Goal: Task Accomplishment & Management: Manage account settings

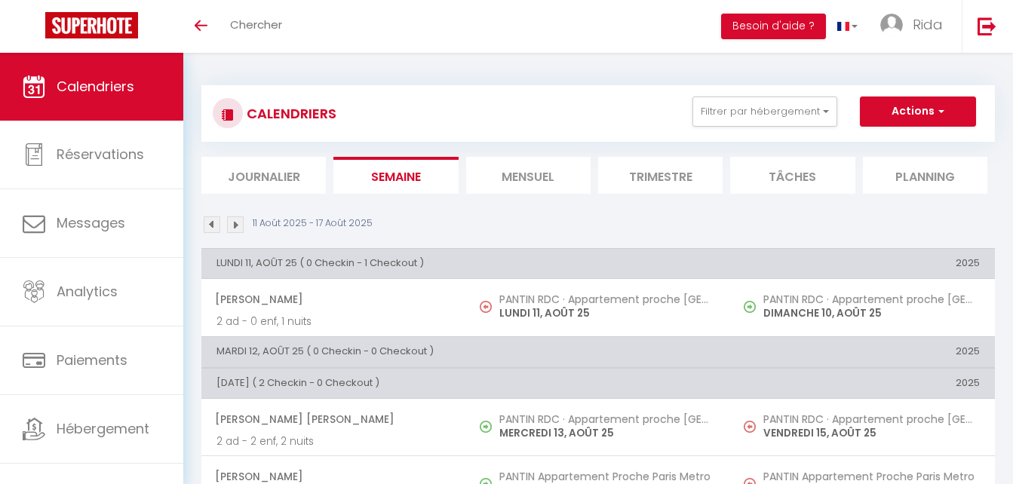
scroll to position [633, 0]
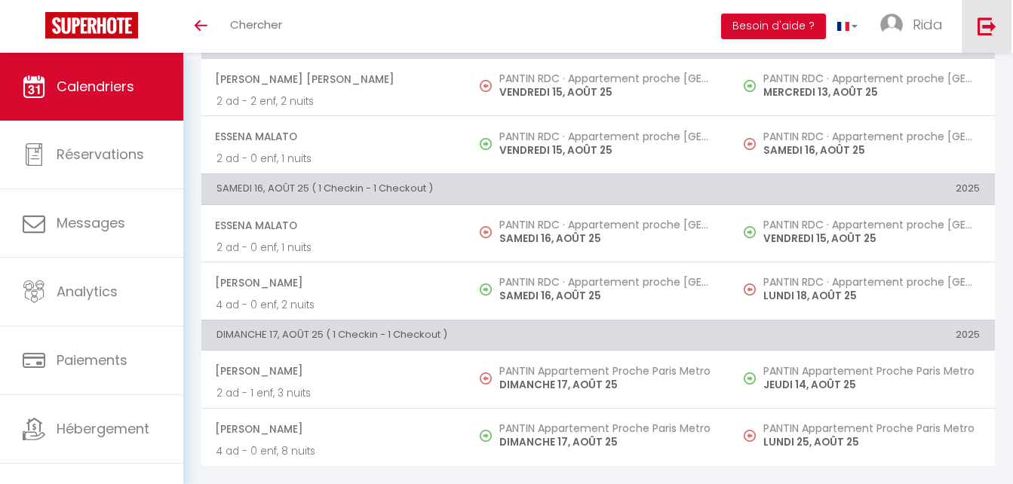
click at [990, 28] on img at bounding box center [986, 26] width 19 height 19
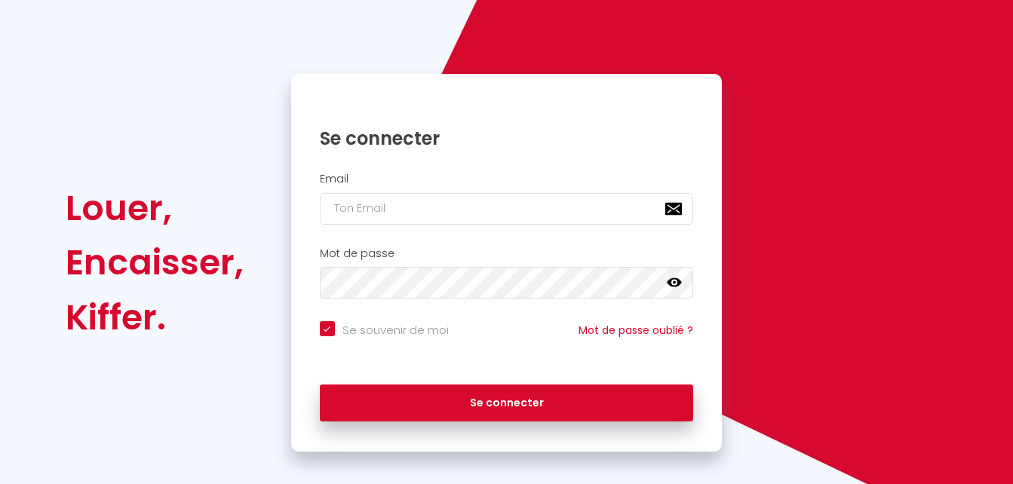
checkbox input "true"
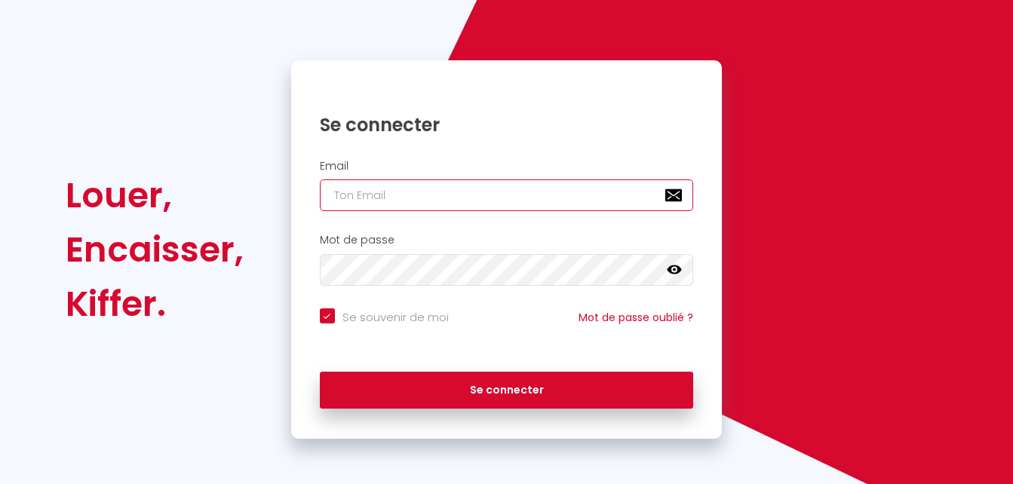
type input "[EMAIL_ADDRESS][DOMAIN_NAME]"
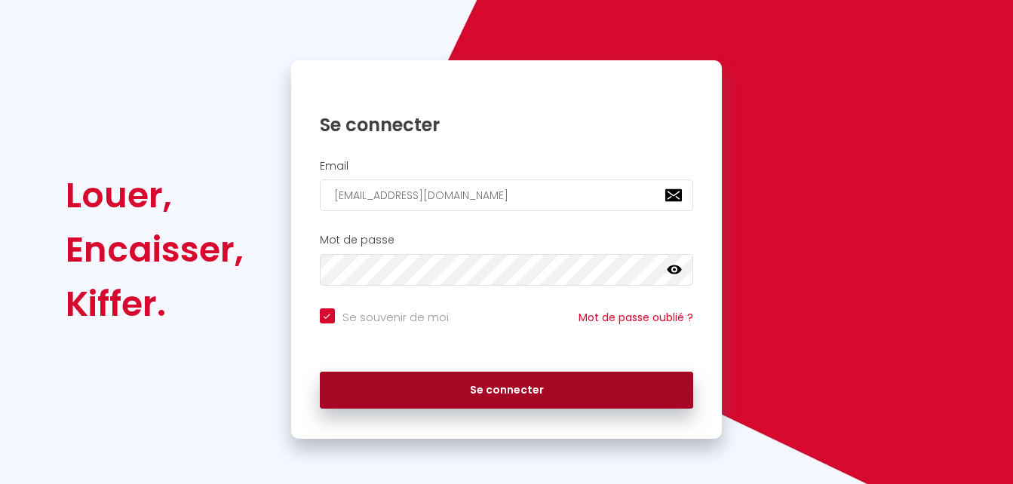
click at [513, 381] on button "Se connecter" at bounding box center [507, 391] width 374 height 38
checkbox input "true"
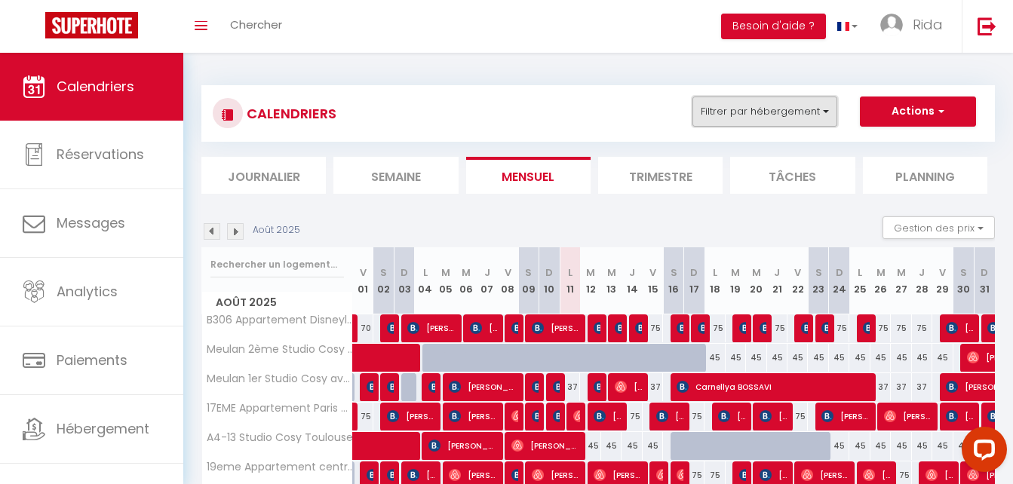
click at [774, 105] on button "Filtrer par hébergement" at bounding box center [764, 112] width 145 height 30
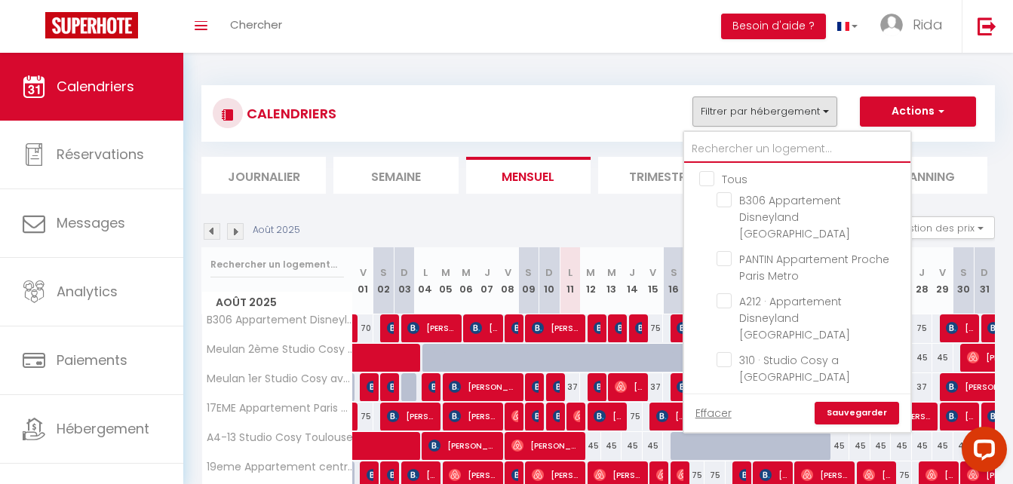
click at [728, 150] on input "text" at bounding box center [797, 149] width 226 height 27
type input "d"
checkbox input "false"
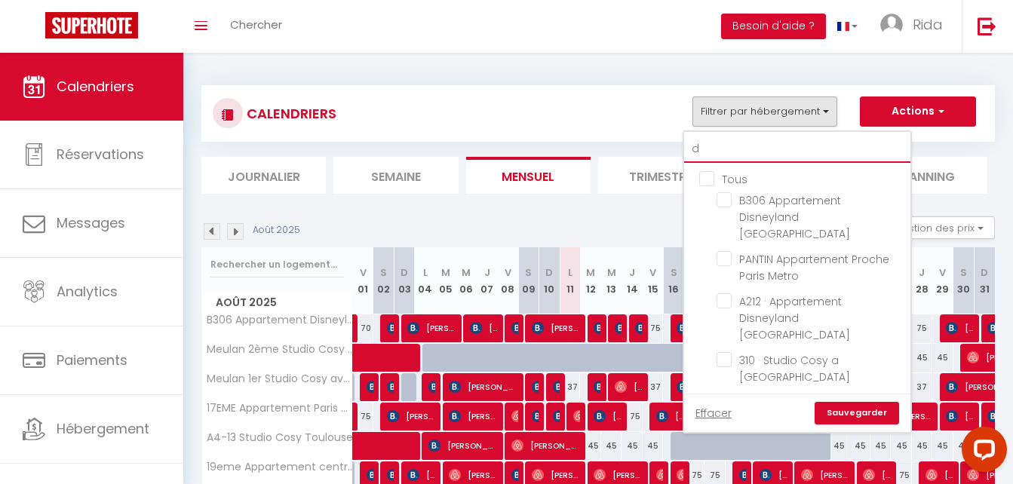
checkbox input "false"
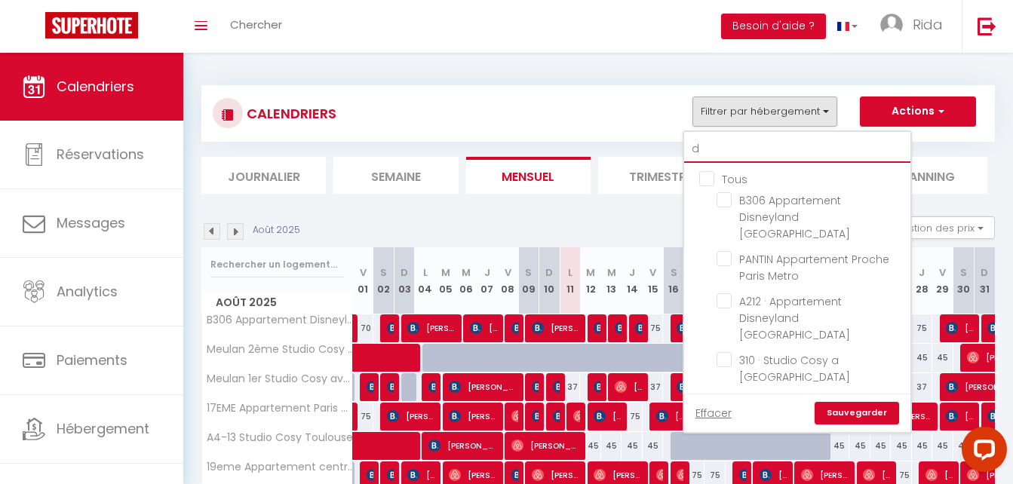
checkbox input "false"
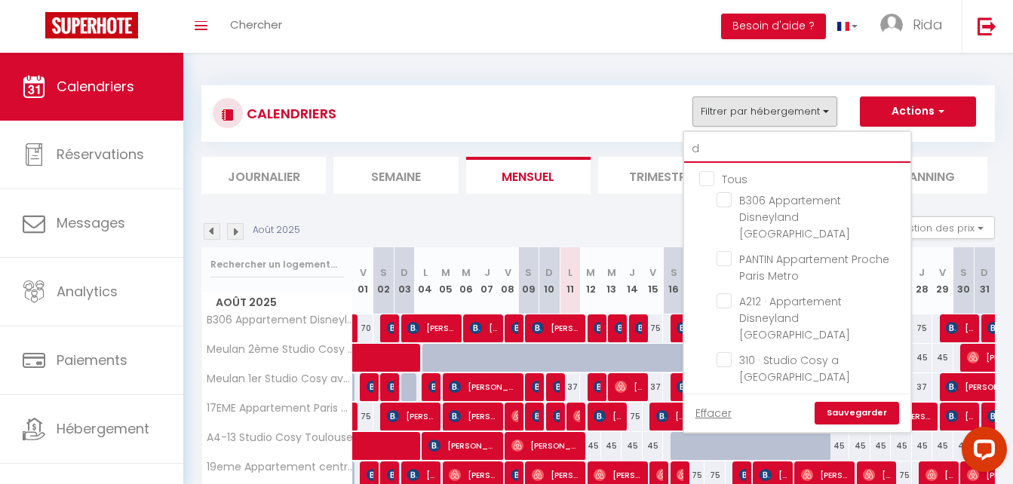
checkbox input "false"
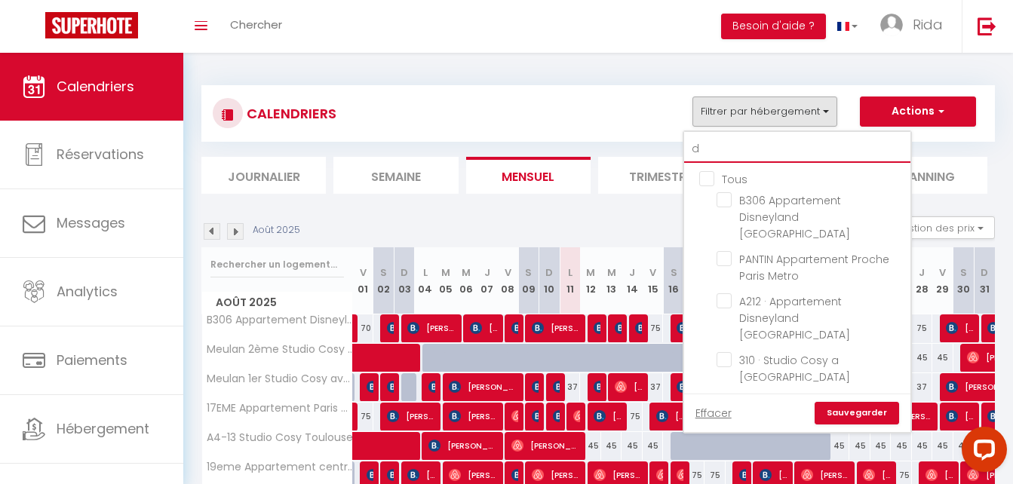
checkbox input "false"
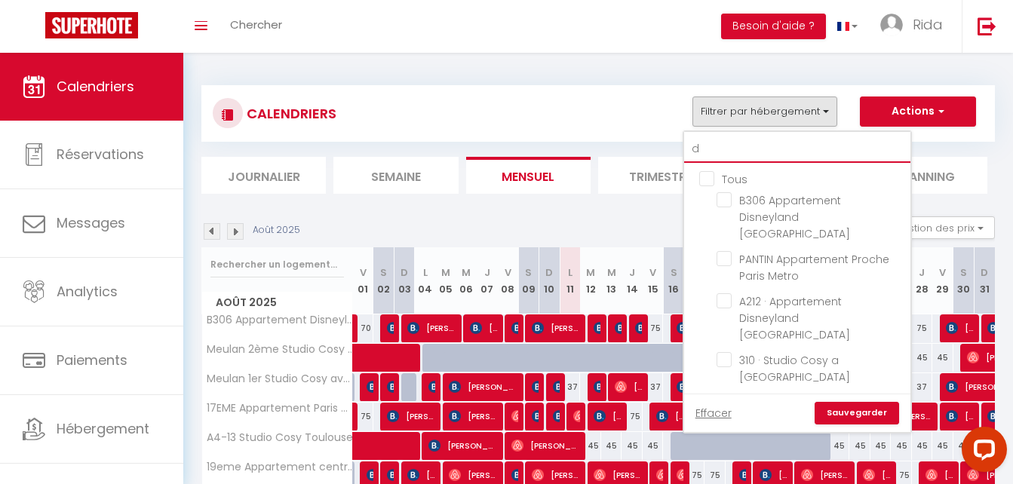
checkbox input "false"
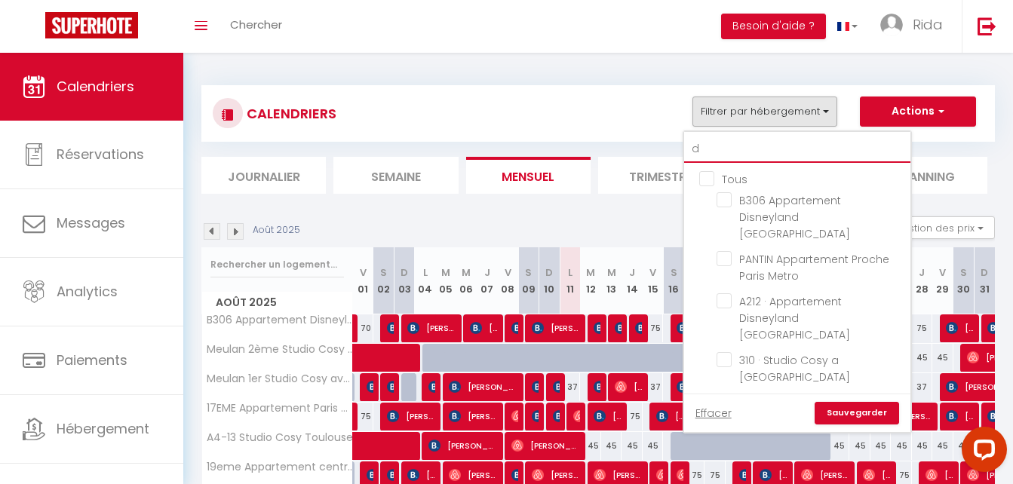
checkbox input "false"
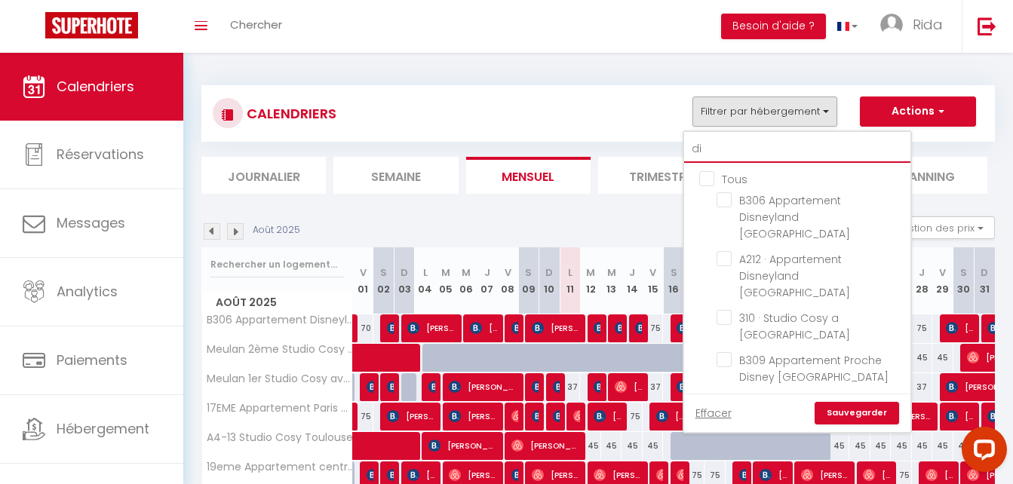
type input "dis"
checkbox input "false"
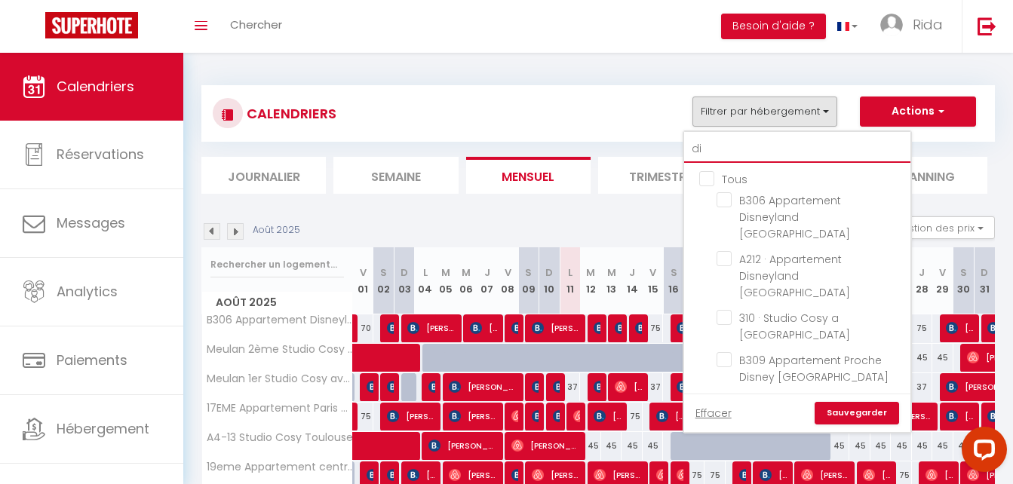
checkbox input "false"
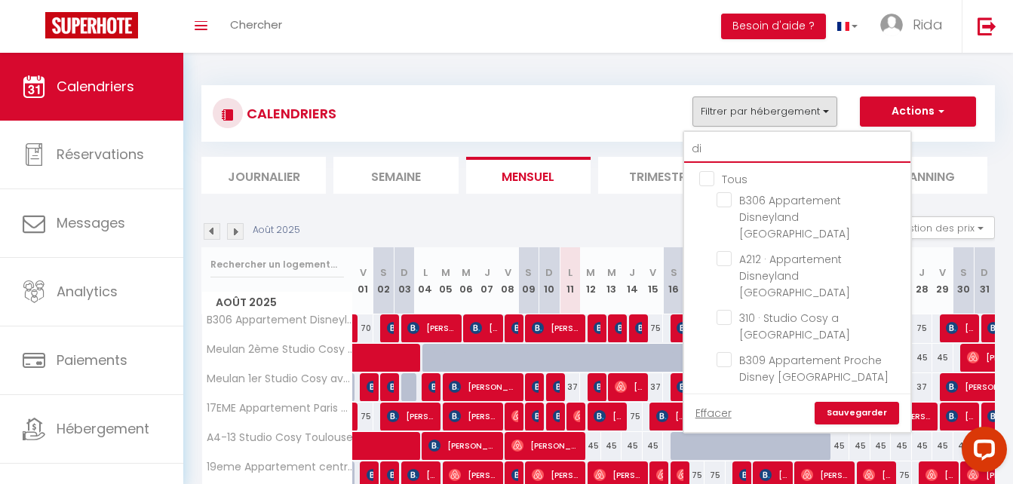
checkbox input "false"
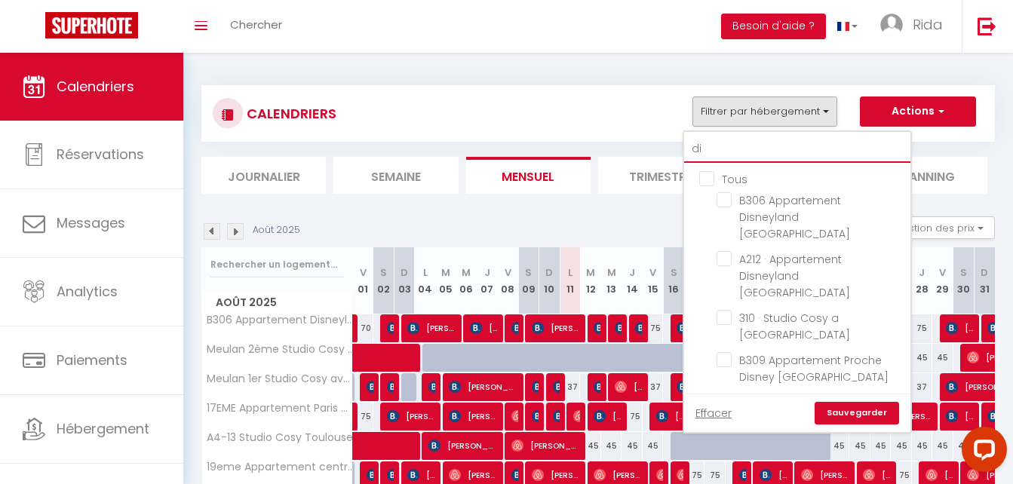
checkbox input "false"
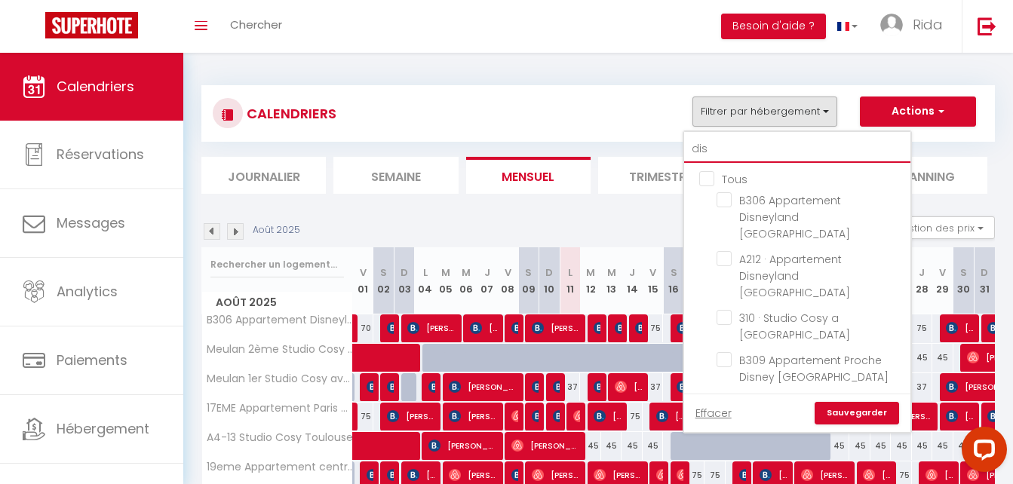
checkbox input "false"
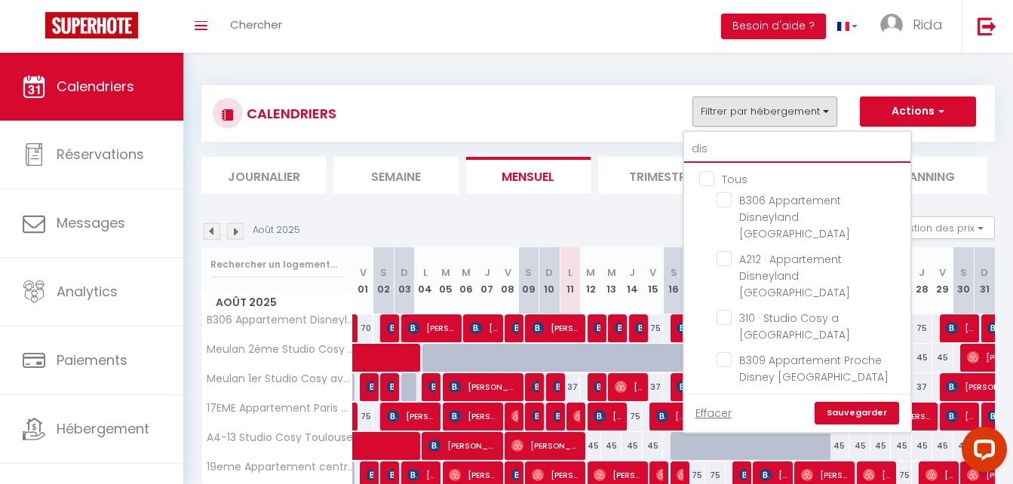
checkbox input "false"
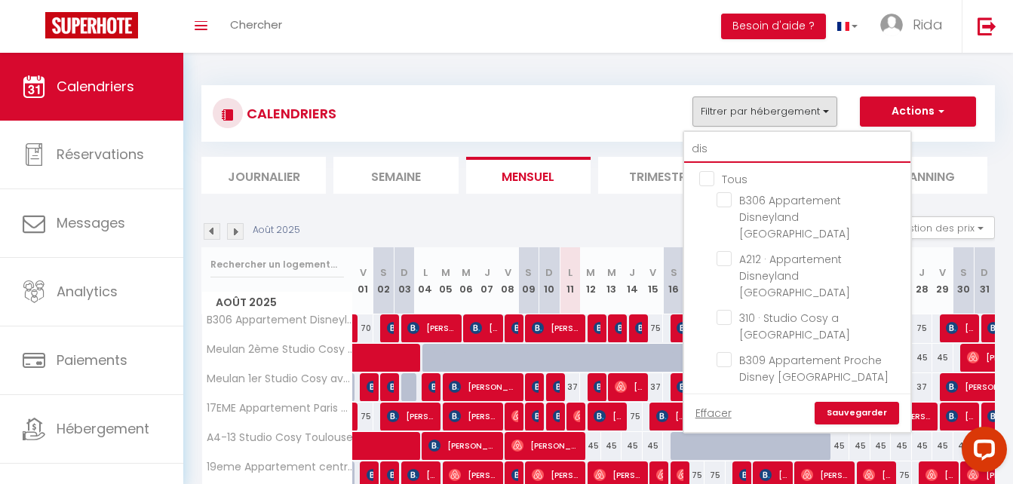
checkbox input "false"
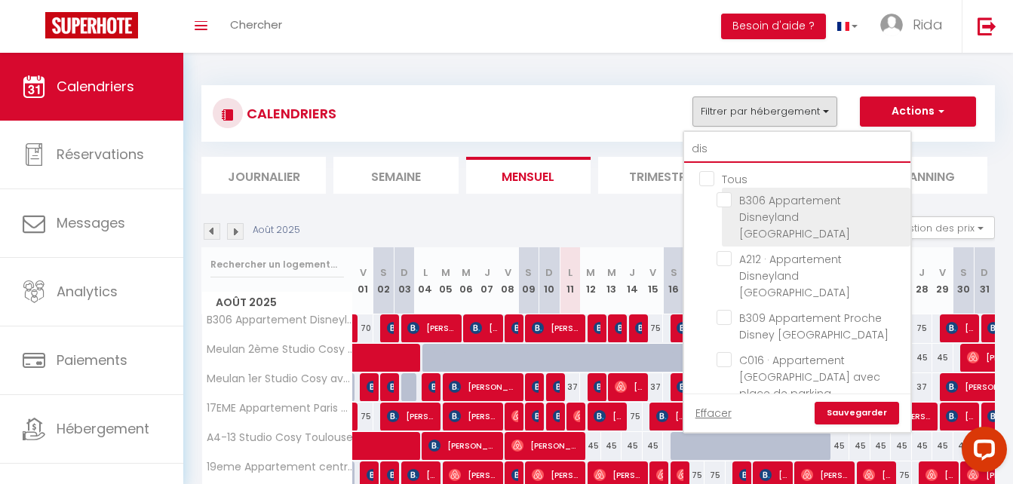
type input "dis"
click at [726, 203] on input "B306 Appartement Disneyland [GEOGRAPHIC_DATA]" at bounding box center [810, 199] width 189 height 15
checkbox input "true"
checkbox input "false"
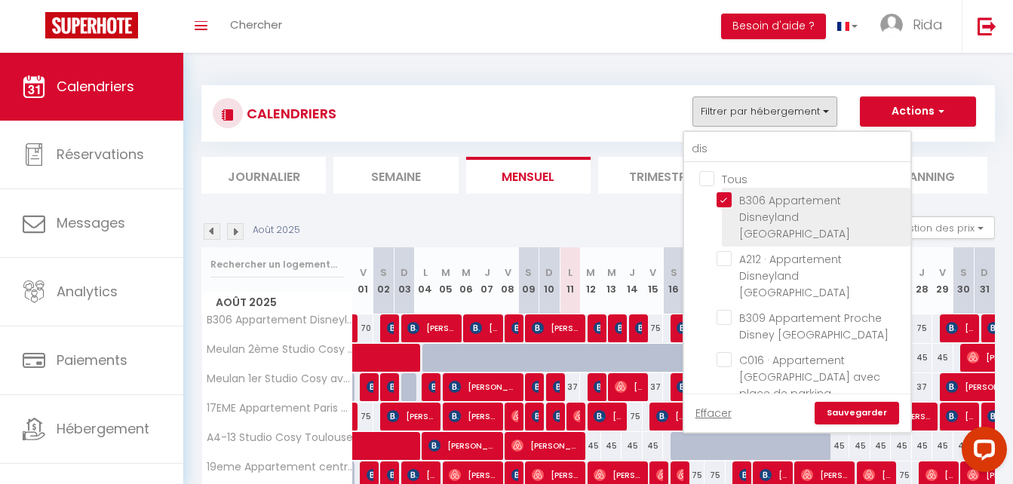
checkbox input "false"
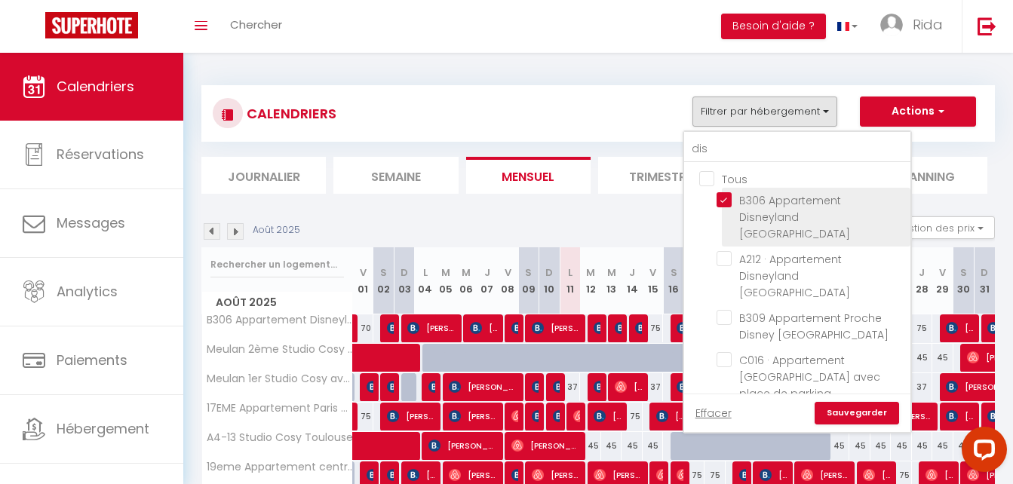
checkbox input "false"
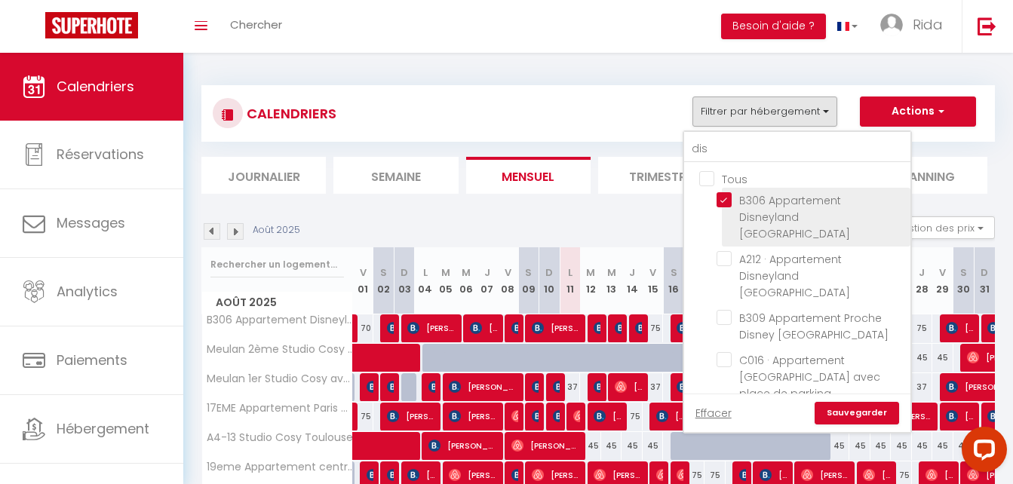
checkbox input "false"
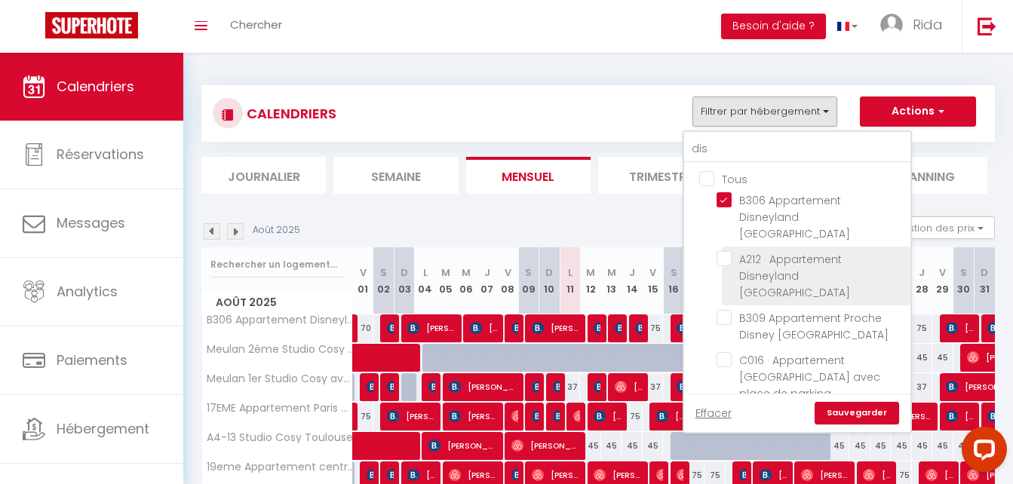
click at [725, 251] on input "A212 · Appartement Disneyland [GEOGRAPHIC_DATA]" at bounding box center [810, 258] width 189 height 15
checkbox input "true"
checkbox input "false"
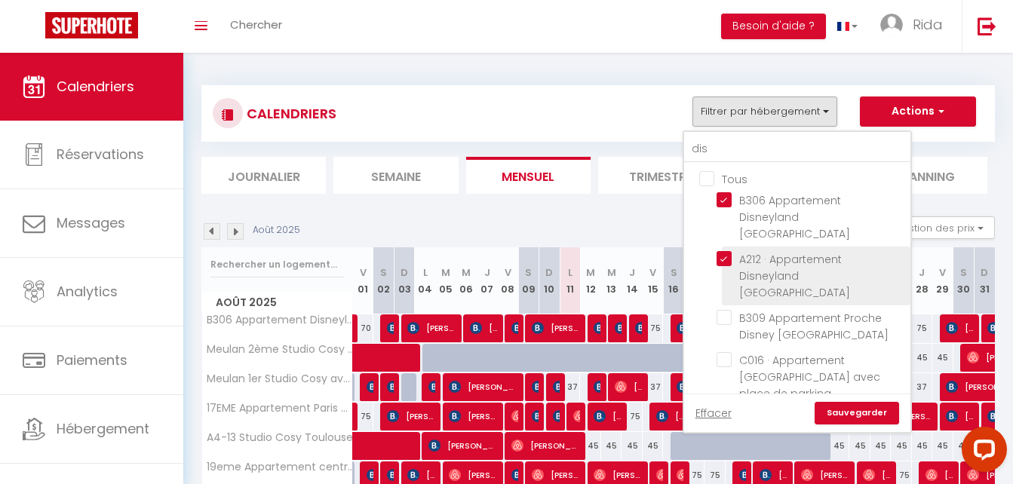
checkbox input "false"
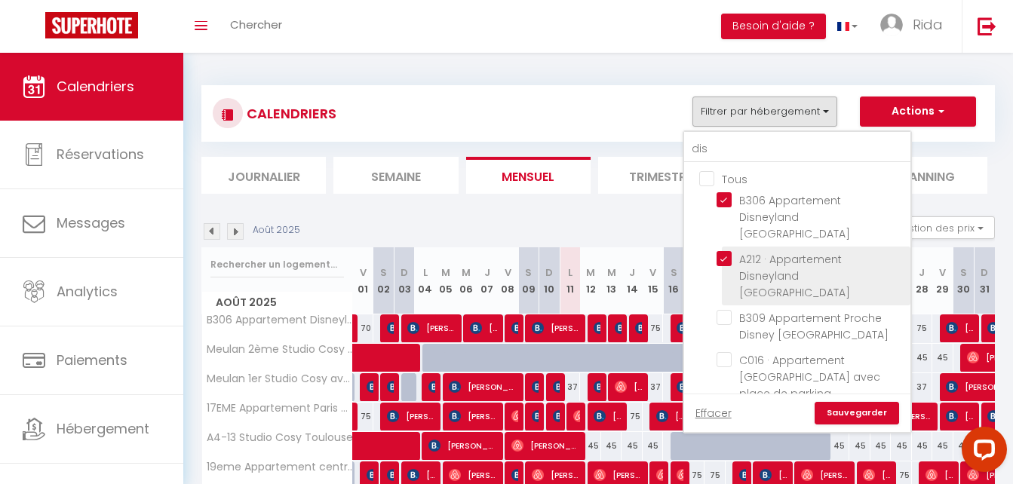
checkbox input "false"
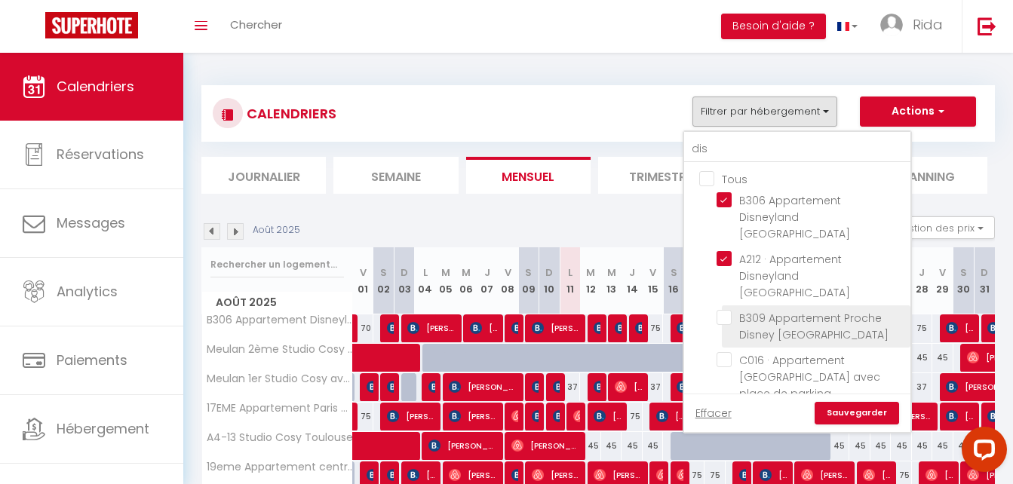
click at [722, 310] on input "B309 Appartement Proche Disney [GEOGRAPHIC_DATA]" at bounding box center [810, 317] width 189 height 15
checkbox input "true"
checkbox input "false"
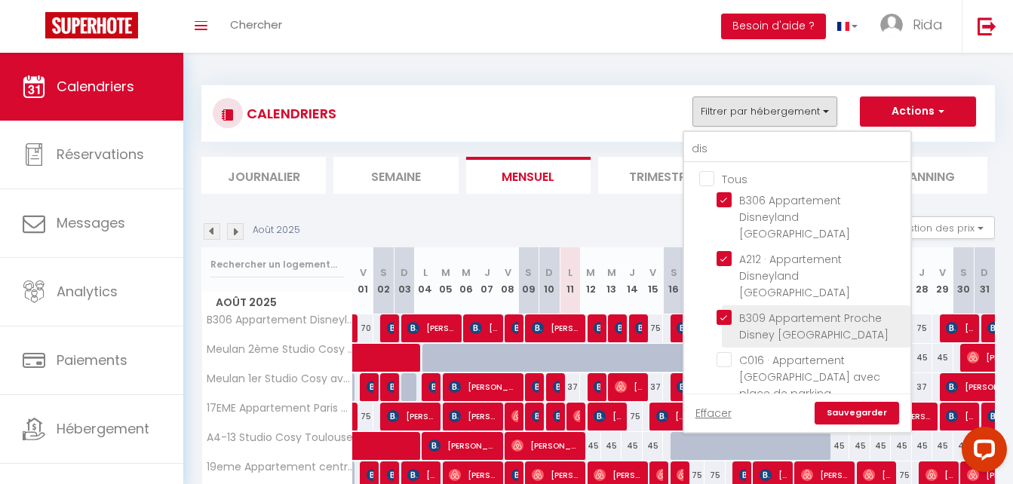
checkbox input "false"
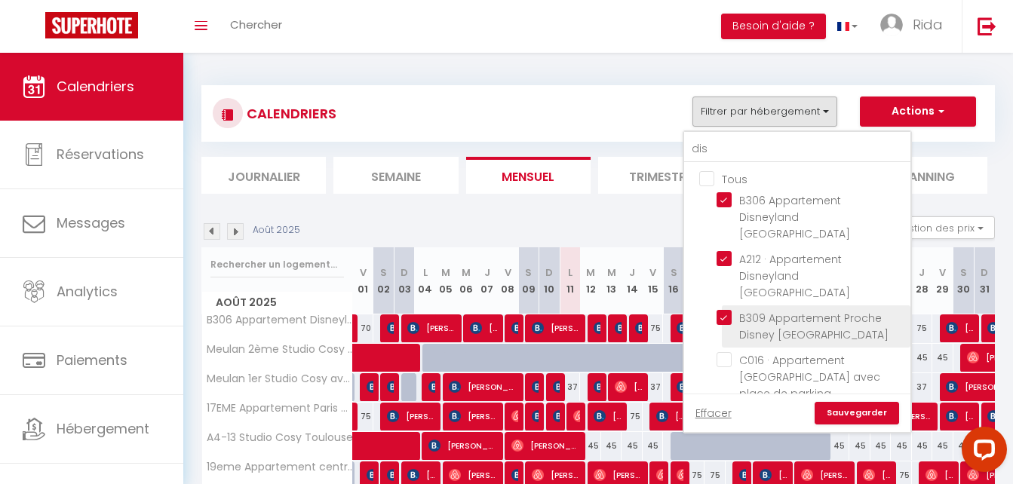
checkbox input "false"
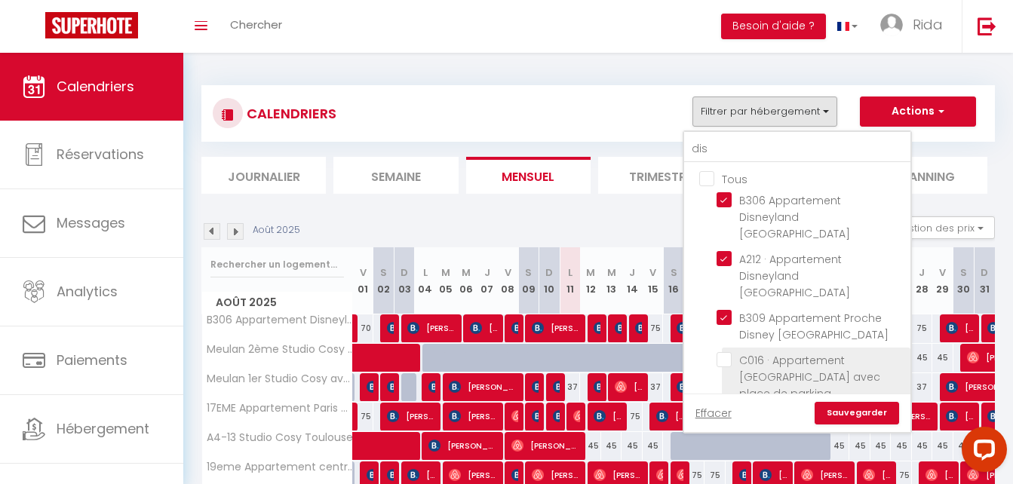
click at [732, 352] on input "C016 · Appartement [GEOGRAPHIC_DATA] avec place de parking" at bounding box center [810, 359] width 189 height 15
checkbox input "true"
checkbox input "false"
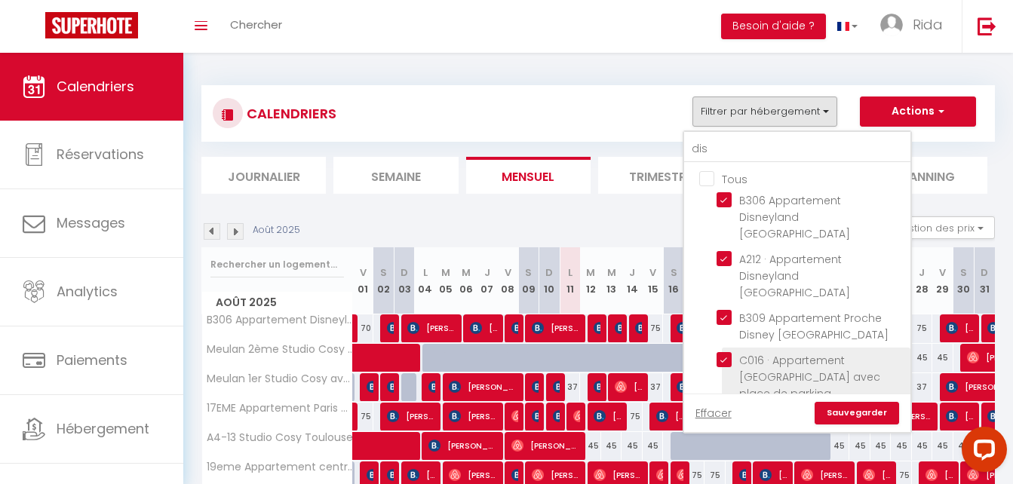
checkbox input "false"
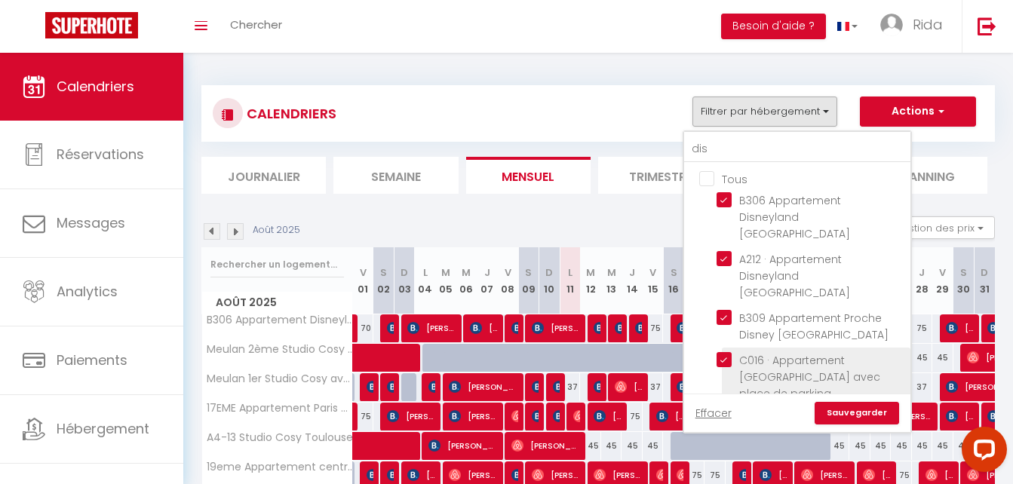
checkbox input "false"
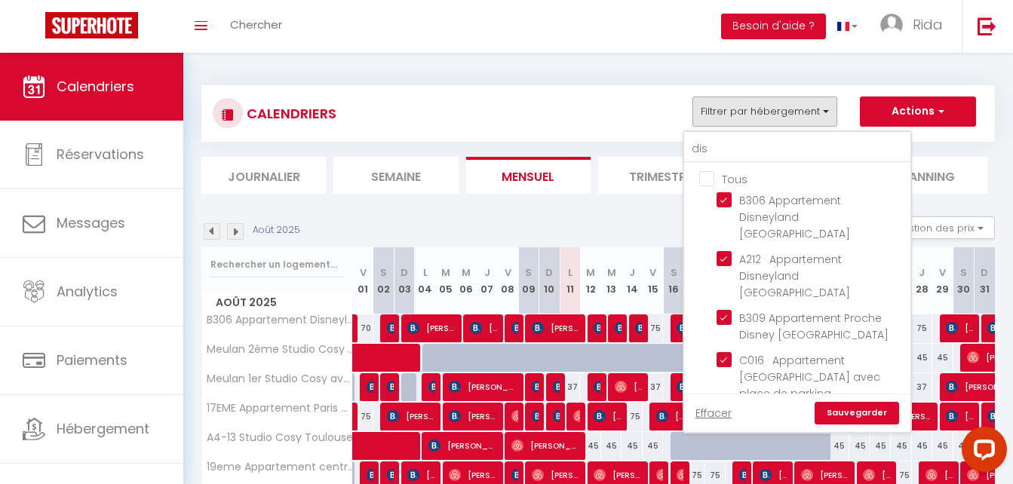
click at [725, 406] on li "B206 · Appartement [GEOGRAPHIC_DATA]" at bounding box center [816, 427] width 189 height 42
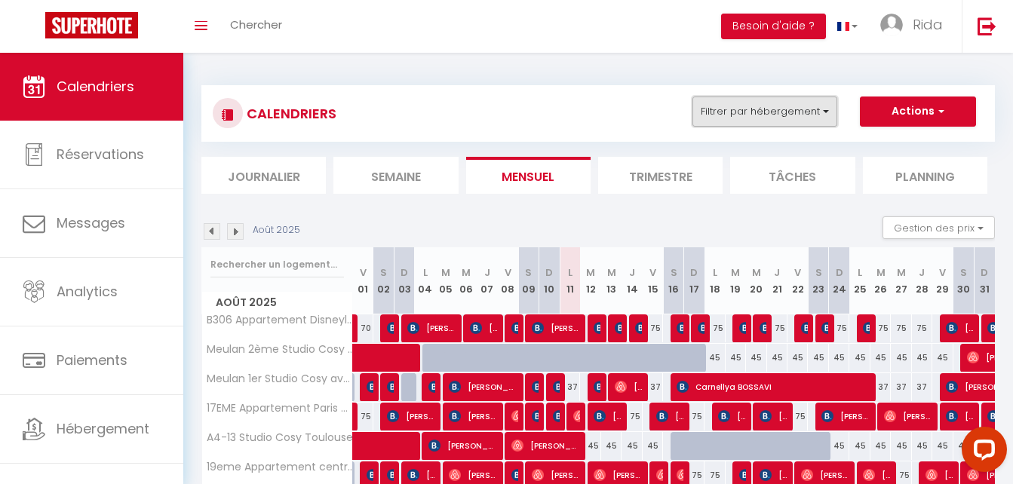
click at [749, 107] on button "Filtrer par hébergement" at bounding box center [764, 112] width 145 height 30
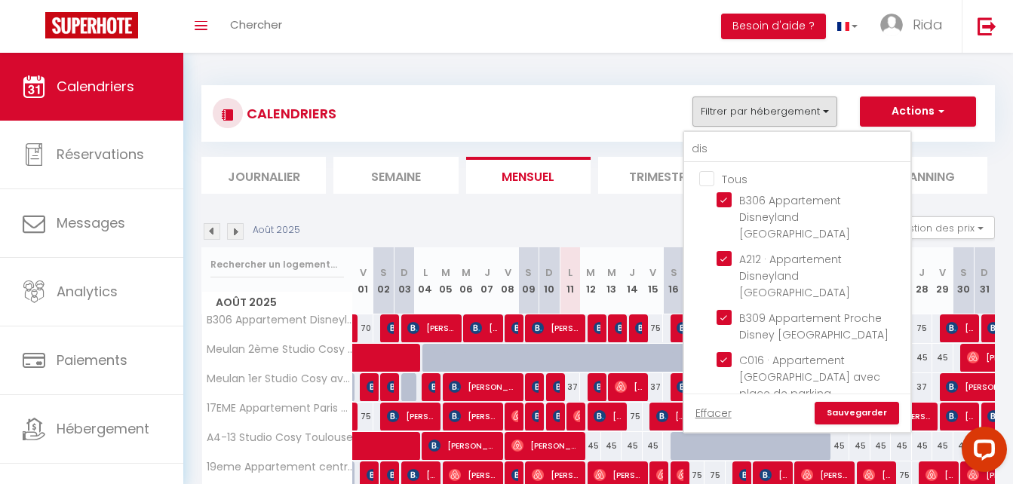
click at [728, 411] on input "B206 · Appartement [GEOGRAPHIC_DATA]" at bounding box center [810, 418] width 189 height 15
checkbox input "true"
checkbox input "false"
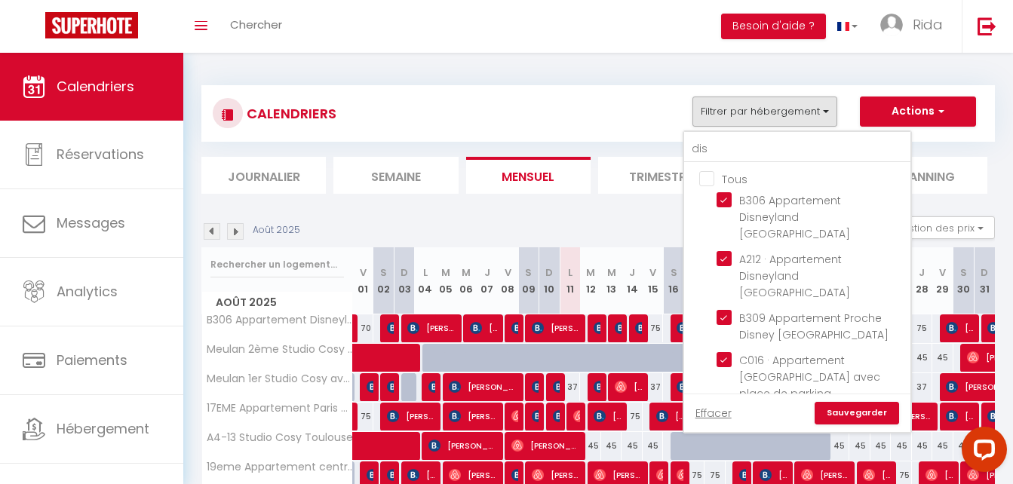
checkbox input "false"
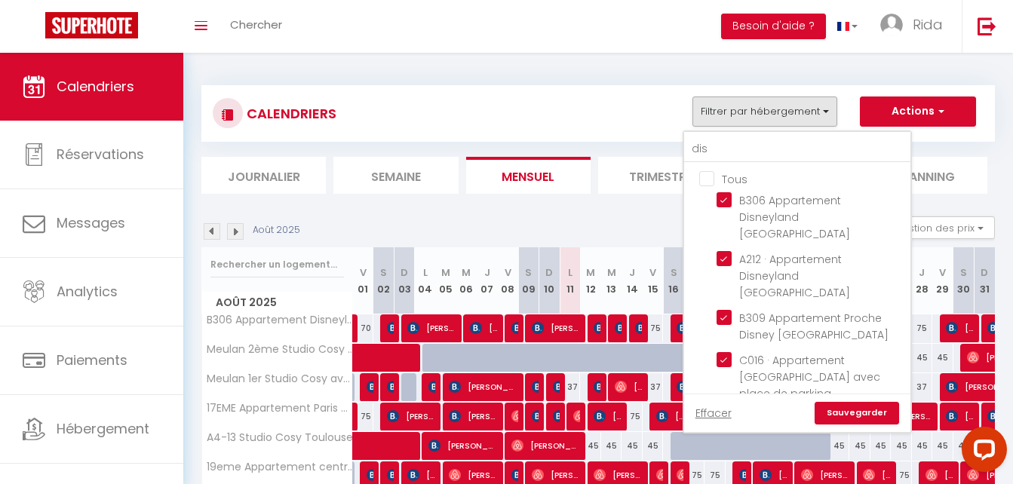
checkbox input "false"
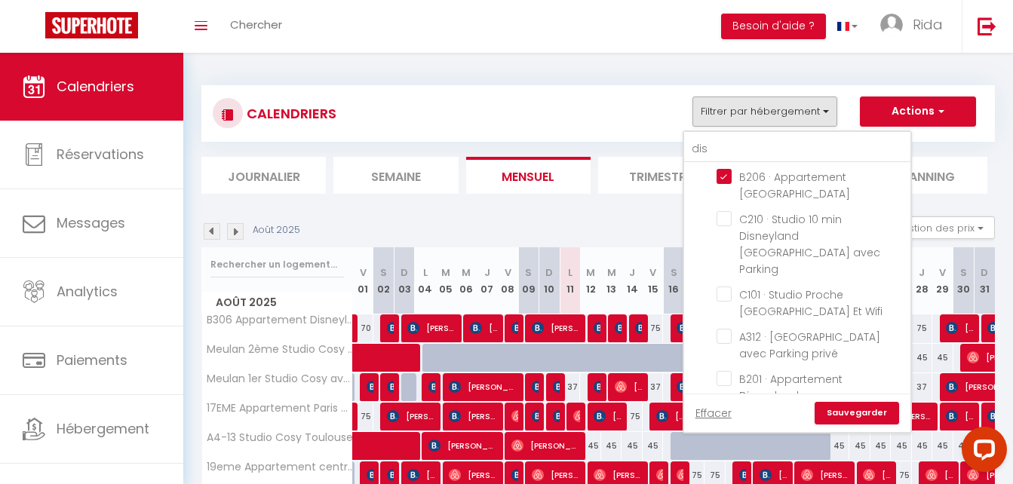
scroll to position [248, 0]
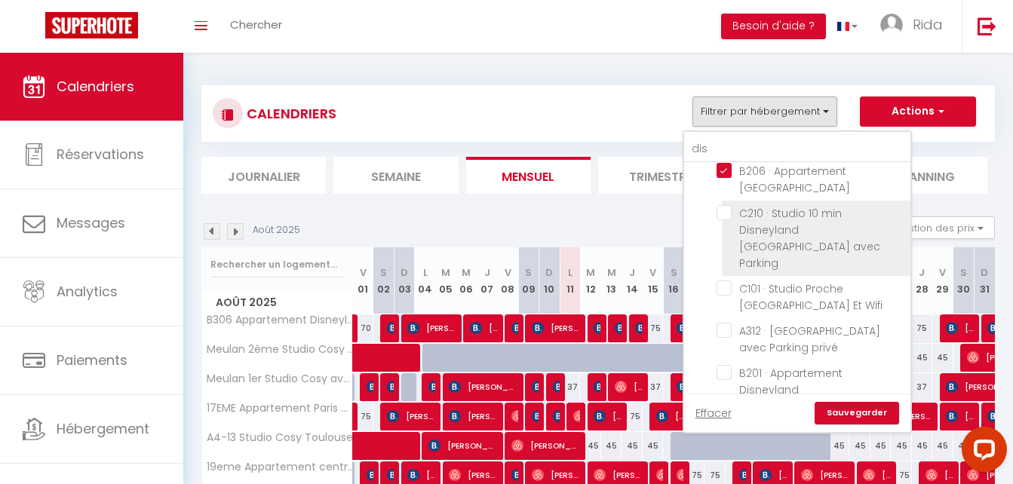
click at [727, 205] on input "C210 · Studio 10 min Disneyland [GEOGRAPHIC_DATA] avec Parking" at bounding box center [810, 212] width 189 height 15
checkbox input "true"
checkbox input "false"
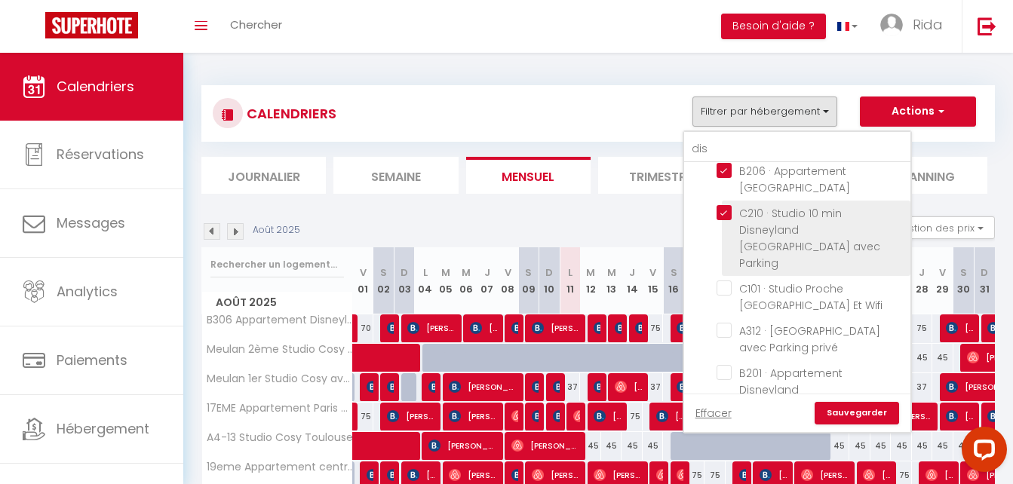
checkbox input "false"
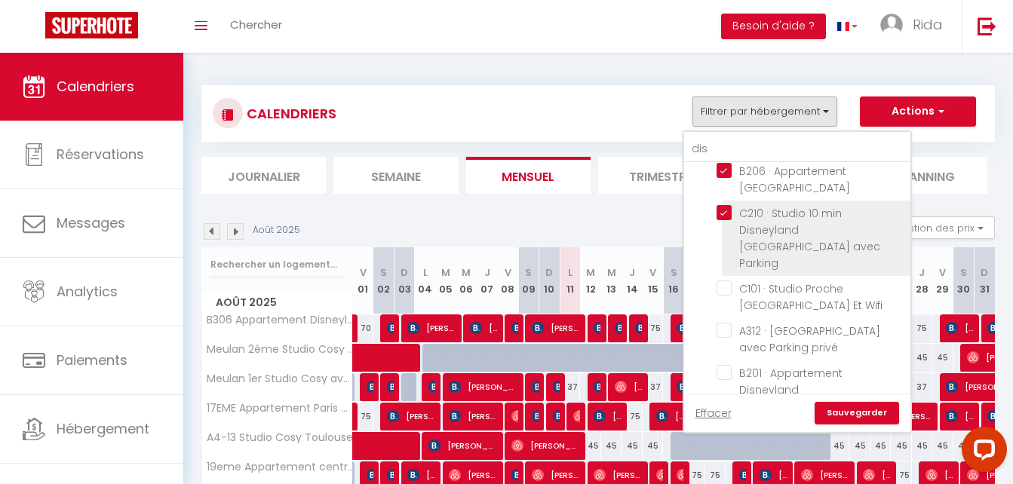
checkbox input "false"
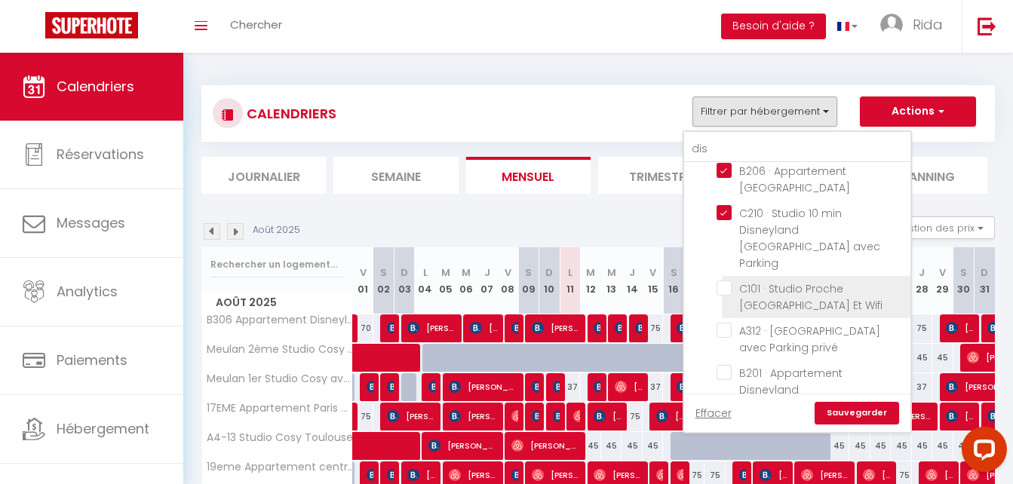
click at [723, 281] on input "C101 · Studio Proche [GEOGRAPHIC_DATA] Et Wifi" at bounding box center [810, 288] width 189 height 15
checkbox input "true"
checkbox input "false"
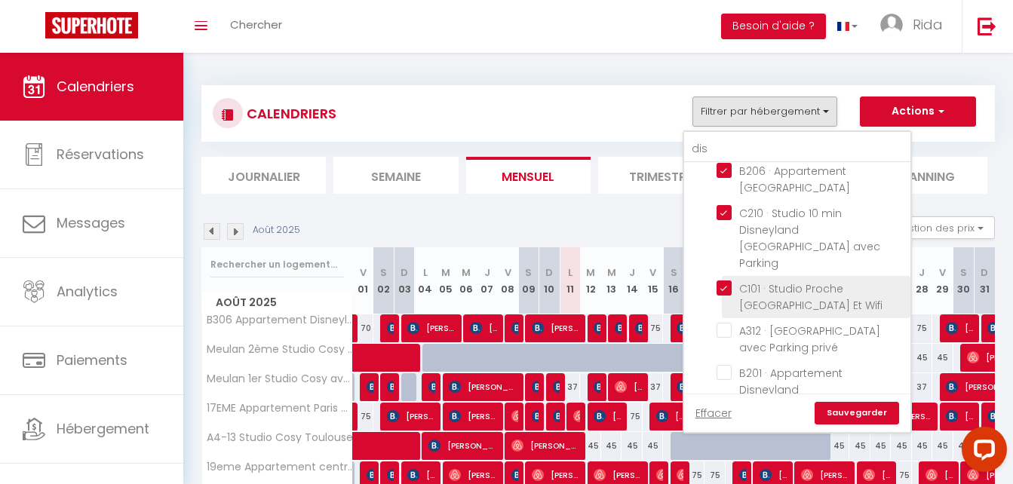
checkbox input "false"
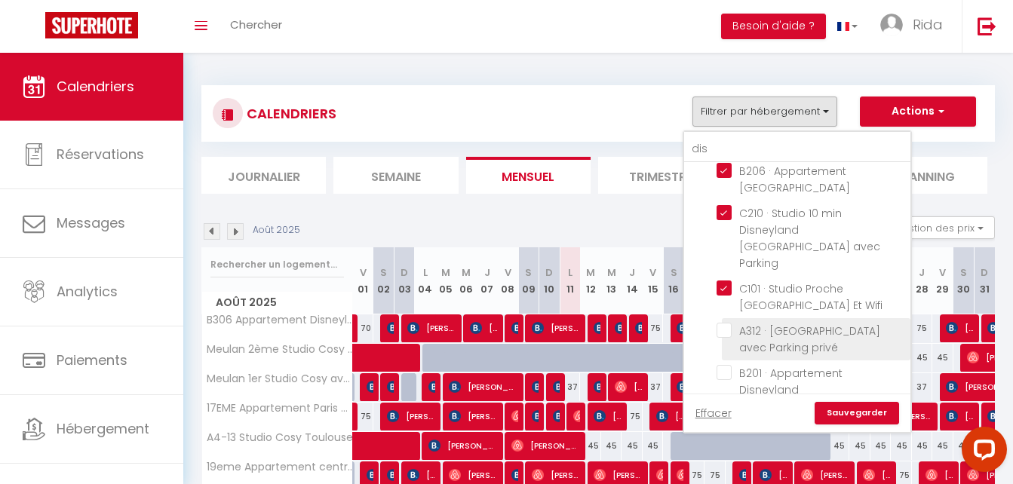
click at [722, 323] on input "A312 · [GEOGRAPHIC_DATA] avec Parking privé" at bounding box center [810, 330] width 189 height 15
checkbox input "true"
checkbox input "false"
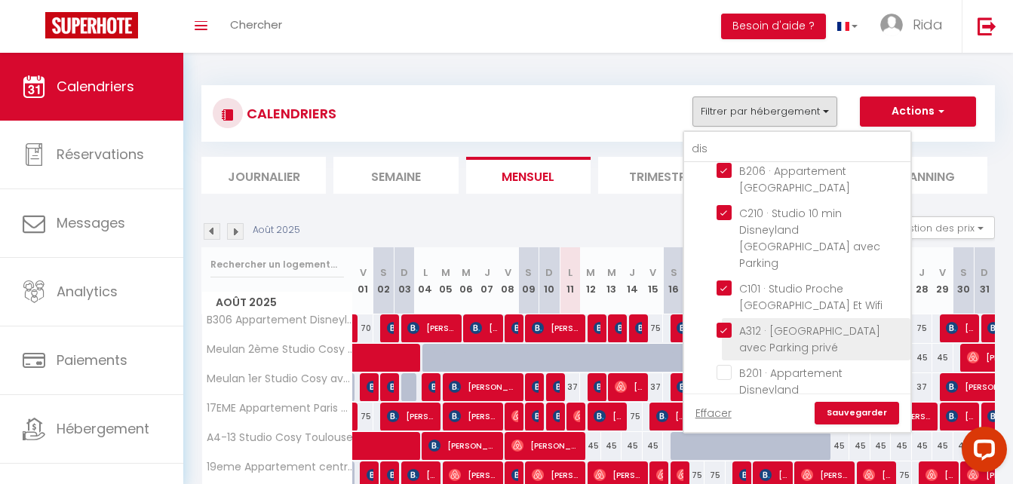
checkbox input "false"
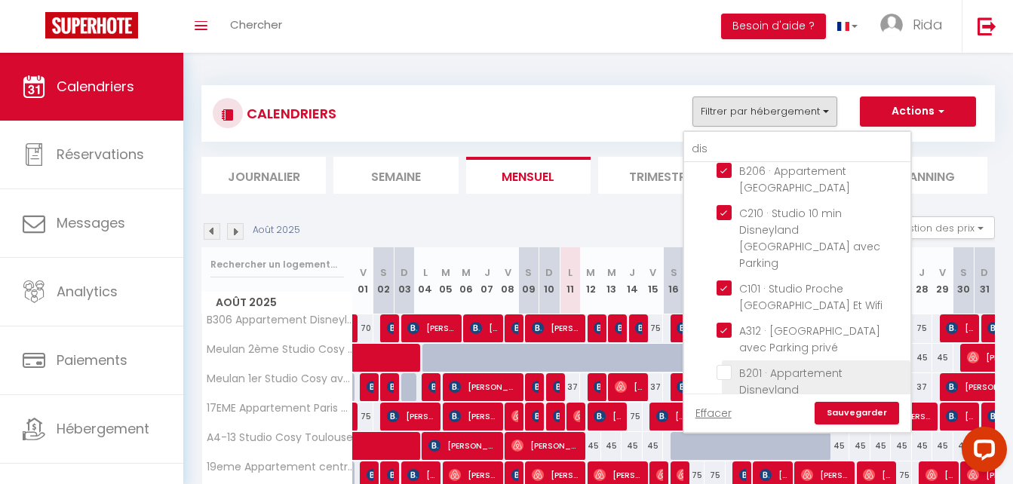
click at [722, 365] on input "B201 · Appartement Disneyland [GEOGRAPHIC_DATA]" at bounding box center [810, 372] width 189 height 15
checkbox input "true"
checkbox input "false"
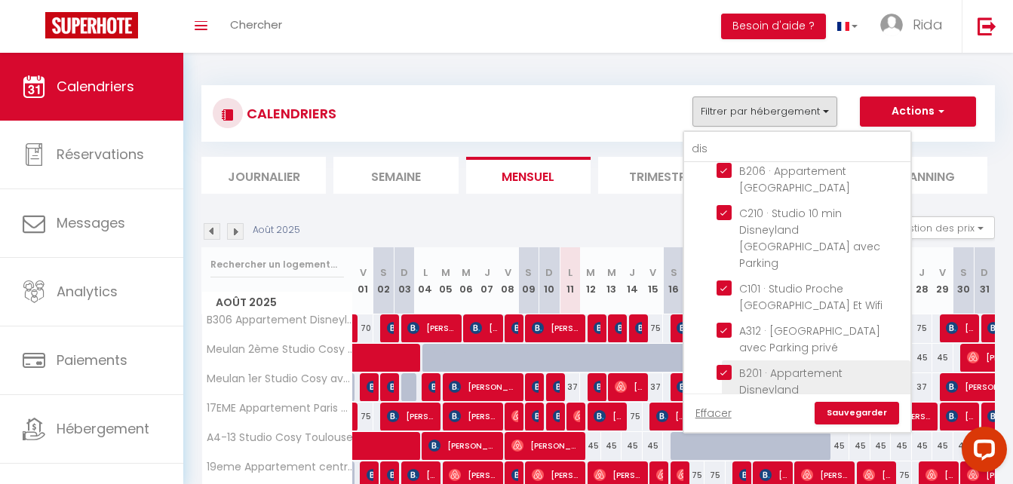
checkbox input "false"
click at [722, 424] on input "B301 Appartement Proche Disneyland" at bounding box center [810, 431] width 189 height 15
checkbox input "true"
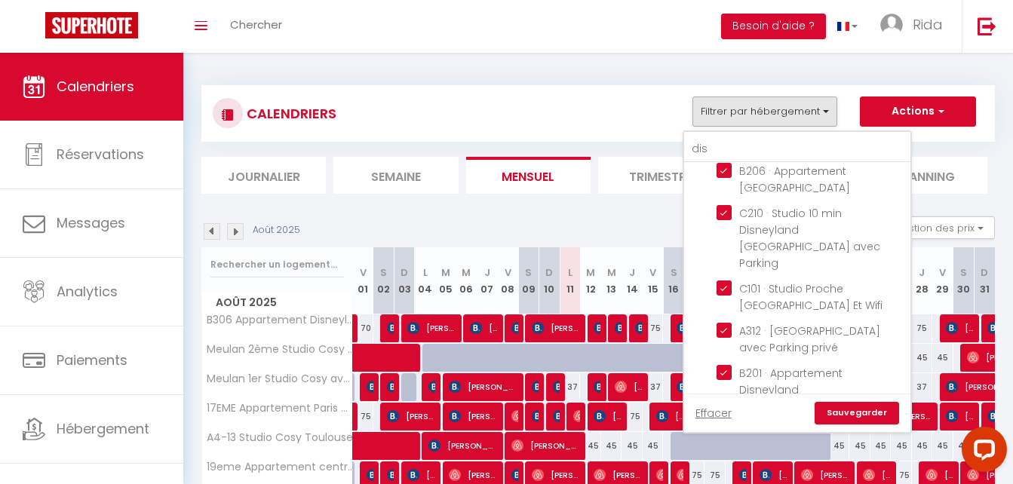
checkbox input "false"
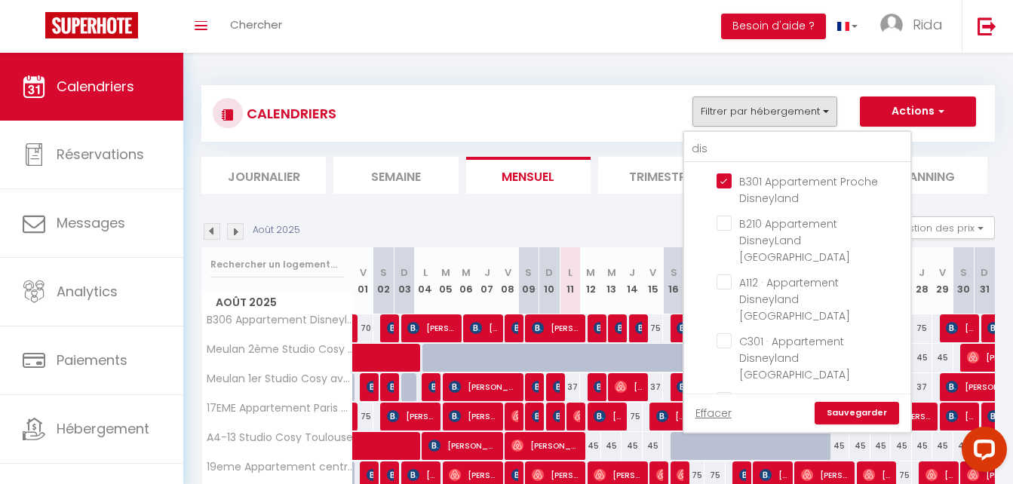
scroll to position [501, 0]
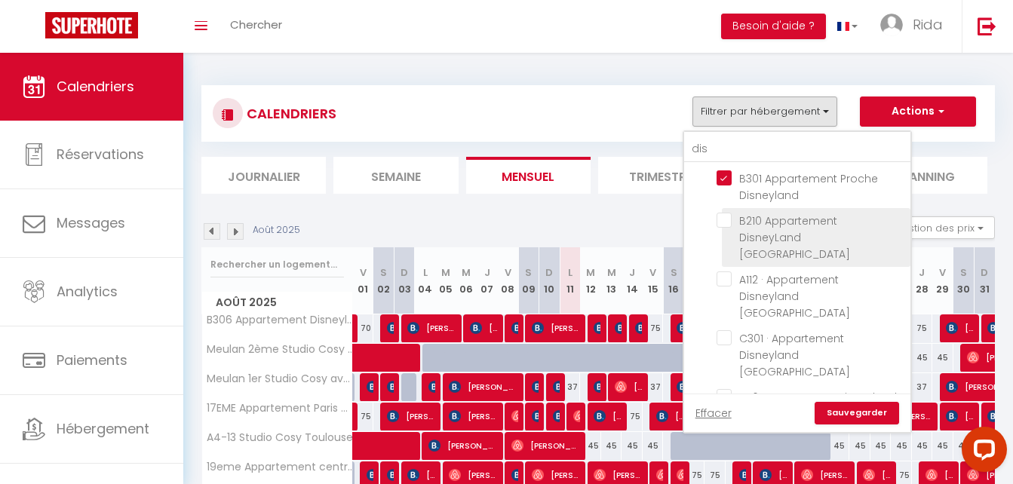
click at [722, 213] on input "B210 Appartement DisneyLand [GEOGRAPHIC_DATA]" at bounding box center [810, 220] width 189 height 15
checkbox input "true"
checkbox input "false"
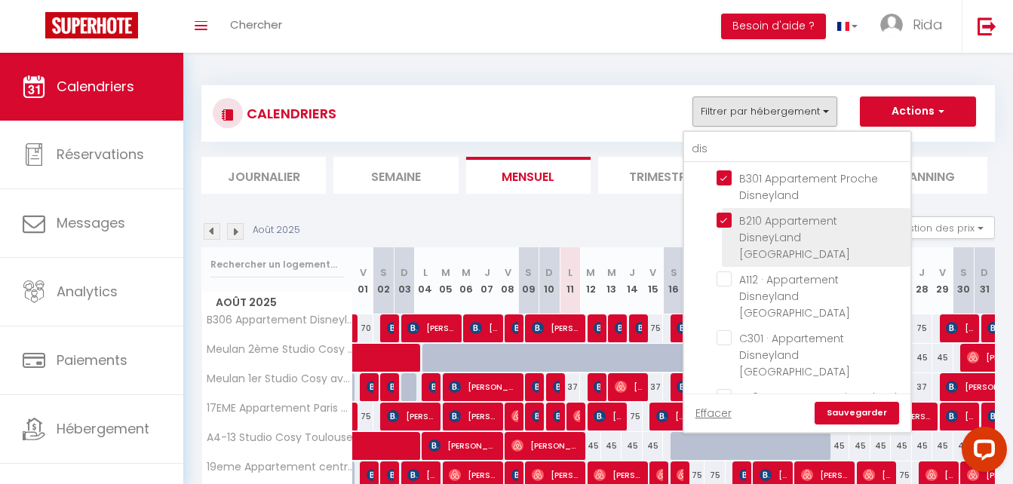
checkbox input "false"
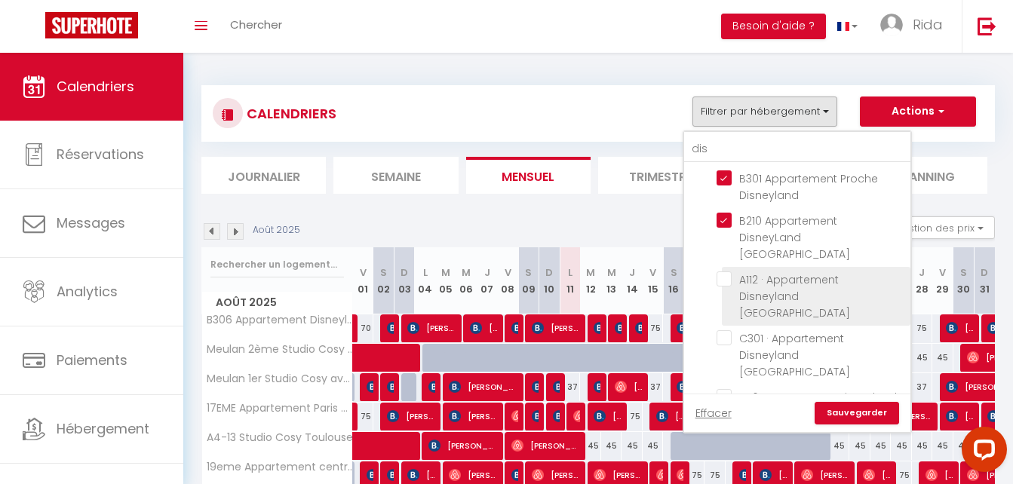
click at [730, 271] on input "A112 · Appartement Disneyland [GEOGRAPHIC_DATA]" at bounding box center [810, 278] width 189 height 15
checkbox input "true"
checkbox input "false"
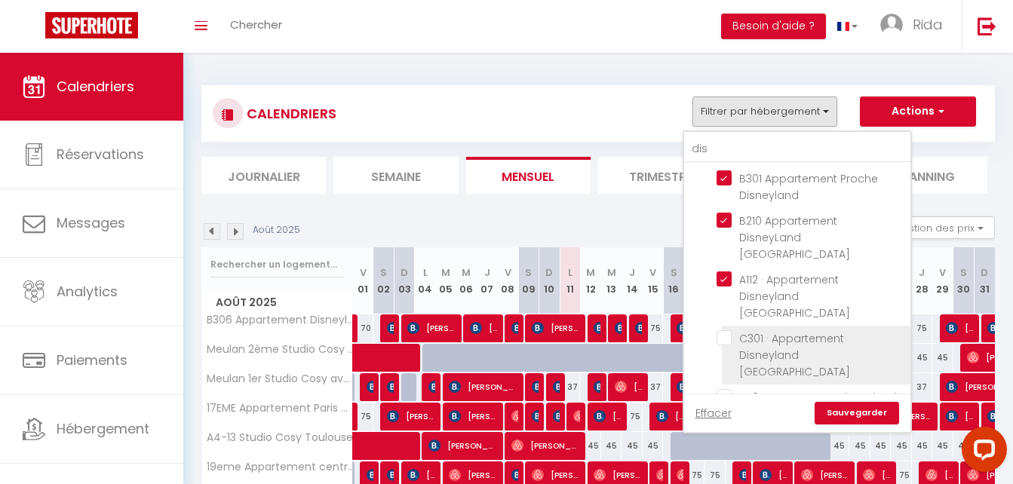
click at [725, 330] on input "C301 · Appartement Disneyland [GEOGRAPHIC_DATA]" at bounding box center [810, 337] width 189 height 15
checkbox input "true"
checkbox input "false"
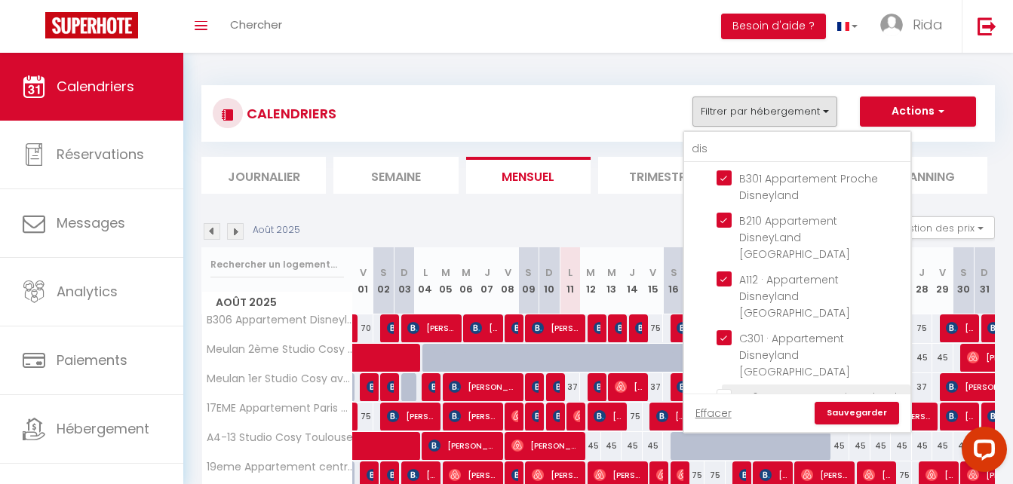
click at [725, 389] on input "A116 Appartement Disneyland [GEOGRAPHIC_DATA]" at bounding box center [810, 396] width 189 height 15
checkbox input "true"
click at [723, 431] on input "B010 · B010 Appartement Disneyland [GEOGRAPHIC_DATA] parking et wifi" at bounding box center [810, 438] width 189 height 15
checkbox input "true"
click at [857, 412] on link "Sauvegarder" at bounding box center [856, 413] width 84 height 23
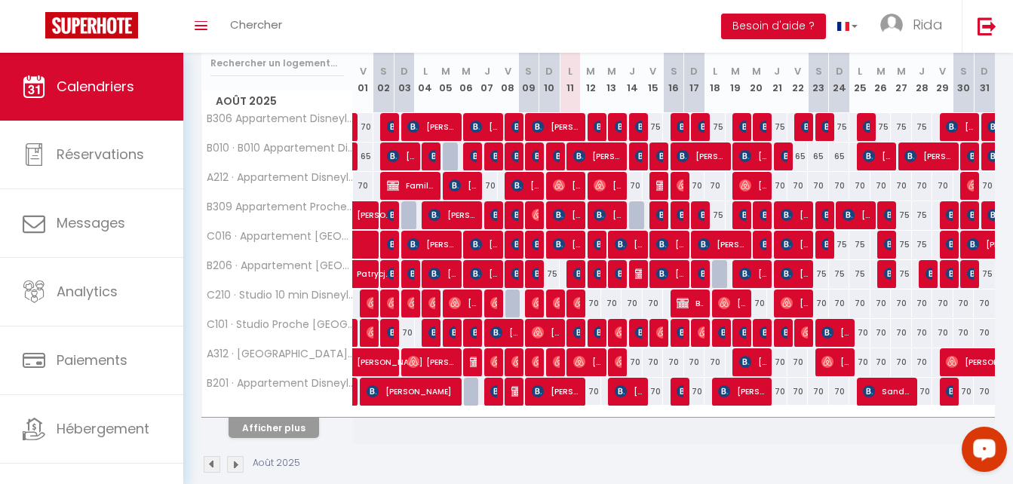
scroll to position [207, 0]
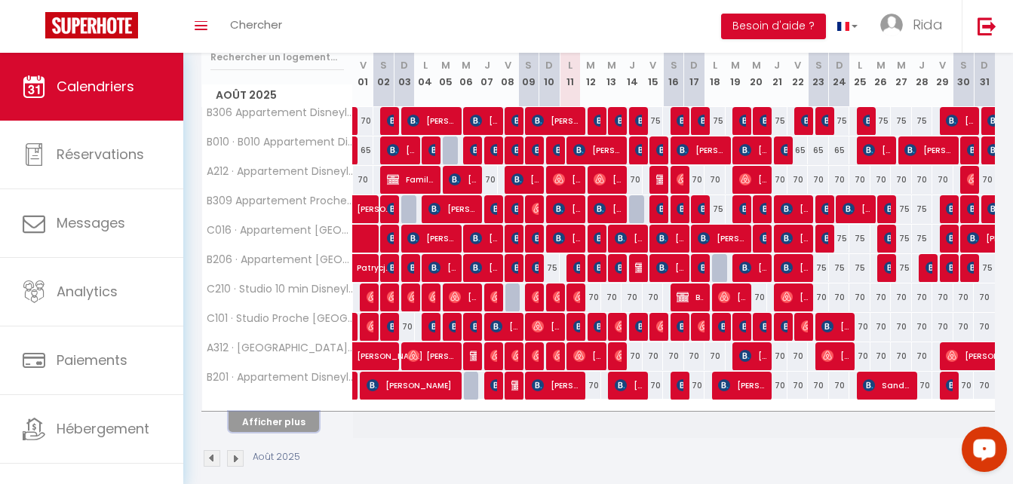
click at [278, 425] on button "Afficher plus" at bounding box center [273, 422] width 90 height 20
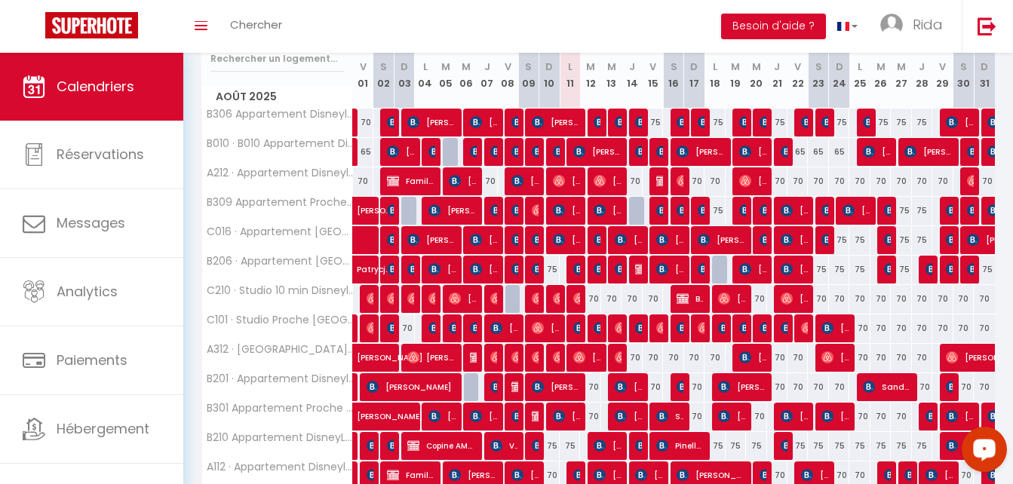
scroll to position [225, 0]
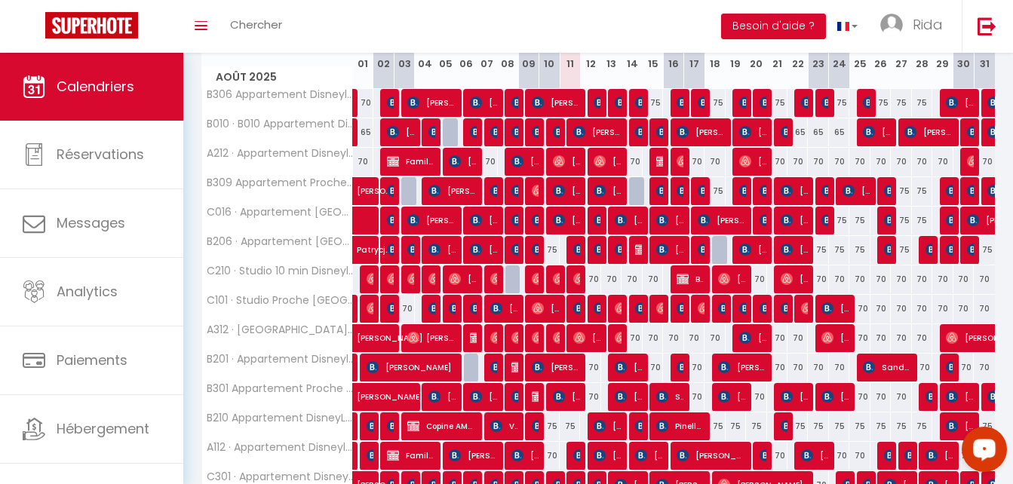
click at [862, 311] on div "70" at bounding box center [859, 309] width 20 height 28
type input "70"
type input "Lun 25 Août 2025"
type input "[DATE]"
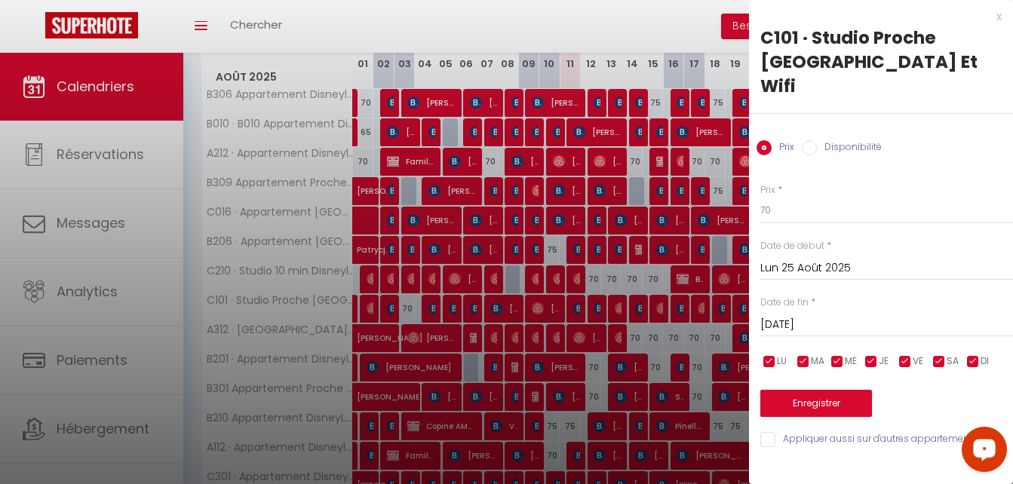
click at [993, 17] on div "x" at bounding box center [875, 17] width 253 height 18
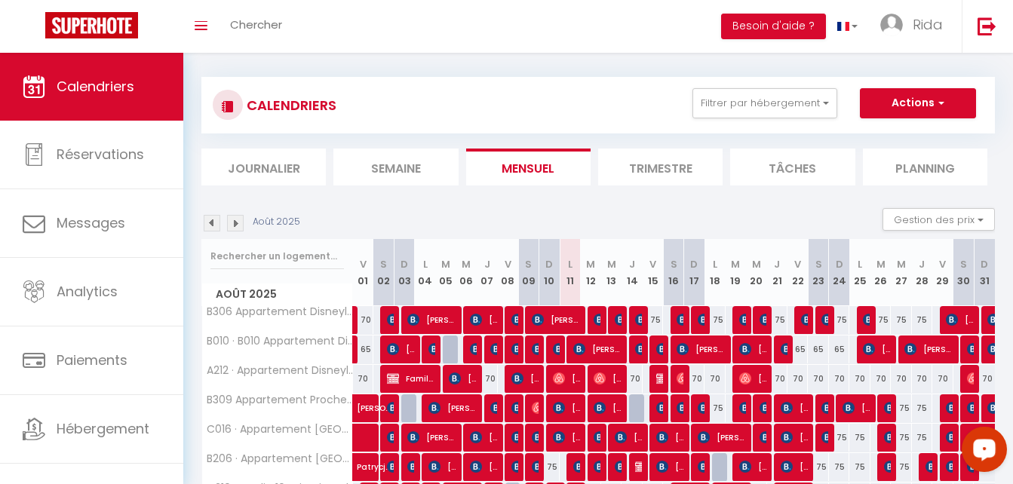
scroll to position [0, 0]
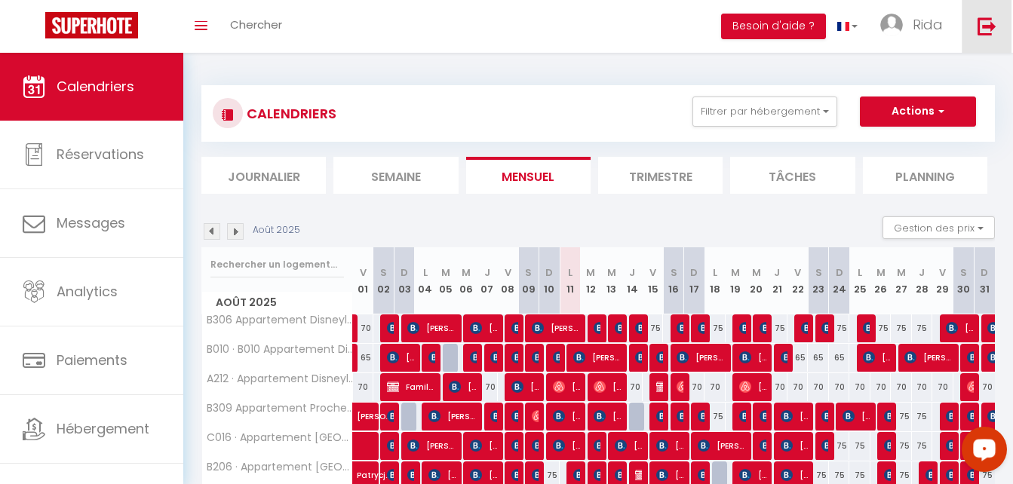
click at [990, 27] on img at bounding box center [986, 26] width 19 height 19
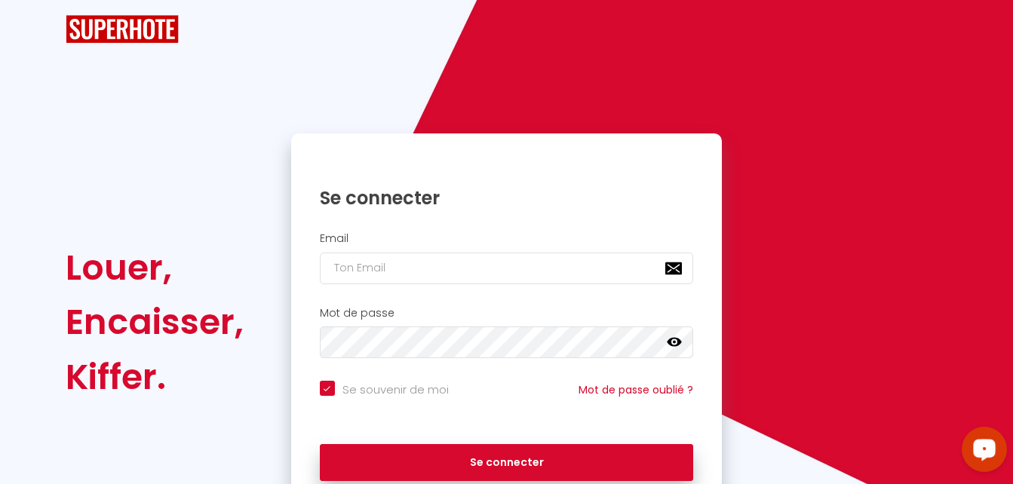
checkbox input "true"
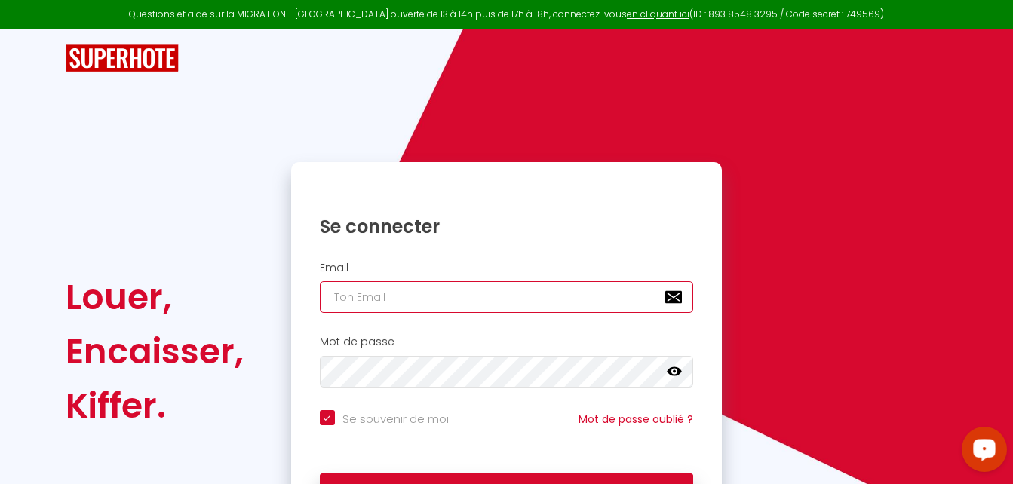
type input "[EMAIL_ADDRESS][DOMAIN_NAME]"
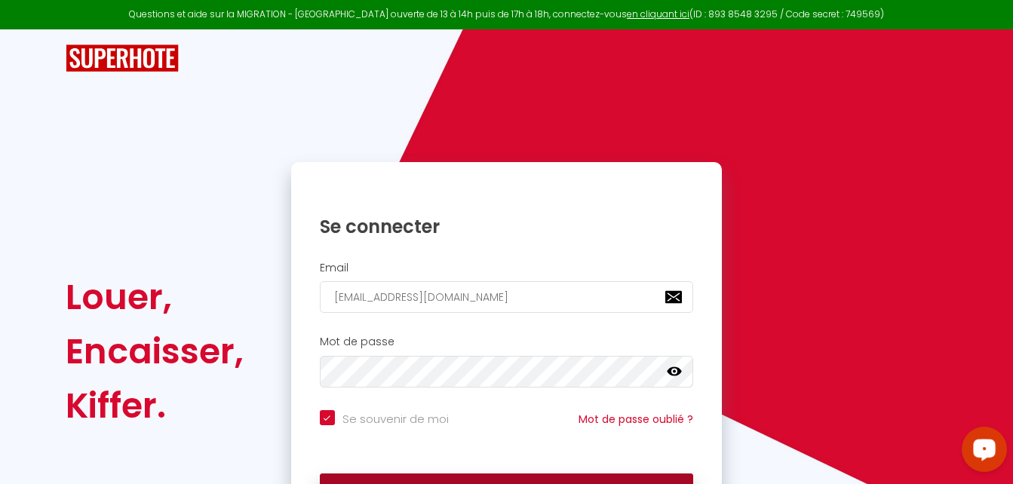
click at [564, 480] on button "Se connecter" at bounding box center [507, 493] width 374 height 38
checkbox input "true"
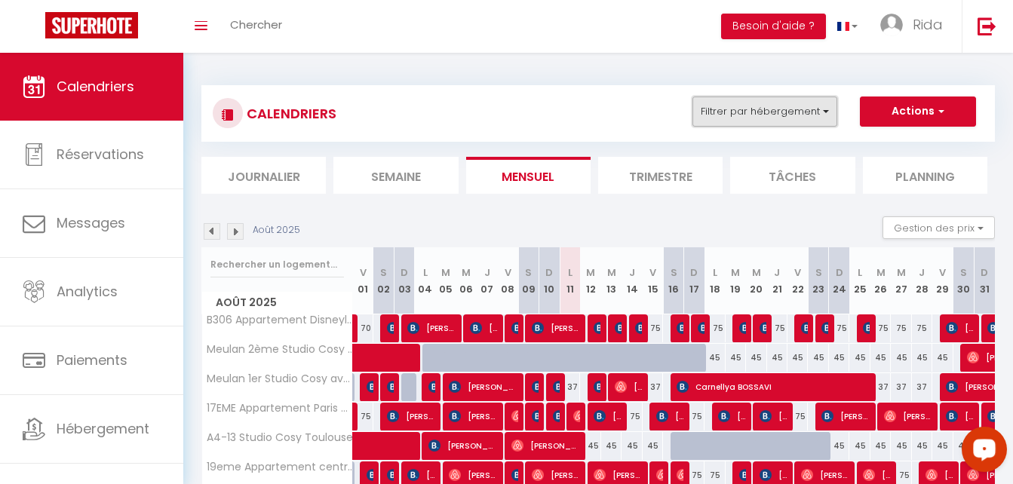
click at [713, 112] on button "Filtrer par hébergement" at bounding box center [764, 112] width 145 height 30
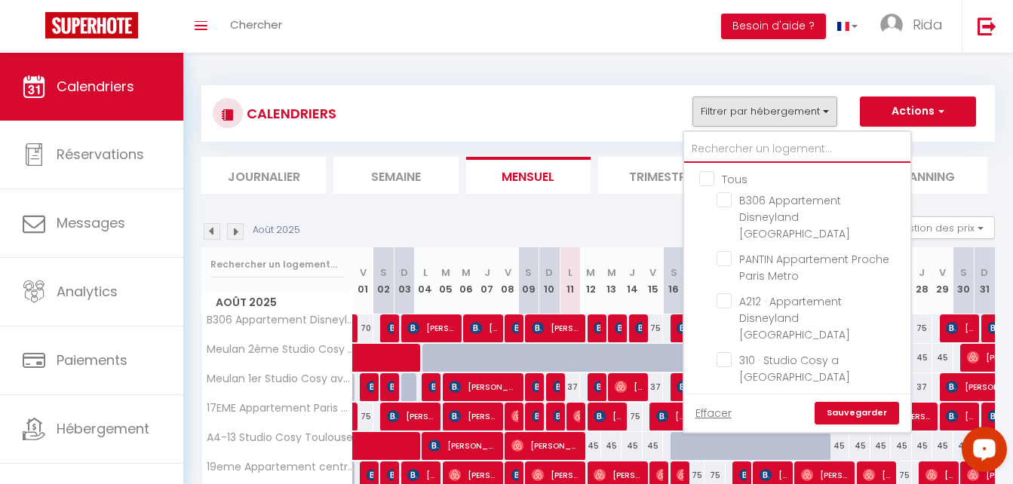
click at [718, 149] on input "text" at bounding box center [797, 149] width 226 height 27
type input "to"
checkbox input "false"
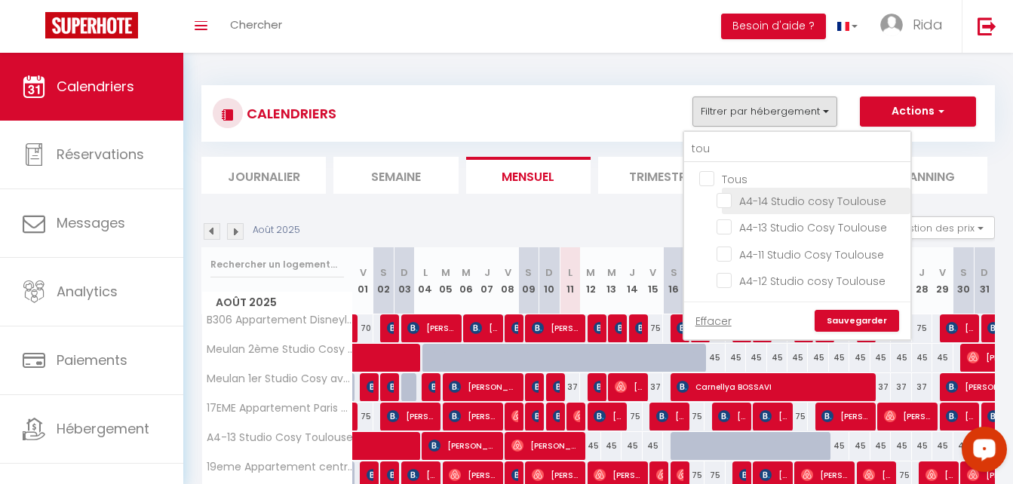
click at [727, 201] on input "A4-14 Studio cosy Toulouse" at bounding box center [810, 199] width 189 height 15
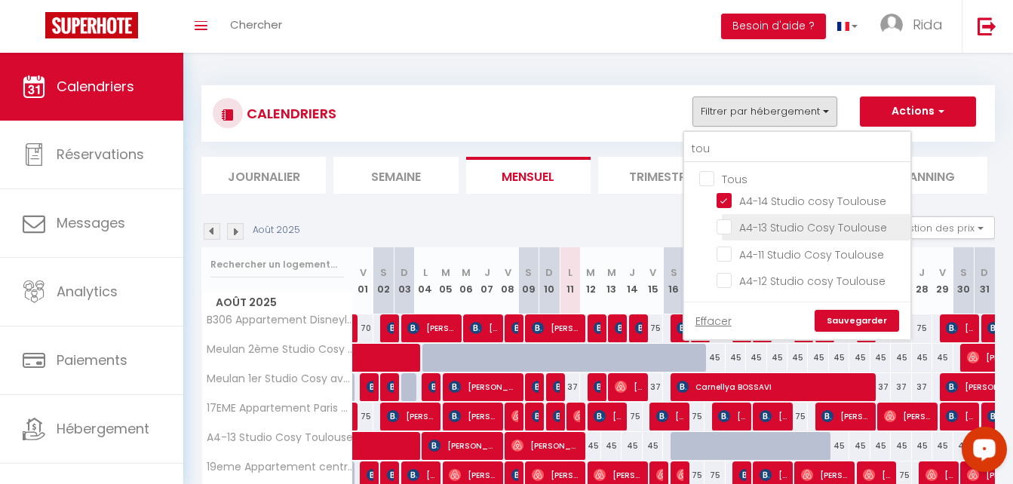
click at [731, 235] on label "A4-13 Studio Cosy Toulouse" at bounding box center [808, 227] width 155 height 17
click at [727, 234] on input "A4-13 Studio Cosy Toulouse" at bounding box center [810, 226] width 189 height 15
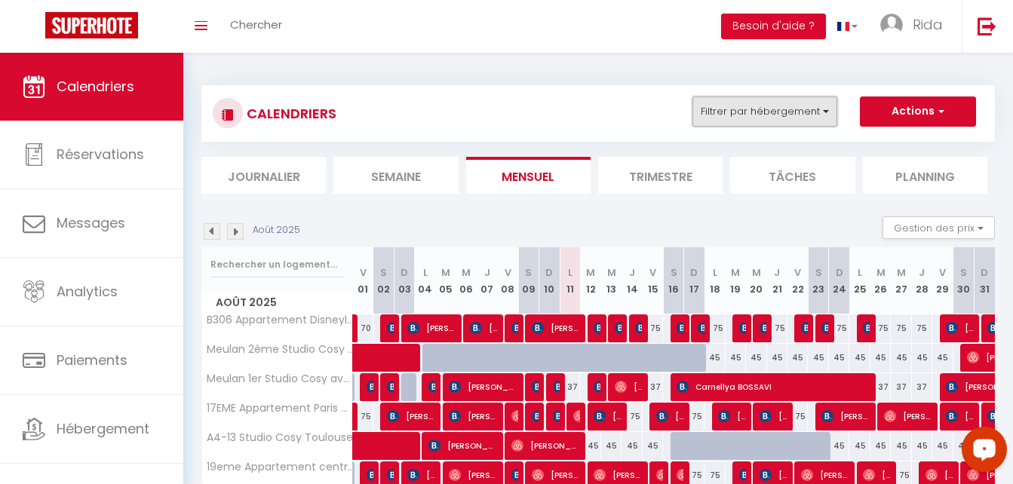
click at [729, 118] on button "Filtrer par hébergement" at bounding box center [764, 112] width 145 height 30
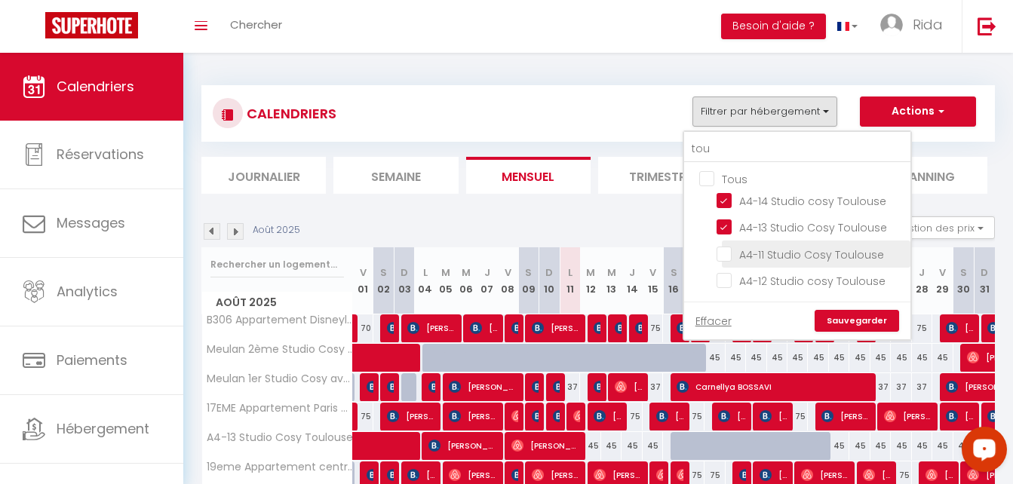
click at [721, 248] on input "A4-11 Studio Cosy Toulouse" at bounding box center [810, 252] width 189 height 15
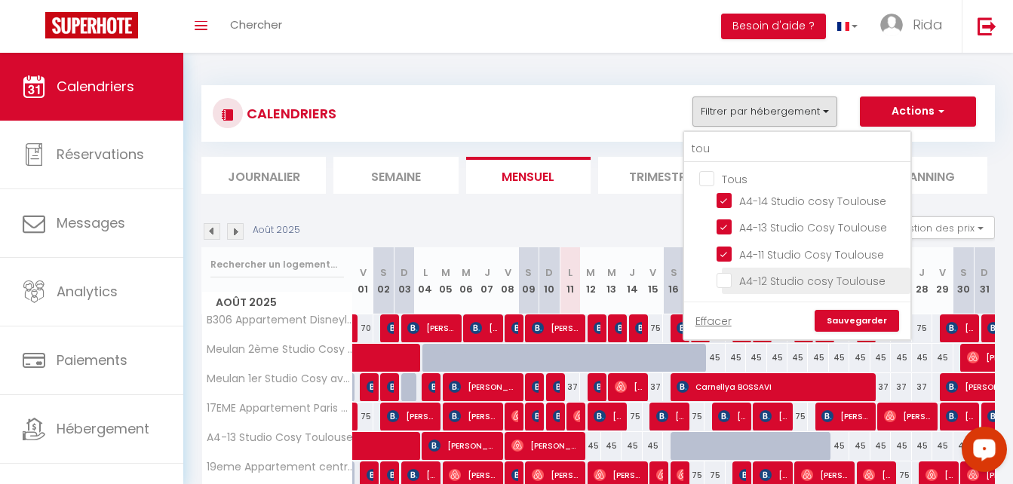
click at [722, 284] on input "A4-12 Studio cosy Toulouse" at bounding box center [810, 279] width 189 height 15
click at [836, 322] on link "Sauvegarder" at bounding box center [856, 321] width 84 height 23
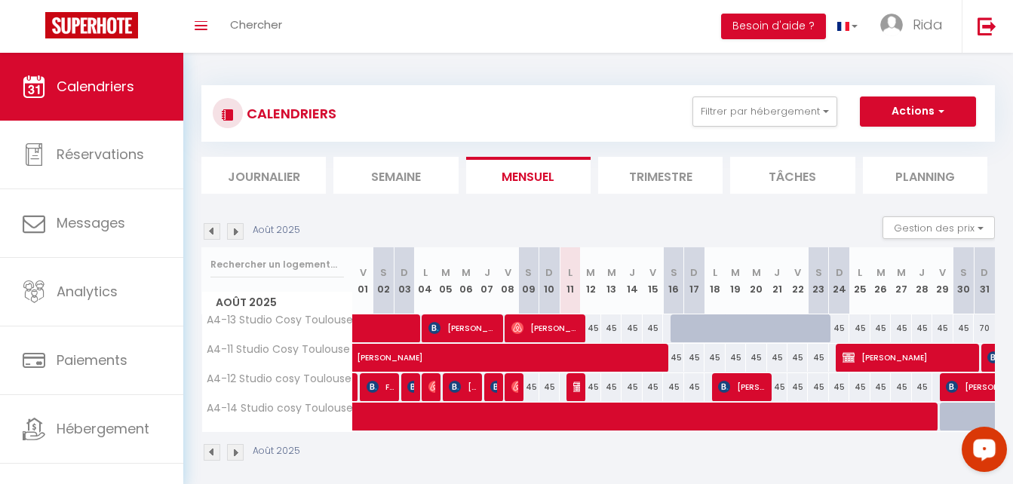
click at [570, 388] on div at bounding box center [576, 387] width 20 height 29
click at [575, 388] on img at bounding box center [579, 387] width 12 height 12
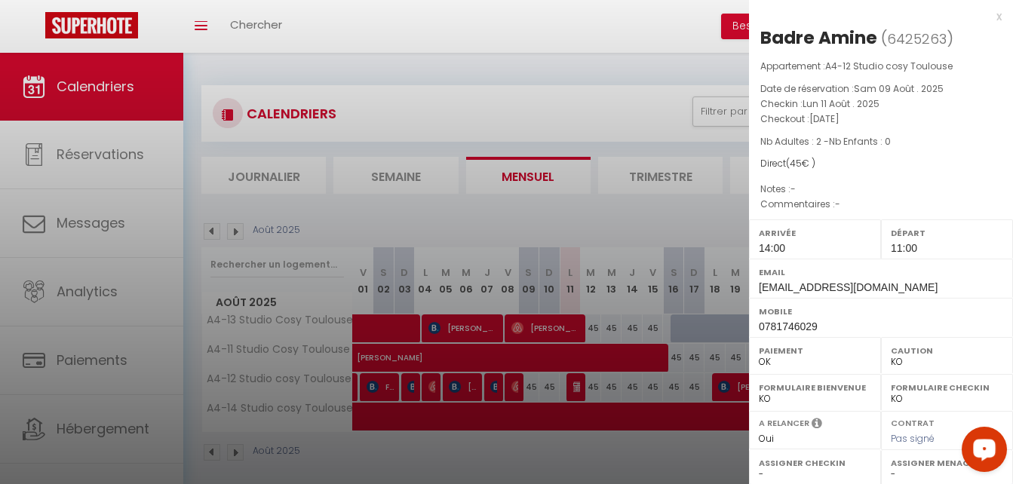
click at [982, 19] on div "x" at bounding box center [875, 17] width 253 height 18
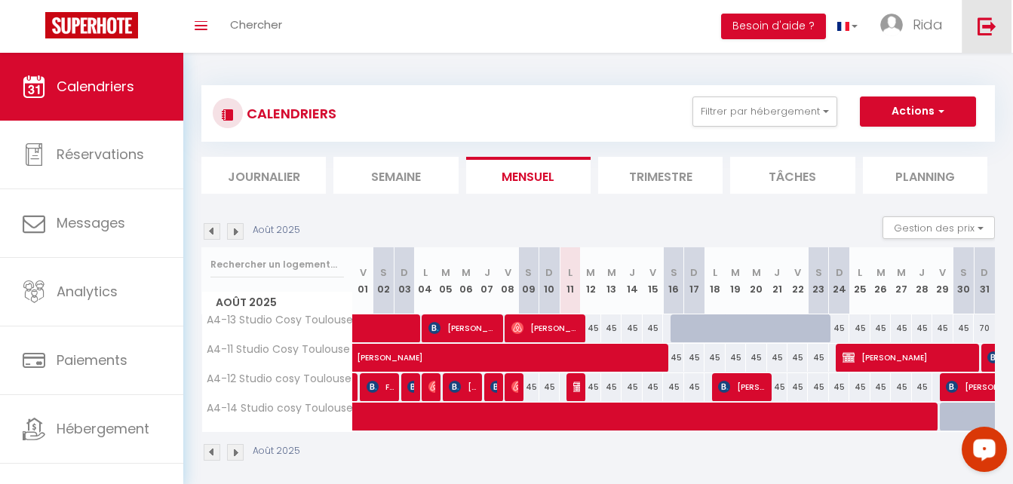
click at [980, 34] on img at bounding box center [986, 26] width 19 height 19
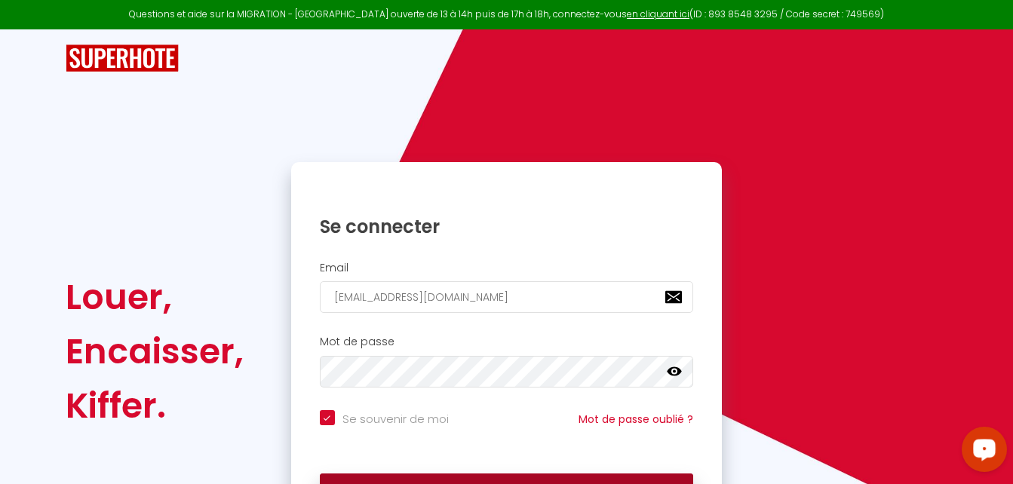
click at [553, 474] on button "Se connecter" at bounding box center [507, 493] width 374 height 38
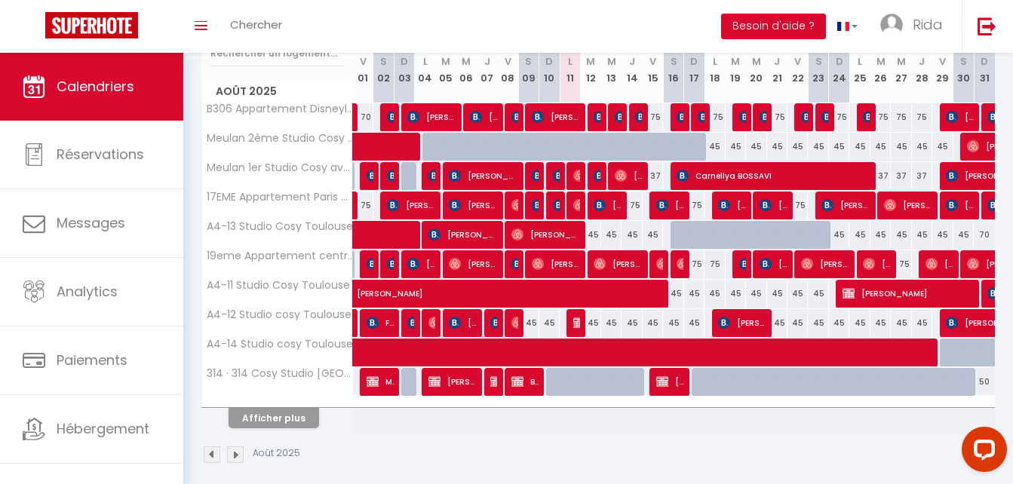
scroll to position [224, 0]
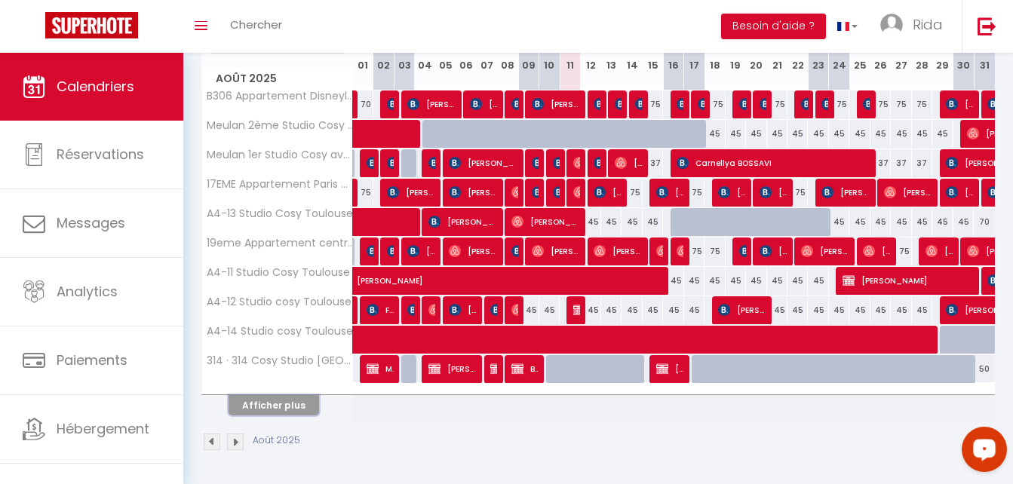
click at [283, 403] on button "Afficher plus" at bounding box center [273, 405] width 90 height 20
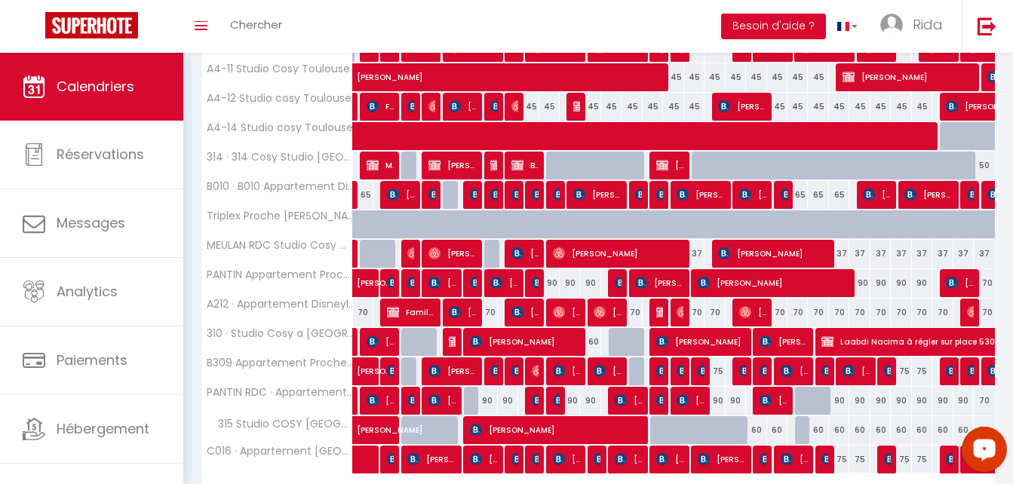
scroll to position [463, 0]
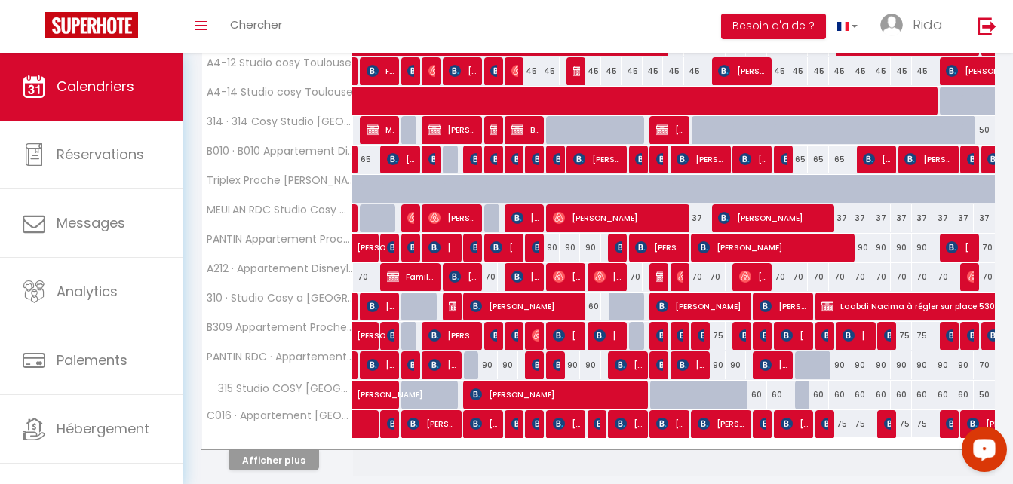
click at [591, 303] on div "60" at bounding box center [590, 307] width 20 height 28
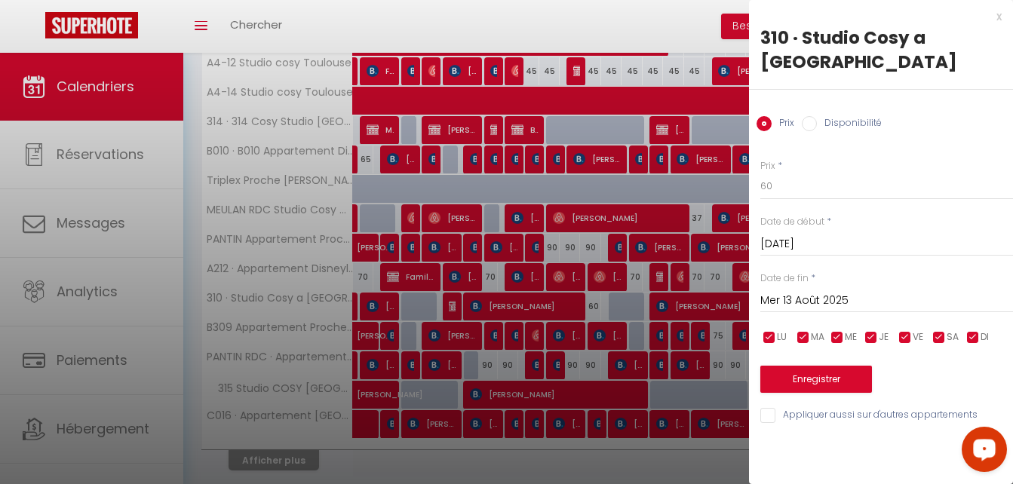
click at [572, 363] on div at bounding box center [506, 242] width 1013 height 484
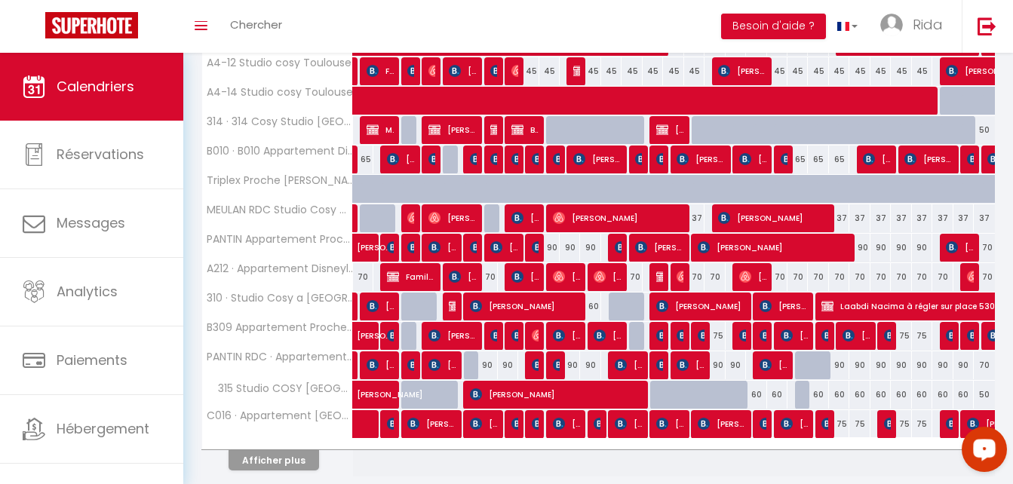
click at [572, 363] on div "90" at bounding box center [570, 365] width 20 height 28
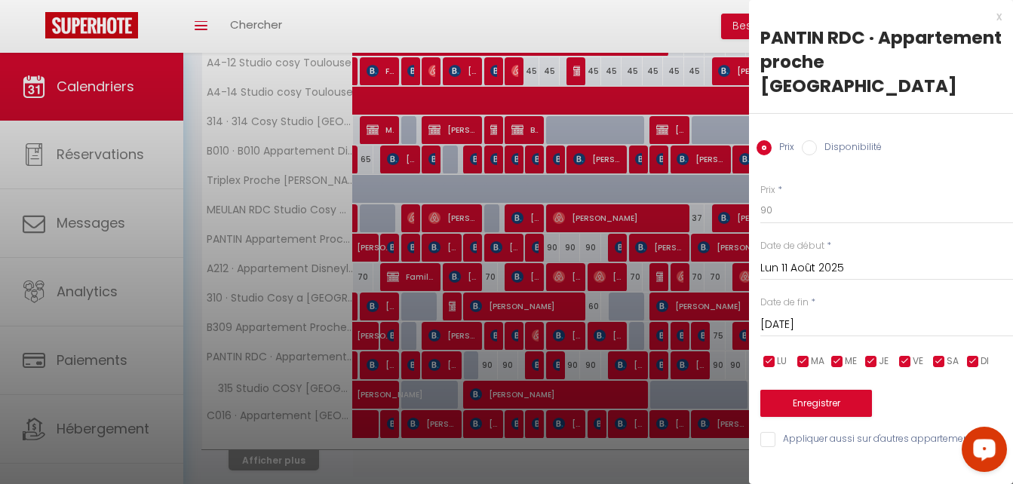
click at [572, 363] on div at bounding box center [506, 242] width 1013 height 484
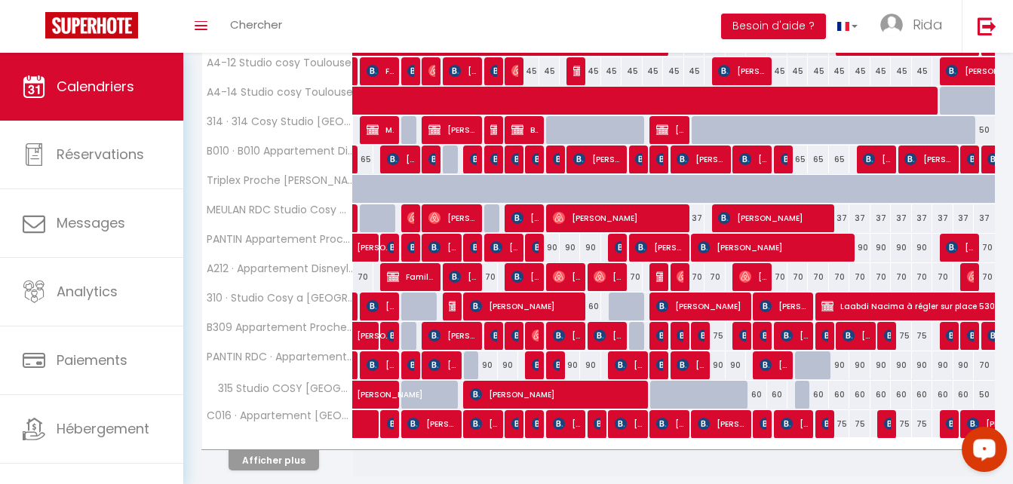
click at [567, 242] on div "90" at bounding box center [570, 248] width 20 height 28
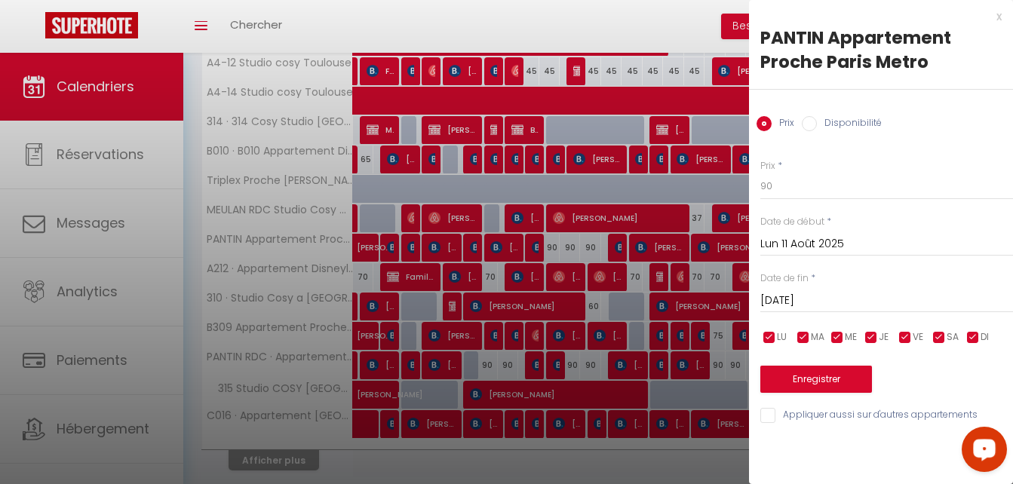
click at [571, 365] on div at bounding box center [506, 242] width 1013 height 484
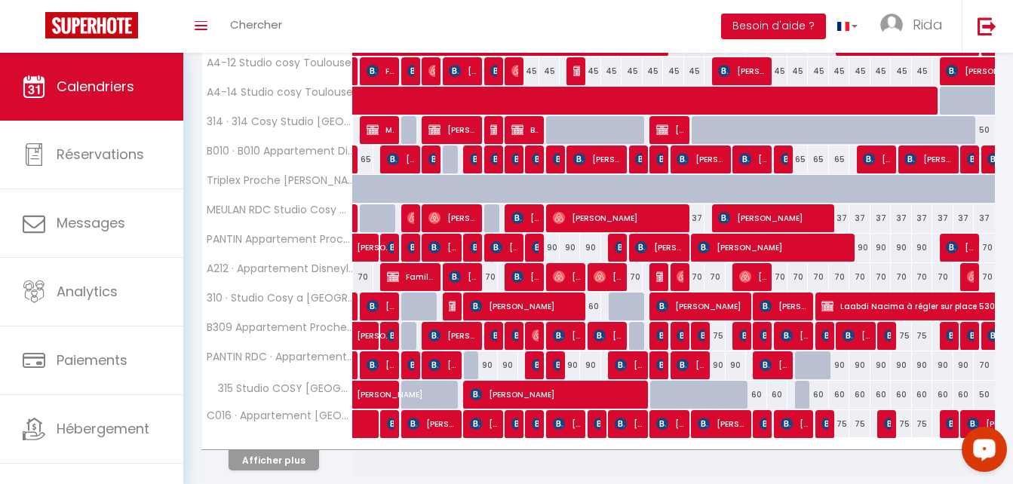
click at [571, 365] on body "Questions et aide sur la MIGRATION - [GEOGRAPHIC_DATA] ouverte de 13 à 14h puis…" at bounding box center [506, 64] width 1013 height 949
click at [571, 365] on div "90" at bounding box center [570, 365] width 20 height 28
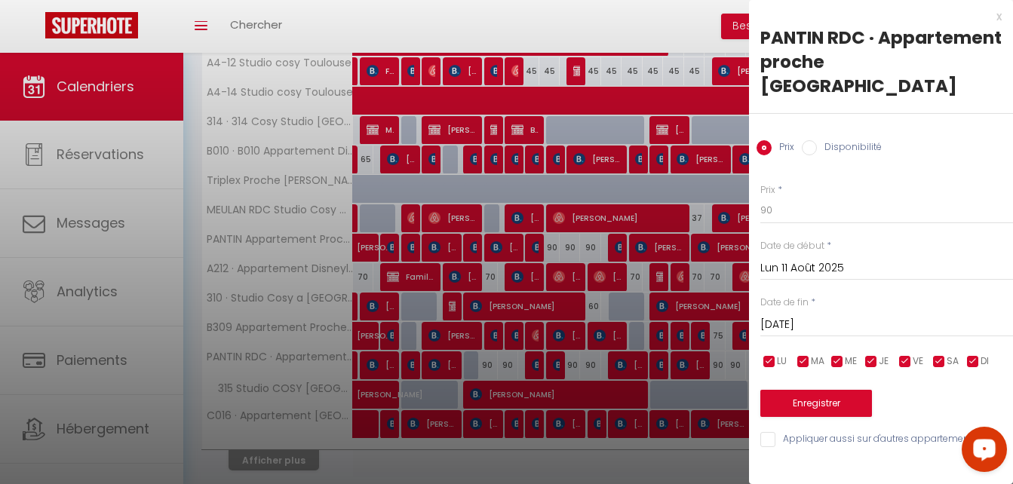
click at [997, 14] on div "x" at bounding box center [875, 17] width 253 height 18
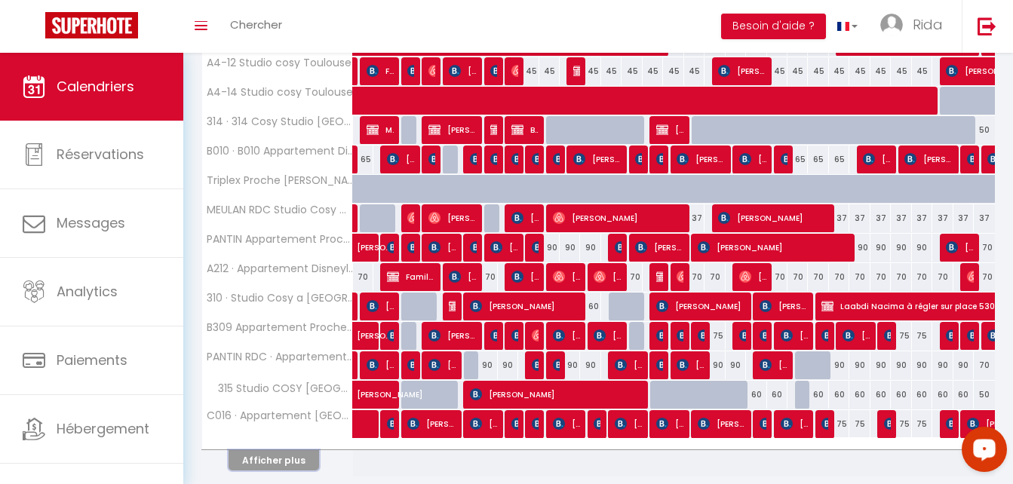
click at [274, 464] on button "Afficher plus" at bounding box center [273, 460] width 90 height 20
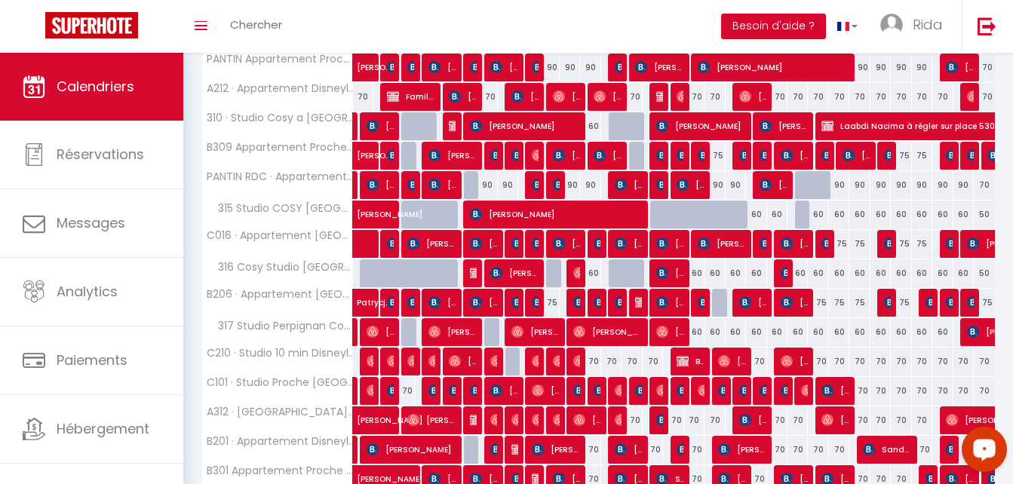
scroll to position [685, 0]
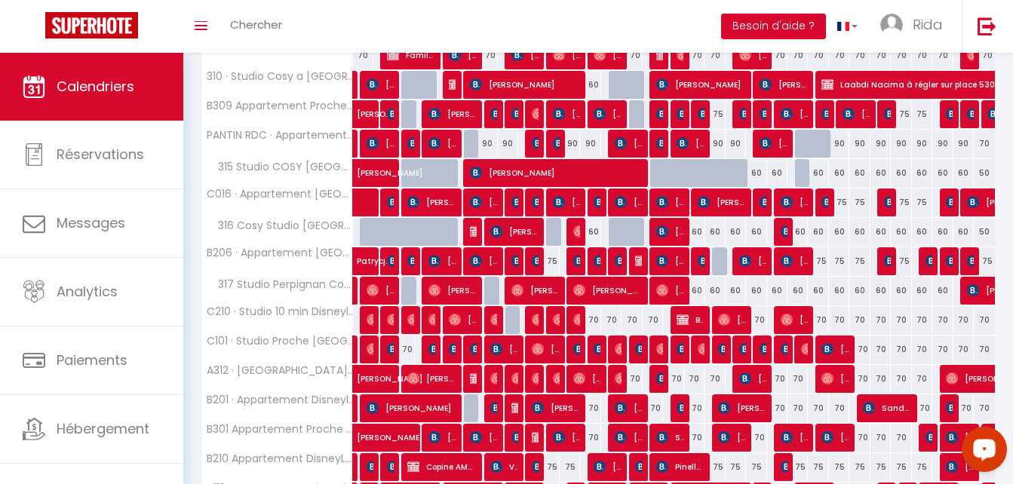
click at [553, 260] on div "75" at bounding box center [549, 261] width 20 height 28
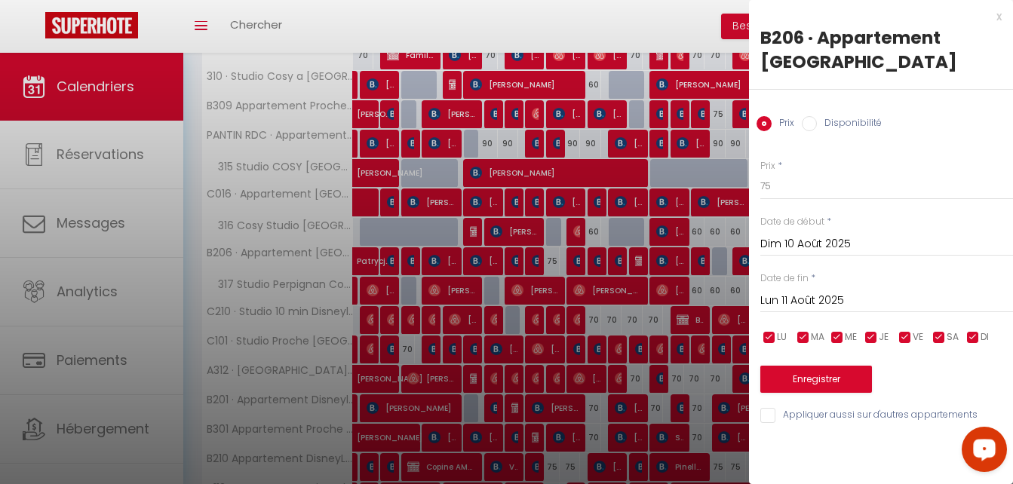
click at [997, 17] on div "x" at bounding box center [875, 17] width 253 height 18
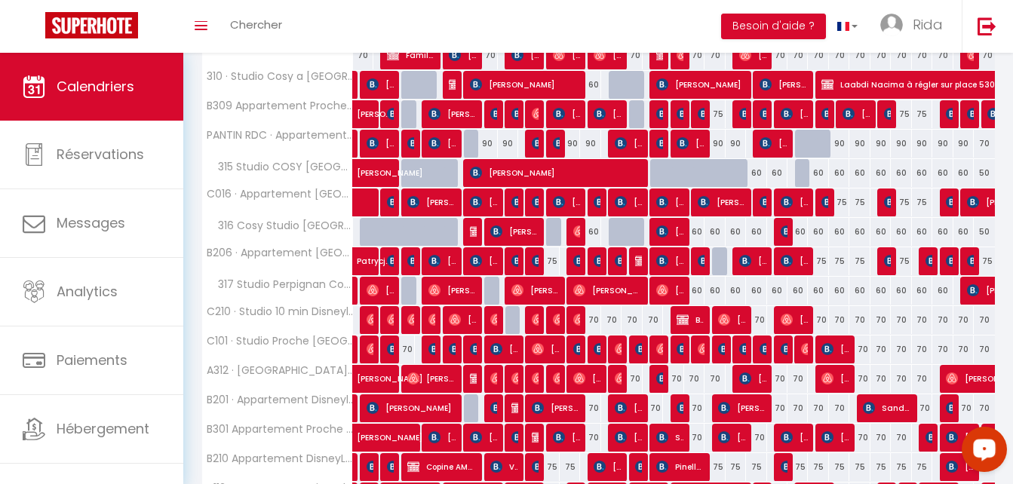
click at [590, 321] on div "70" at bounding box center [590, 320] width 20 height 28
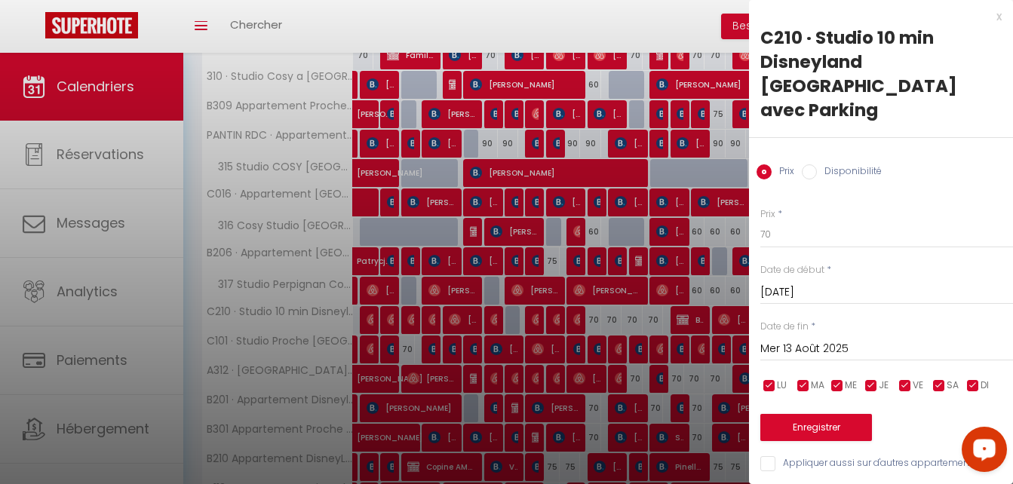
click at [996, 15] on div "x" at bounding box center [875, 17] width 253 height 18
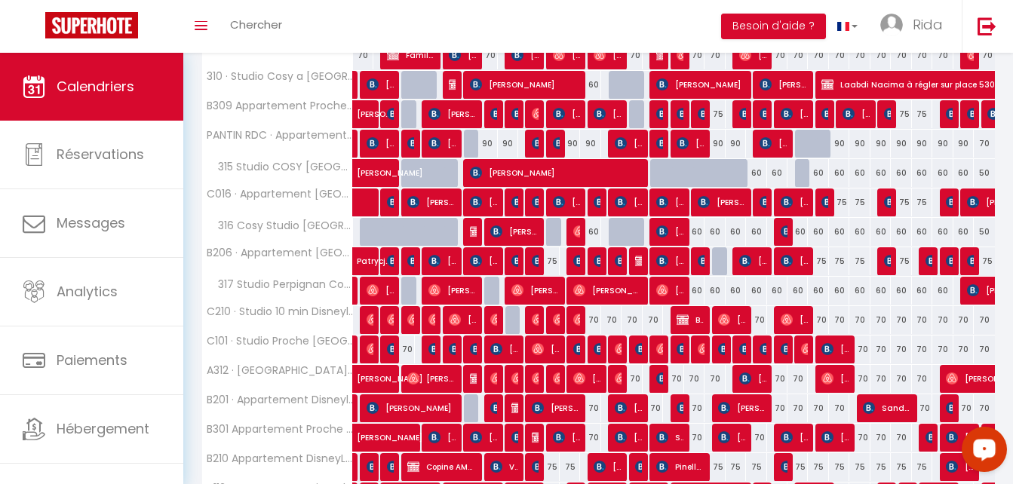
click at [588, 406] on div "70" at bounding box center [590, 408] width 20 height 28
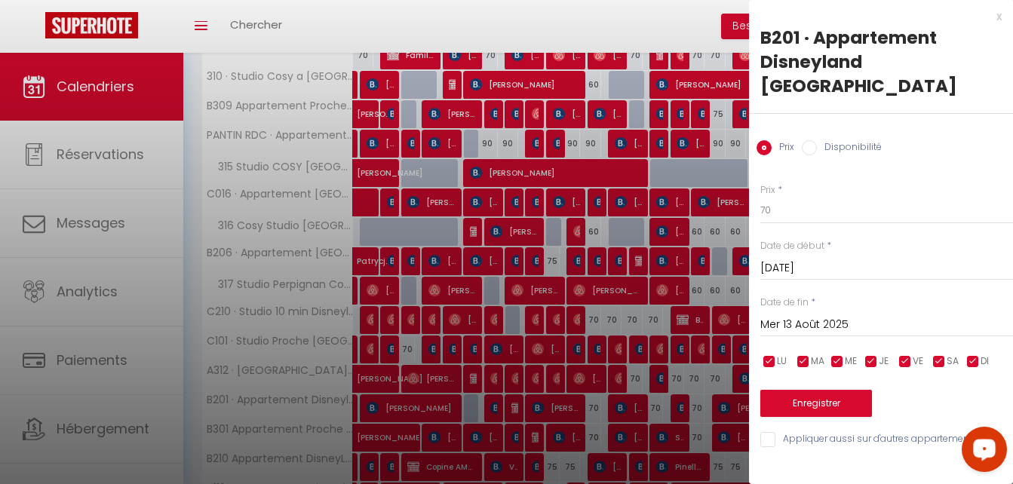
click at [998, 12] on div "x" at bounding box center [875, 17] width 253 height 18
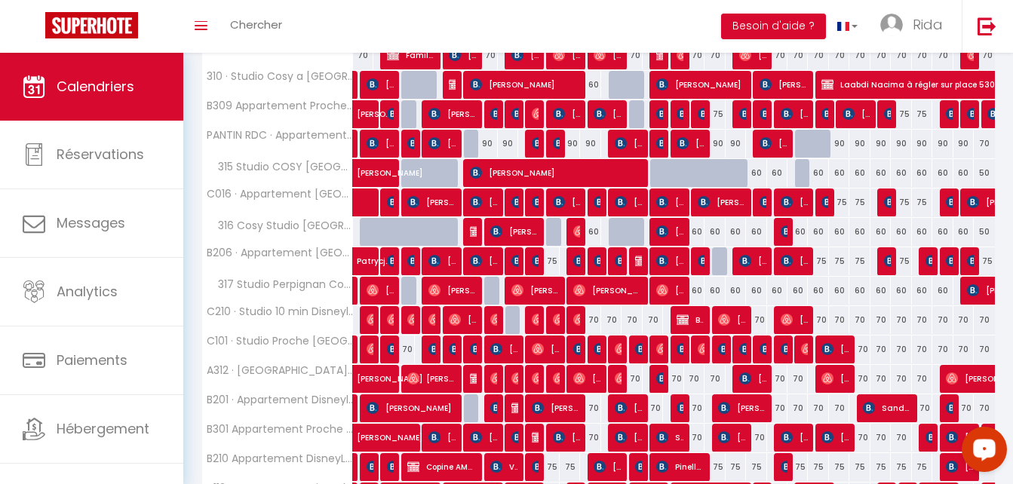
click at [572, 468] on div "75" at bounding box center [570, 467] width 20 height 28
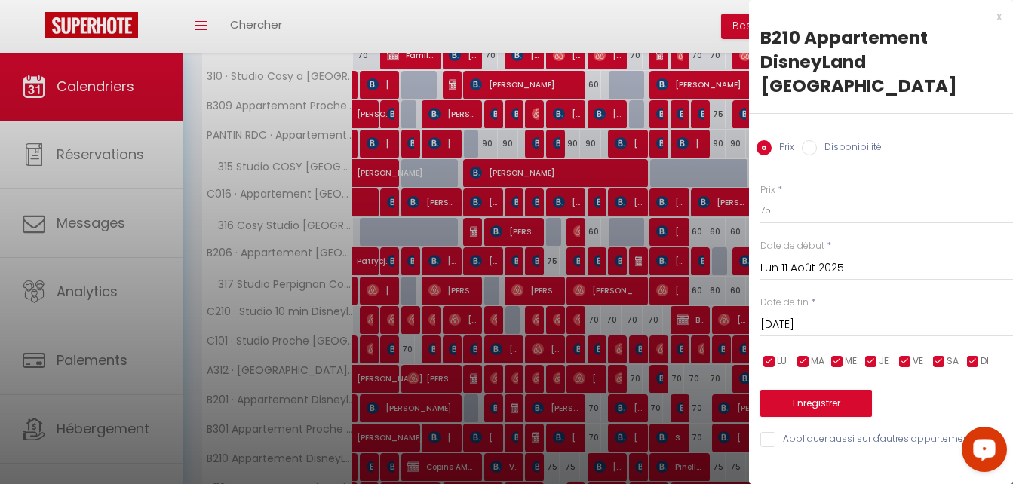
click at [998, 17] on div "x" at bounding box center [875, 17] width 253 height 18
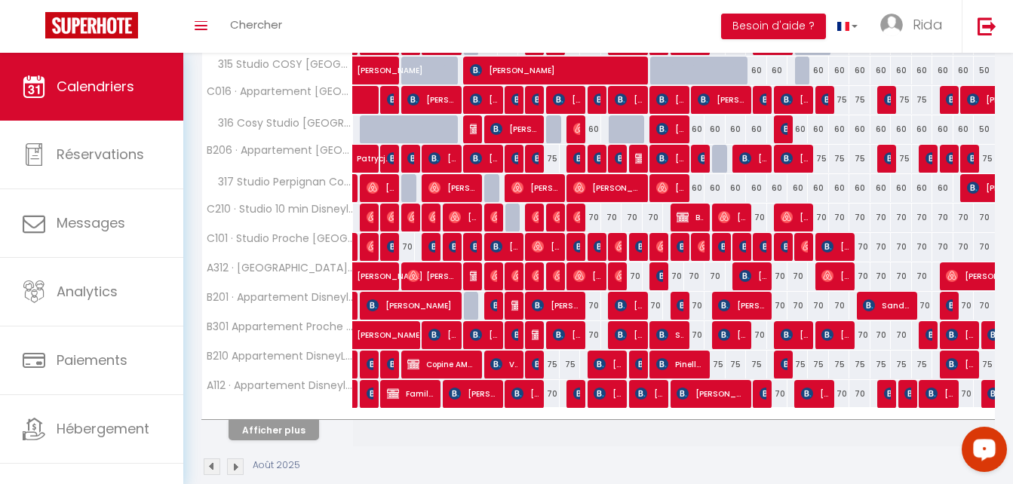
scroll to position [812, 0]
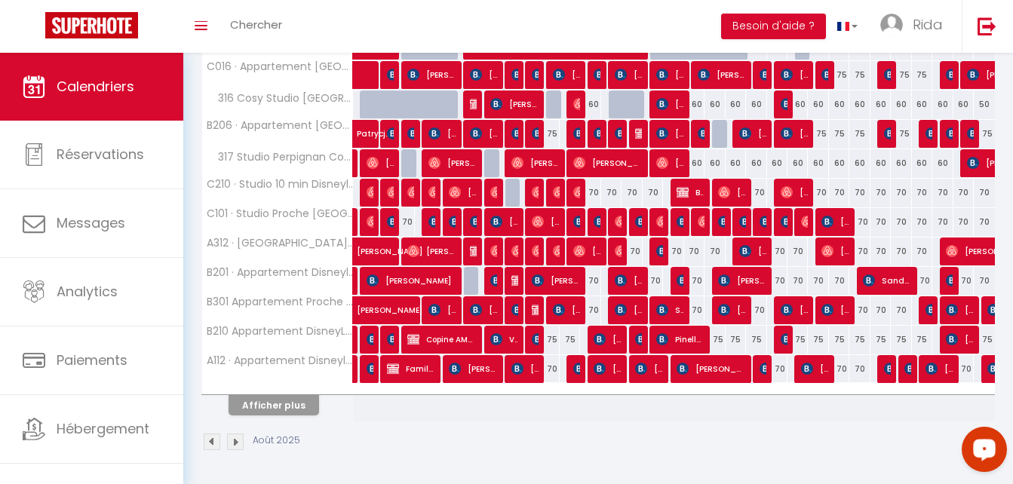
click at [592, 192] on div "70" at bounding box center [590, 193] width 20 height 28
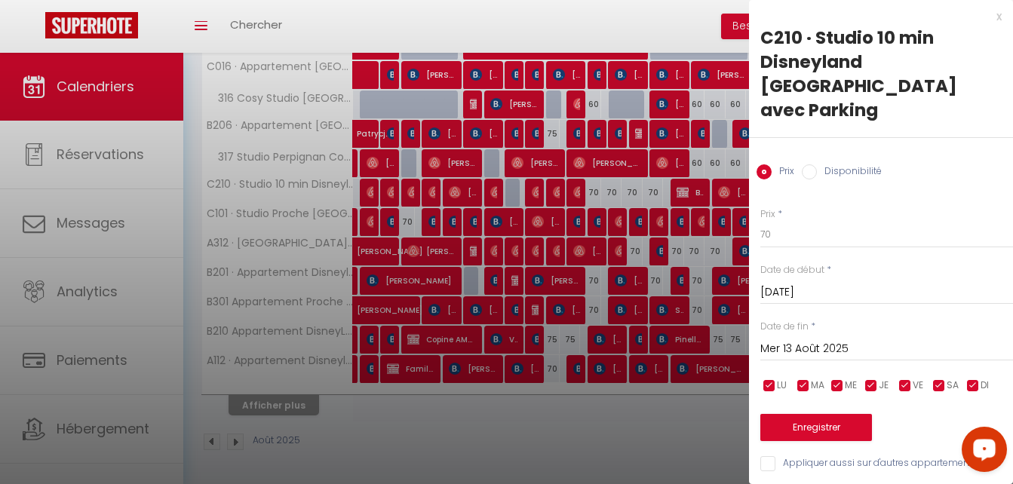
click at [590, 97] on div at bounding box center [506, 242] width 1013 height 484
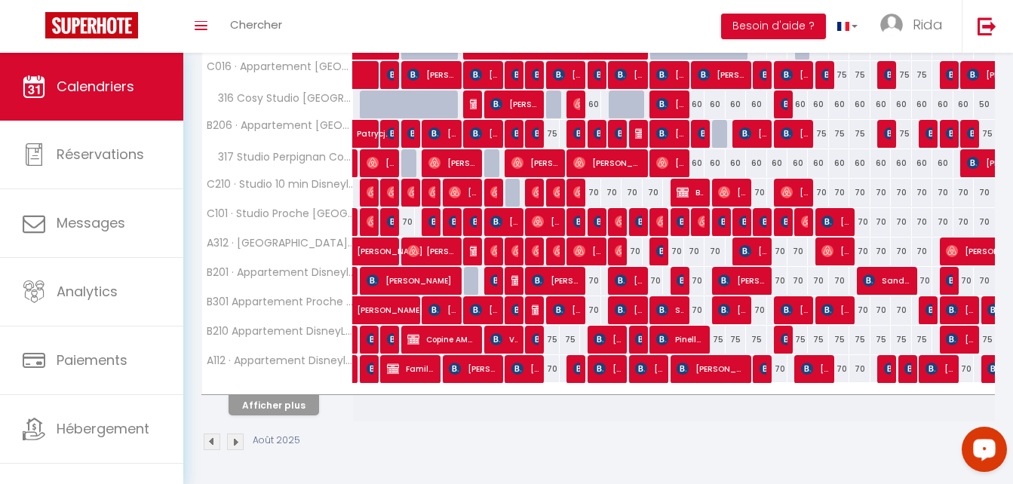
click at [596, 106] on div "60" at bounding box center [590, 104] width 20 height 28
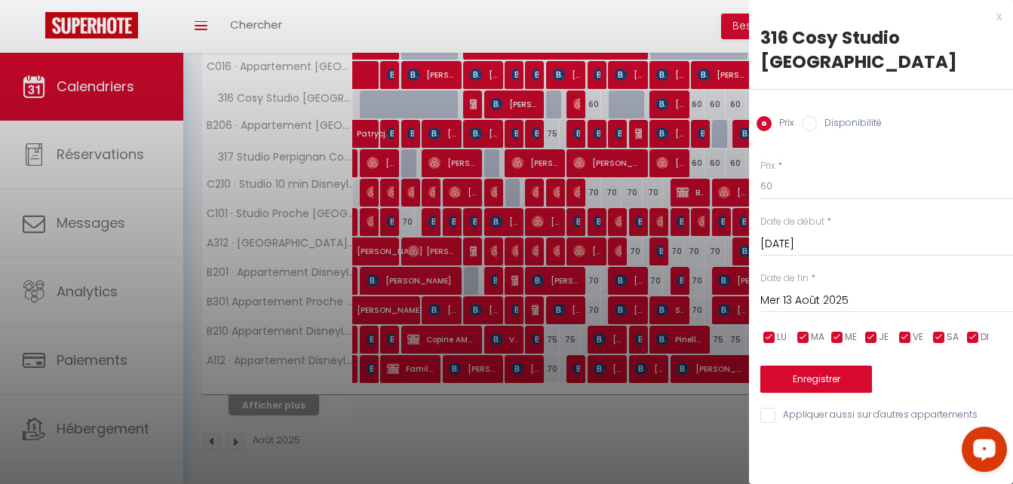
click at [998, 19] on div "x" at bounding box center [875, 17] width 253 height 18
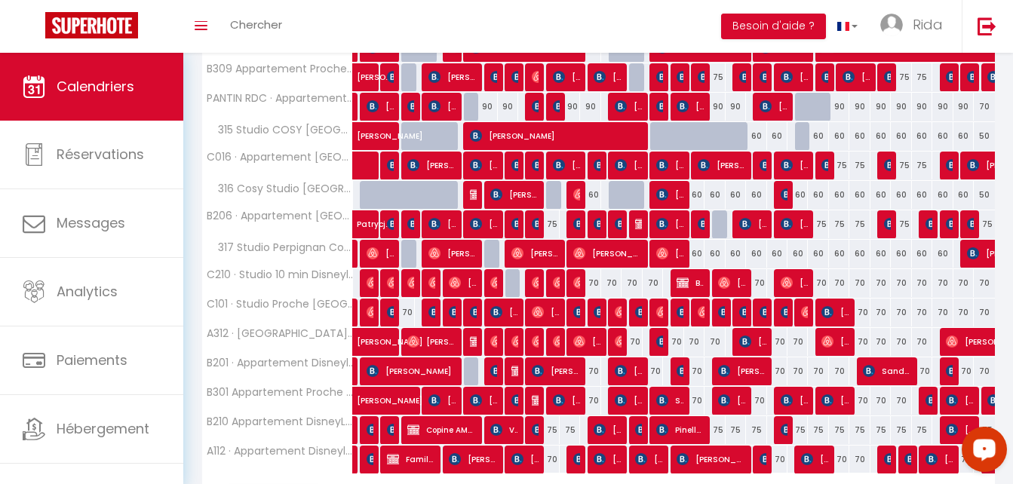
scroll to position [691, 0]
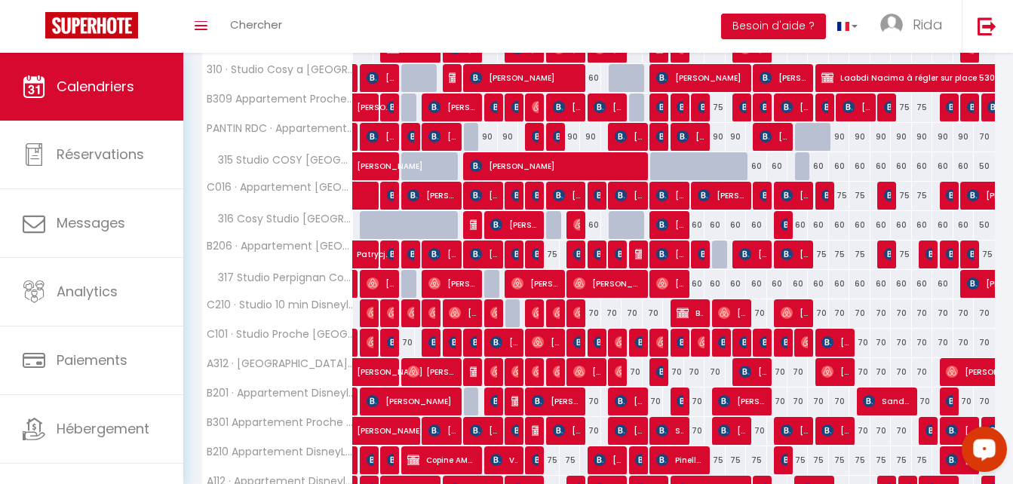
click at [549, 253] on div "75" at bounding box center [549, 255] width 20 height 28
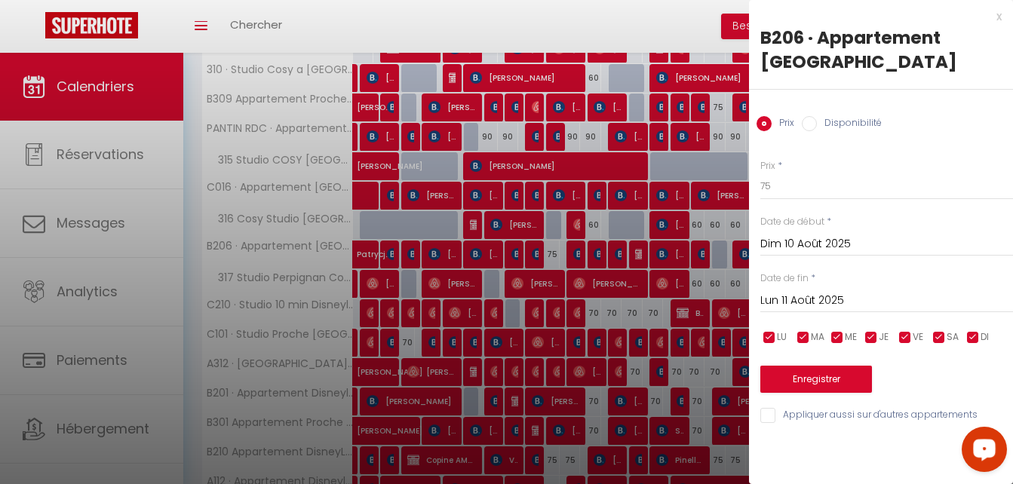
click at [995, 13] on div "x" at bounding box center [875, 17] width 253 height 18
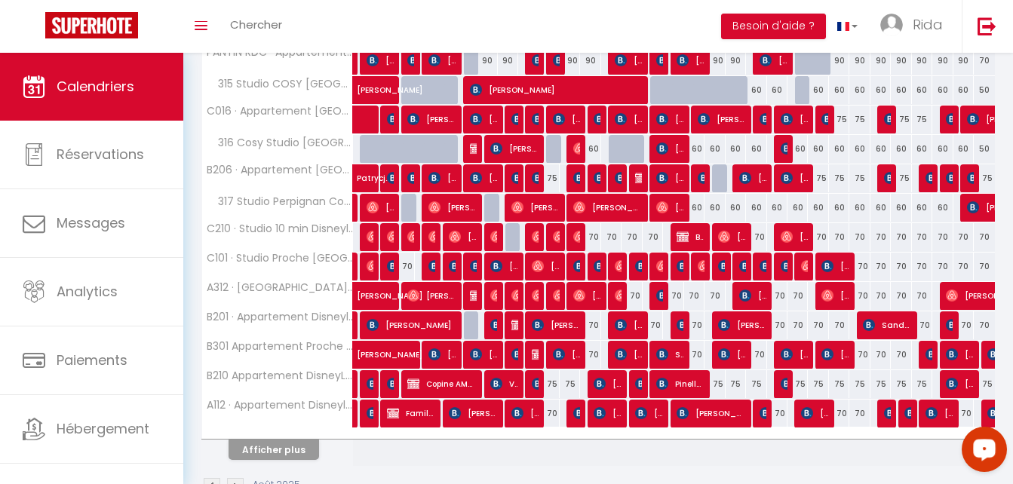
scroll to position [783, 0]
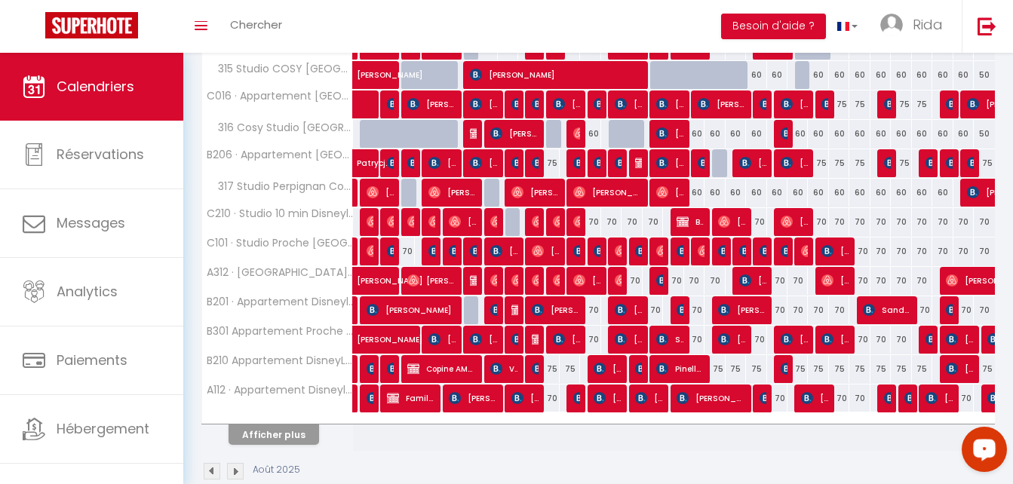
click at [550, 396] on div "70" at bounding box center [549, 399] width 20 height 28
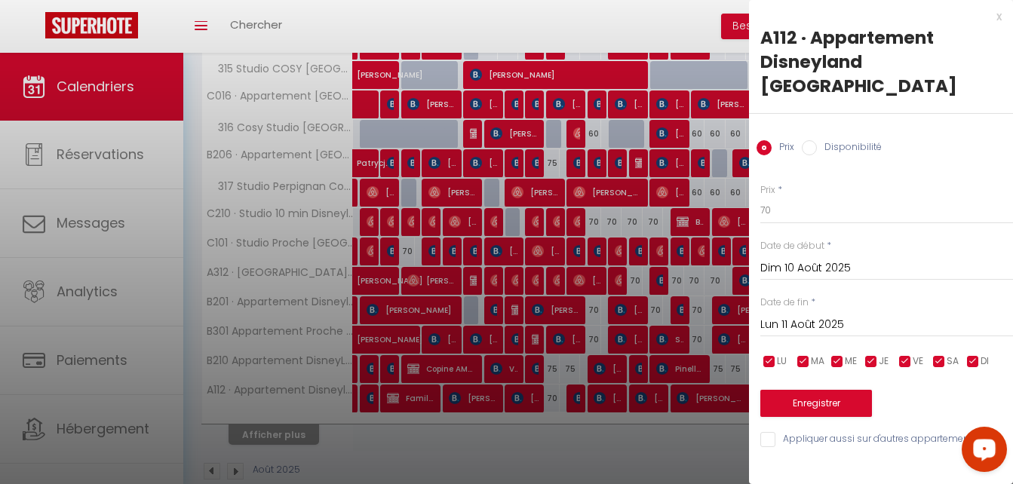
click at [998, 18] on div "x" at bounding box center [875, 17] width 253 height 18
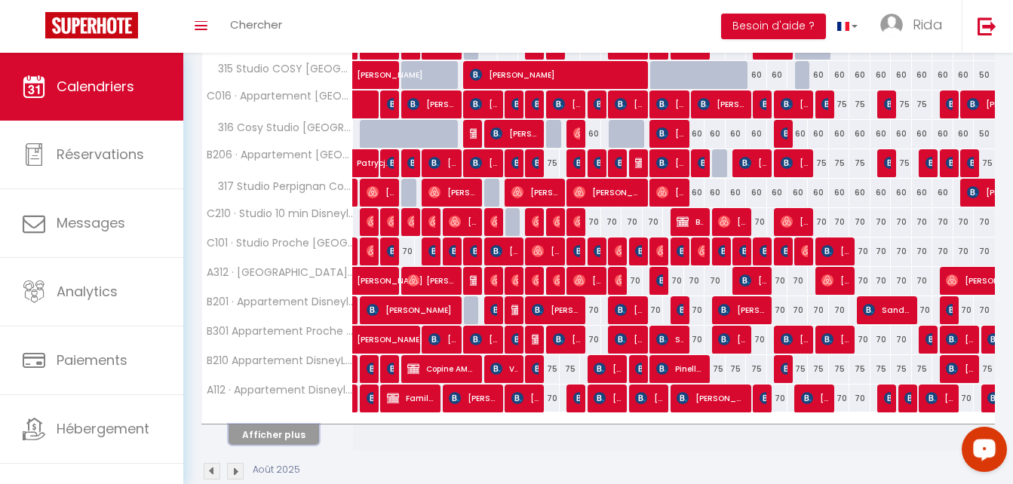
click at [272, 437] on button "Afficher plus" at bounding box center [273, 435] width 90 height 20
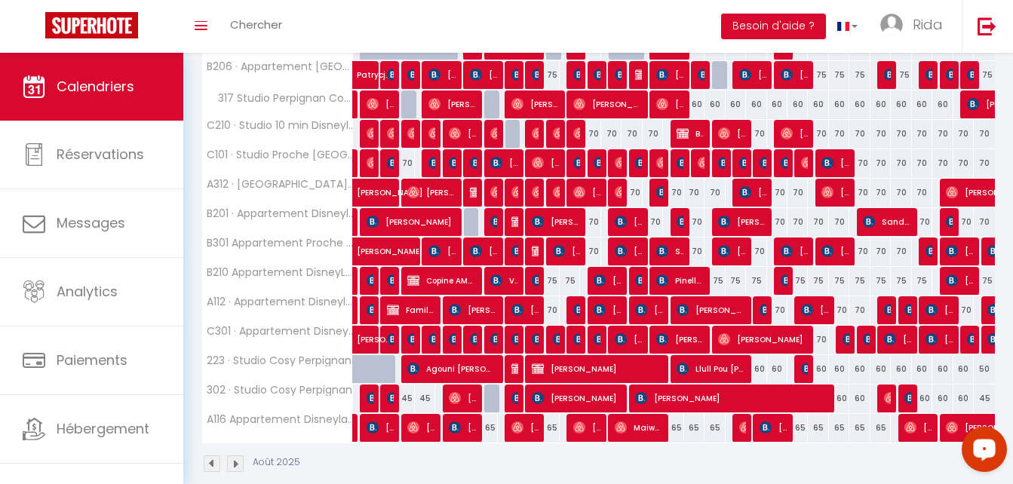
scroll to position [893, 0]
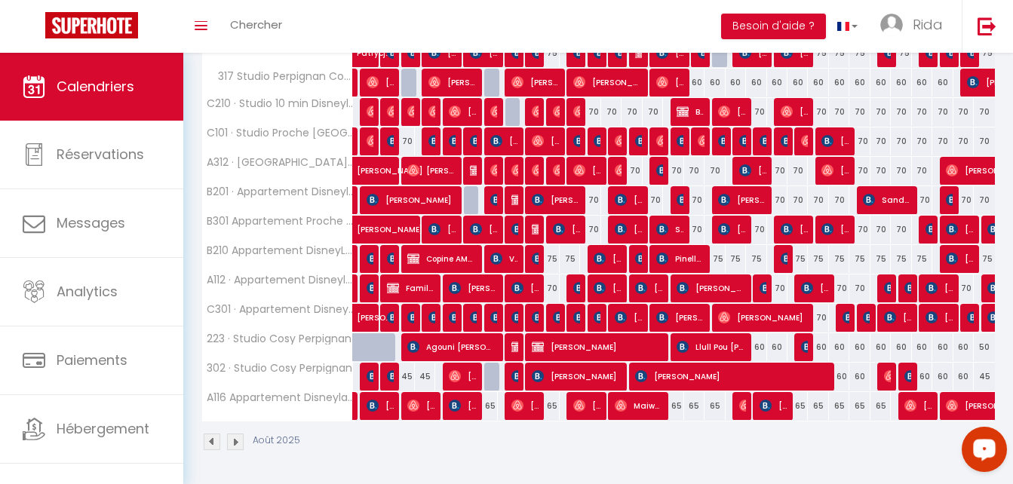
click at [551, 407] on div "65" at bounding box center [549, 406] width 20 height 28
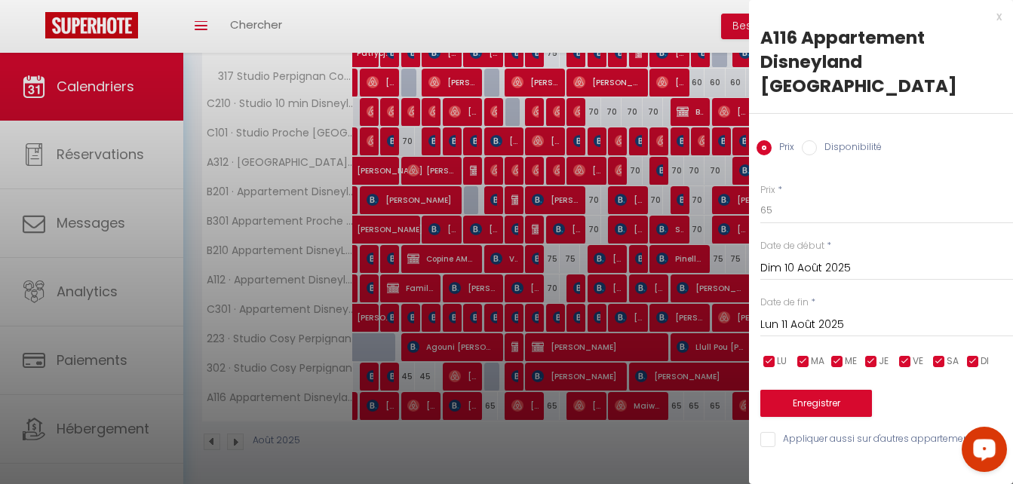
click at [996, 17] on div "x" at bounding box center [875, 17] width 253 height 18
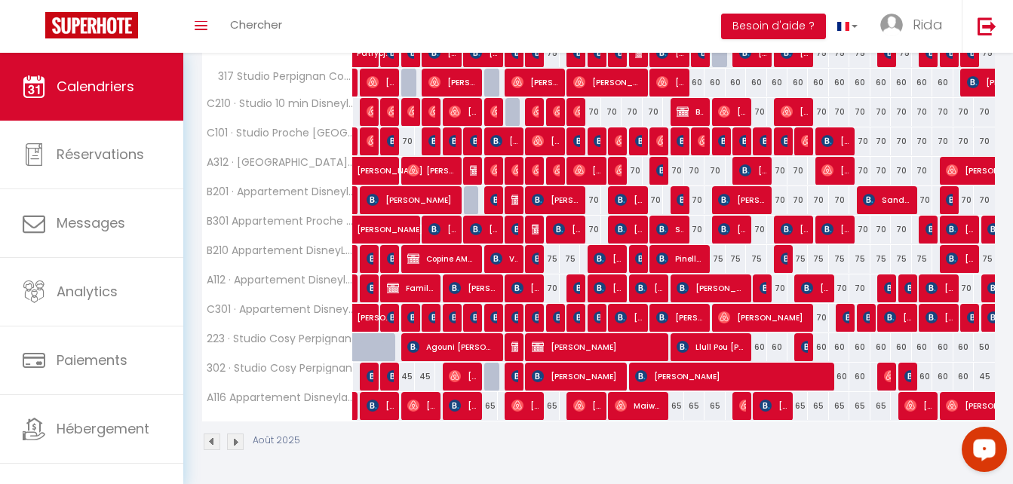
click at [575, 259] on div "75" at bounding box center [570, 259] width 20 height 28
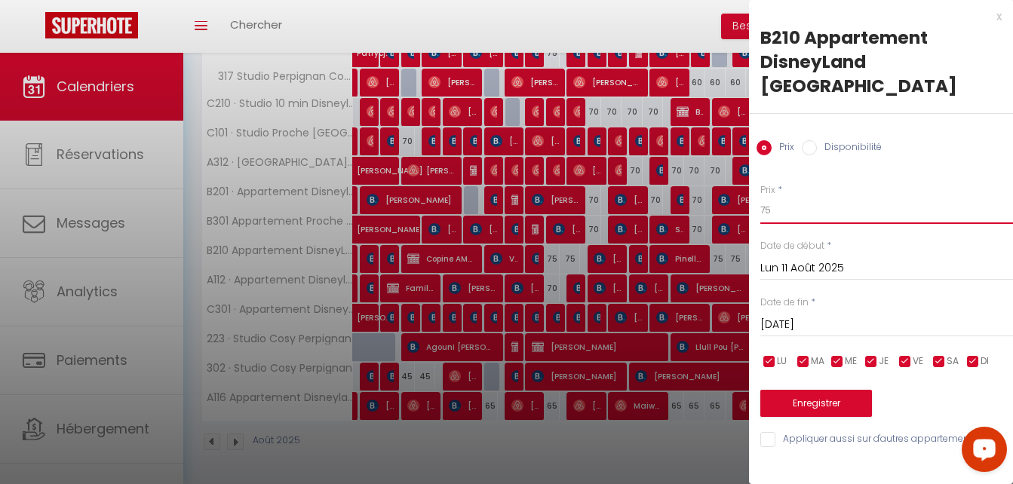
click at [777, 197] on input "75" at bounding box center [886, 210] width 253 height 27
click at [802, 390] on button "Enregistrer" at bounding box center [816, 403] width 112 height 27
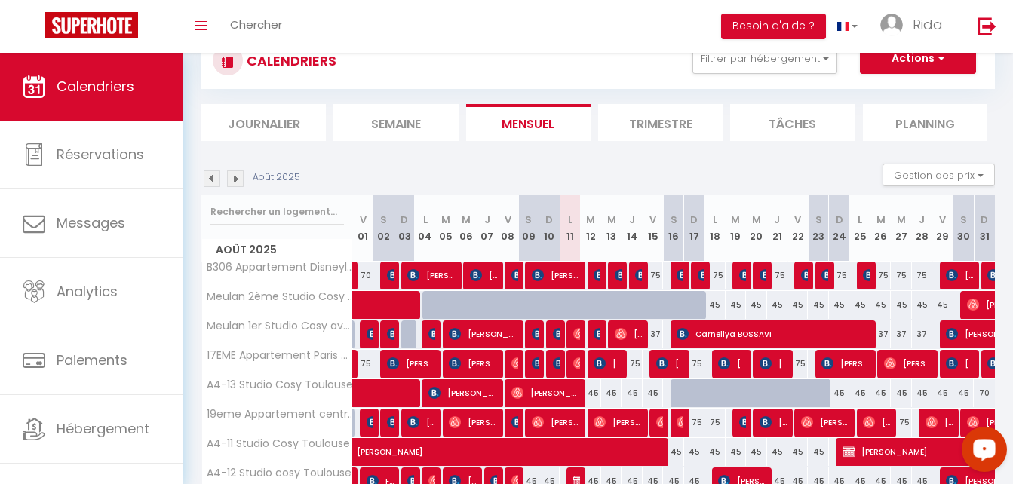
scroll to position [224, 0]
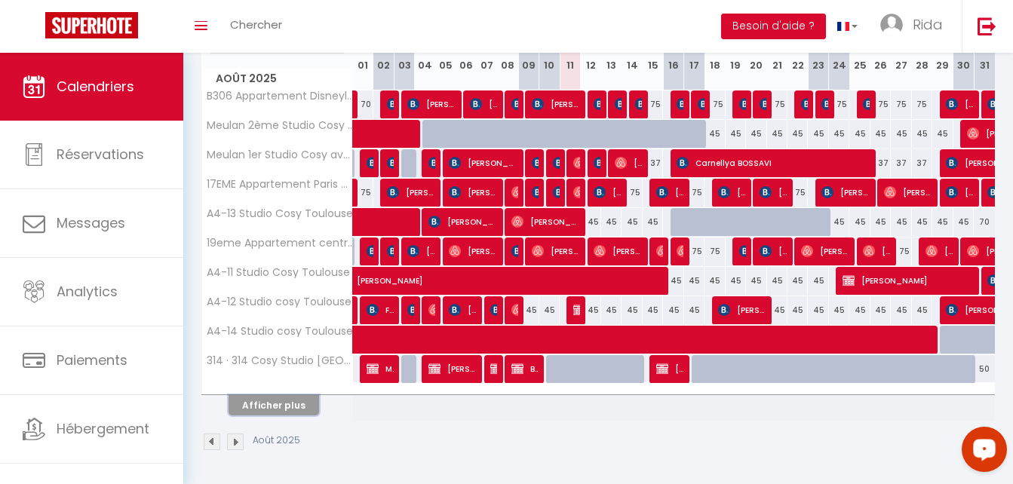
click at [273, 401] on button "Afficher plus" at bounding box center [273, 405] width 90 height 20
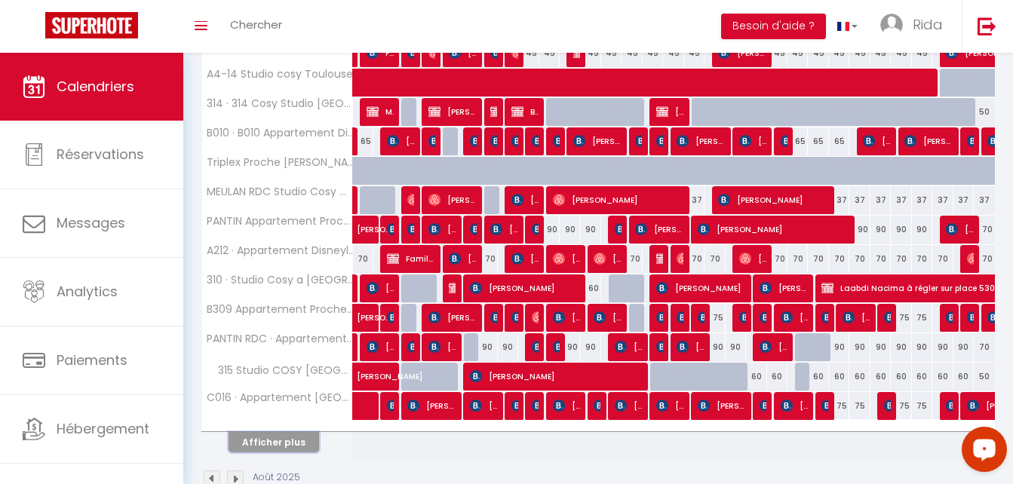
scroll to position [484, 0]
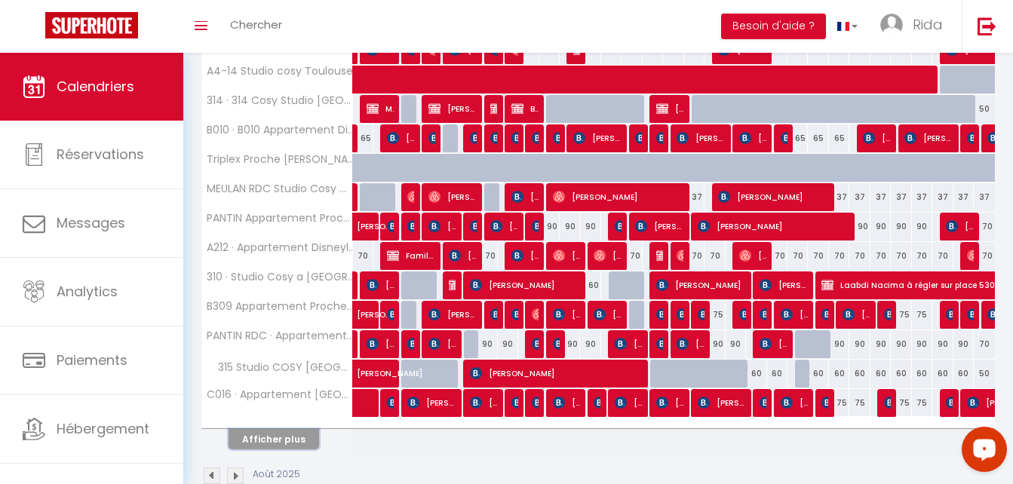
click at [281, 442] on button "Afficher plus" at bounding box center [273, 439] width 90 height 20
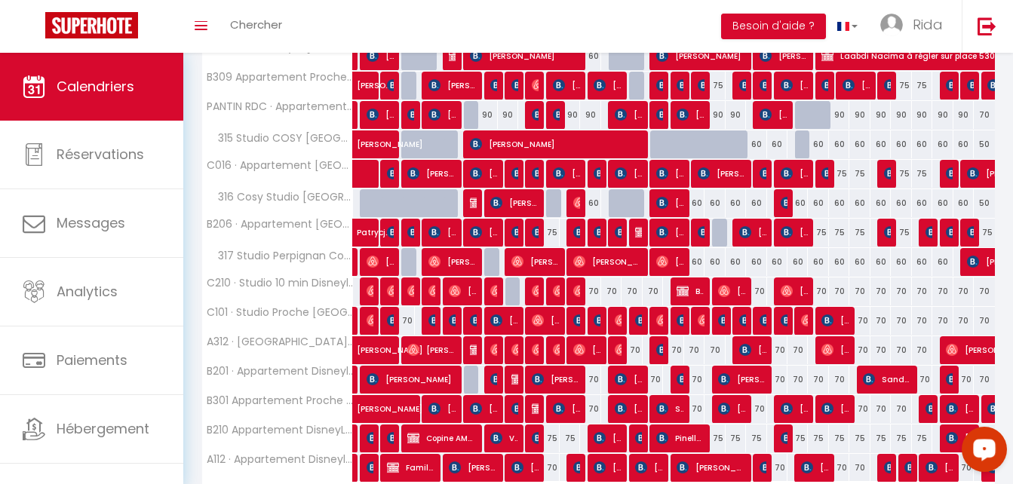
scroll to position [707, 0]
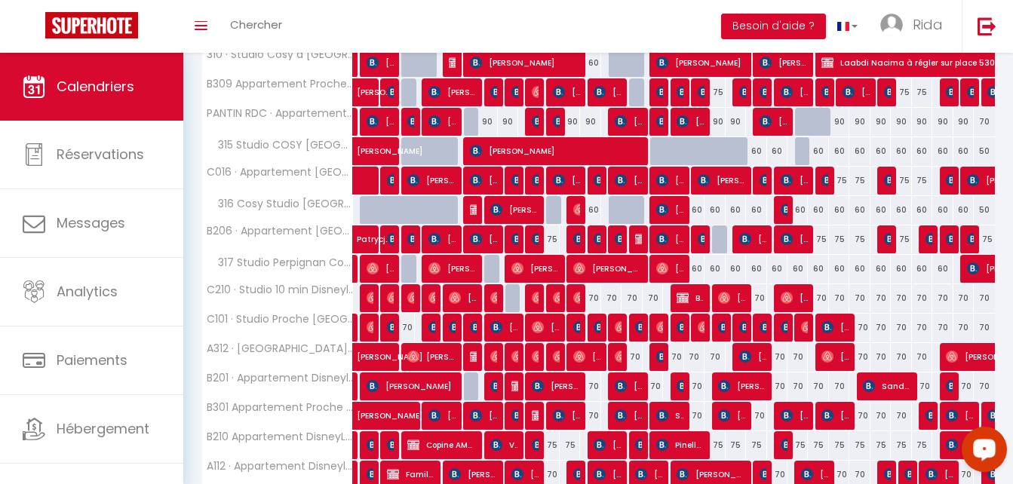
click at [571, 439] on div "75" at bounding box center [570, 445] width 20 height 28
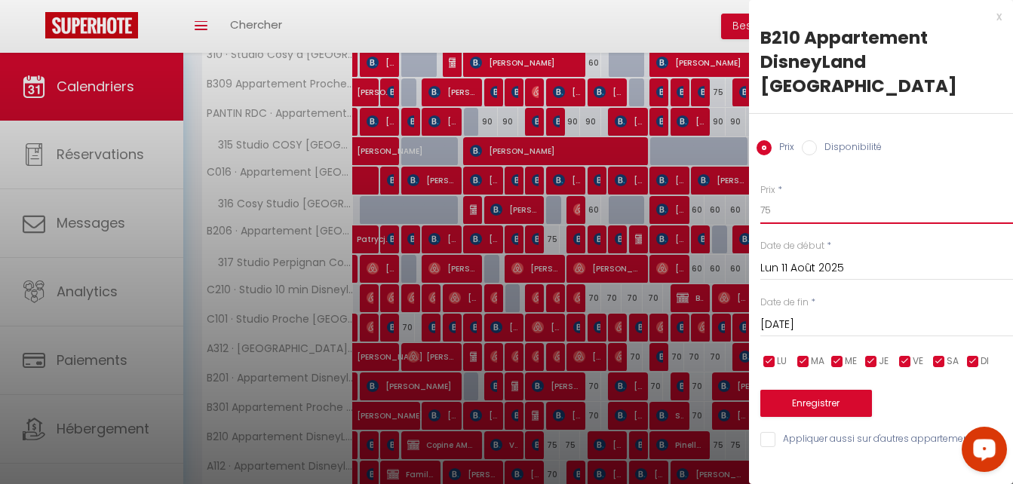
click at [815, 197] on input "75" at bounding box center [886, 210] width 253 height 27
click at [794, 390] on button "Enregistrer" at bounding box center [816, 403] width 112 height 27
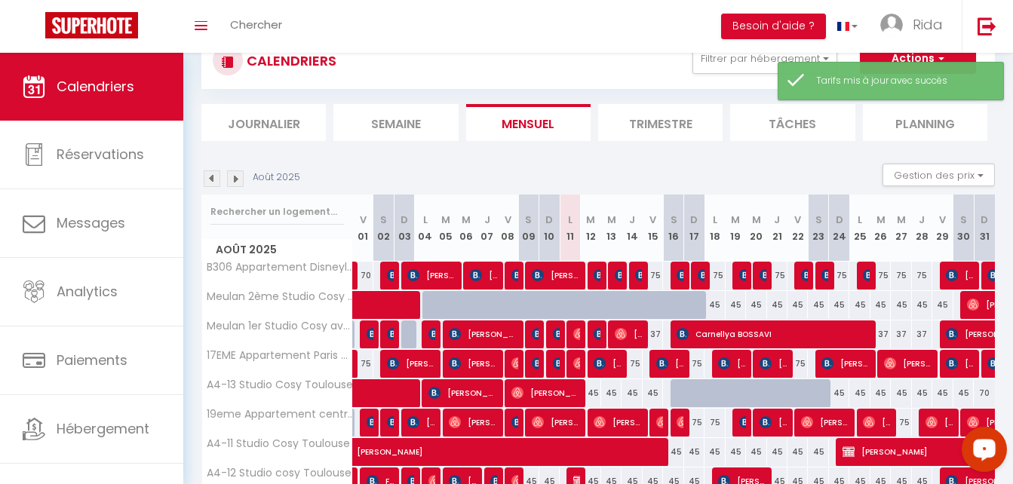
scroll to position [224, 0]
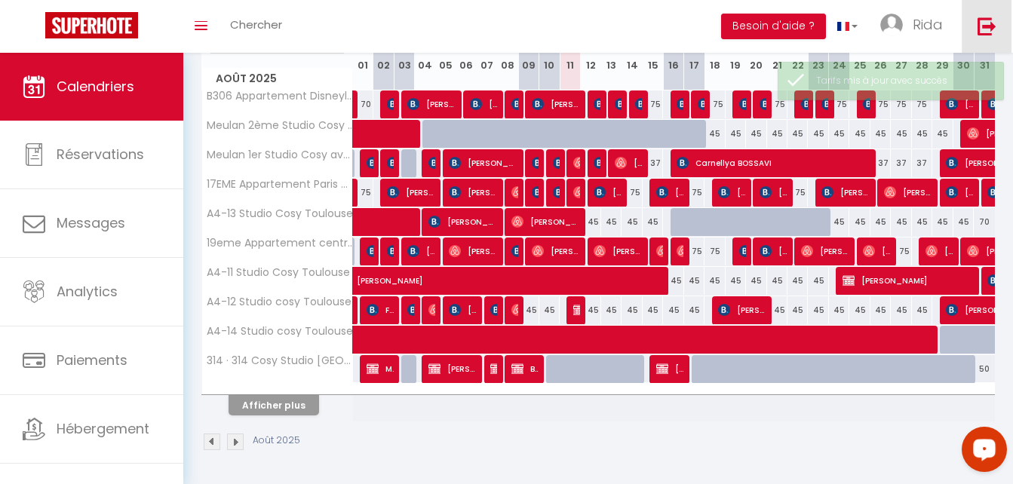
click at [982, 26] on img at bounding box center [986, 26] width 19 height 19
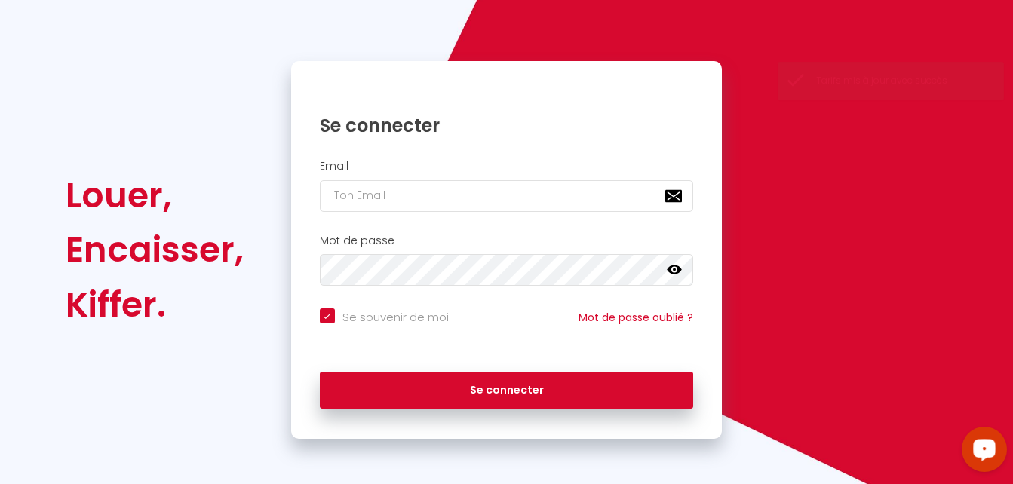
scroll to position [102, 0]
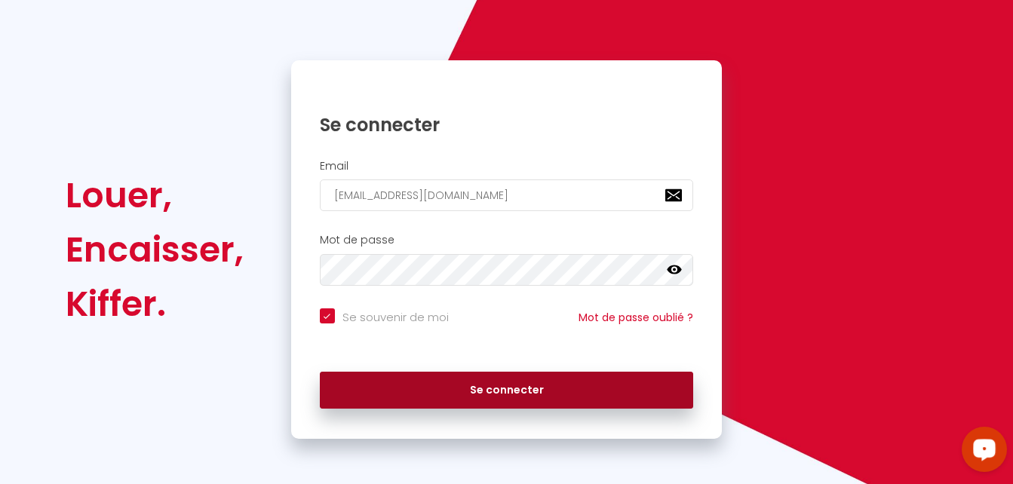
click at [574, 393] on button "Se connecter" at bounding box center [507, 391] width 374 height 38
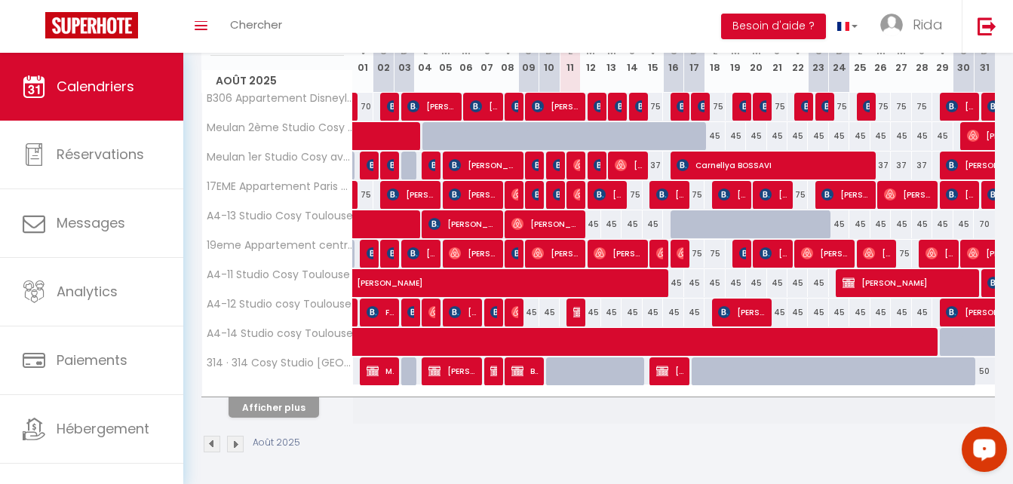
scroll to position [224, 0]
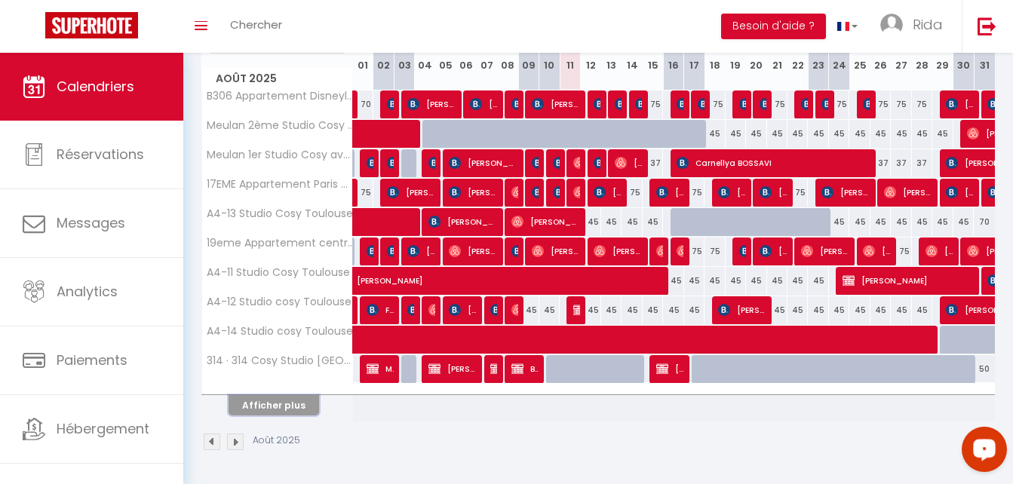
click at [273, 406] on button "Afficher plus" at bounding box center [273, 405] width 90 height 20
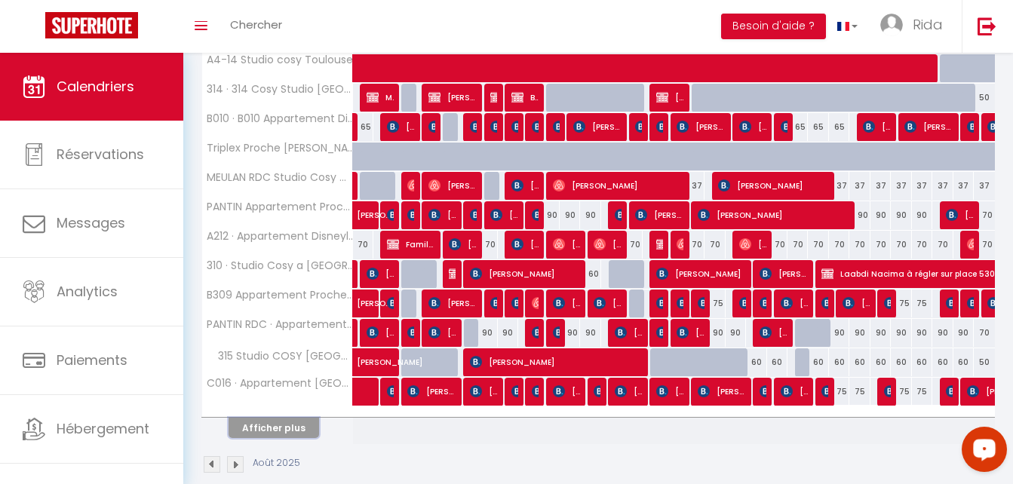
scroll to position [518, 0]
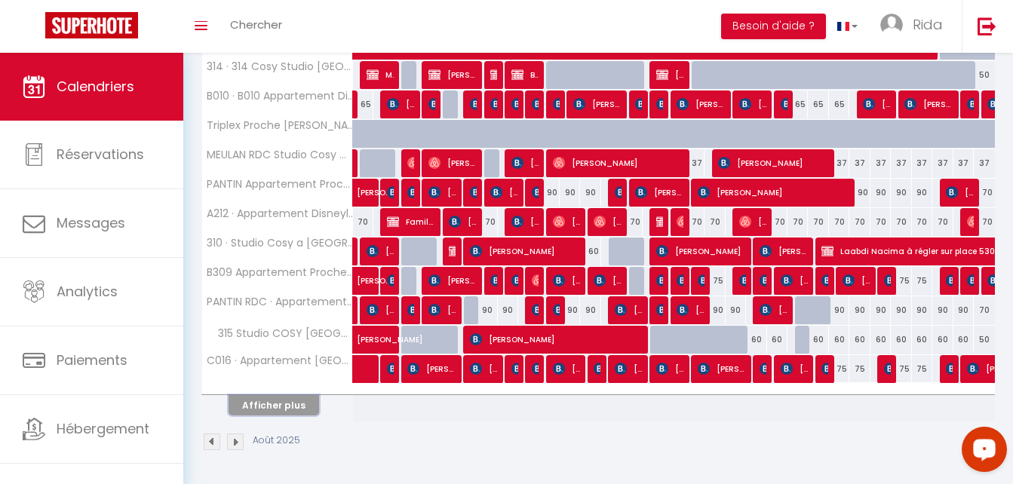
click at [281, 405] on button "Afficher plus" at bounding box center [273, 405] width 90 height 20
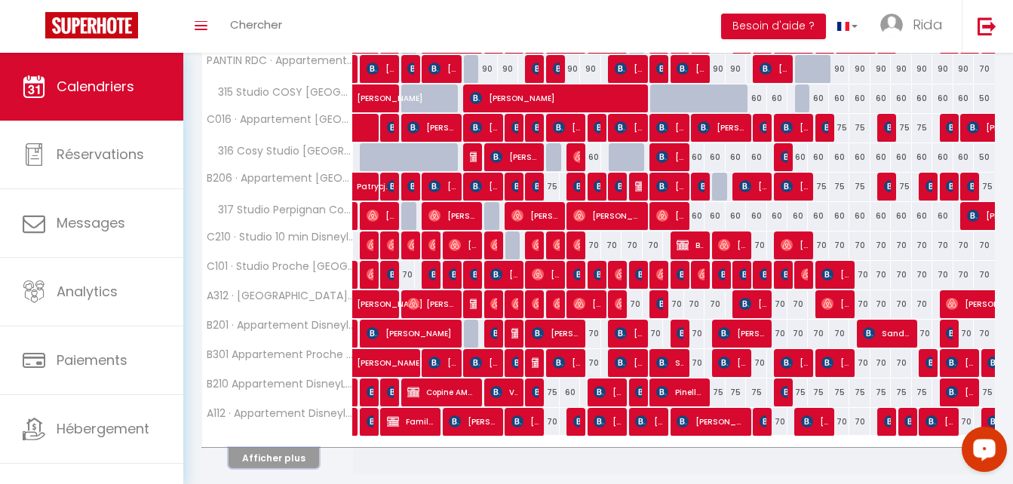
scroll to position [789, 0]
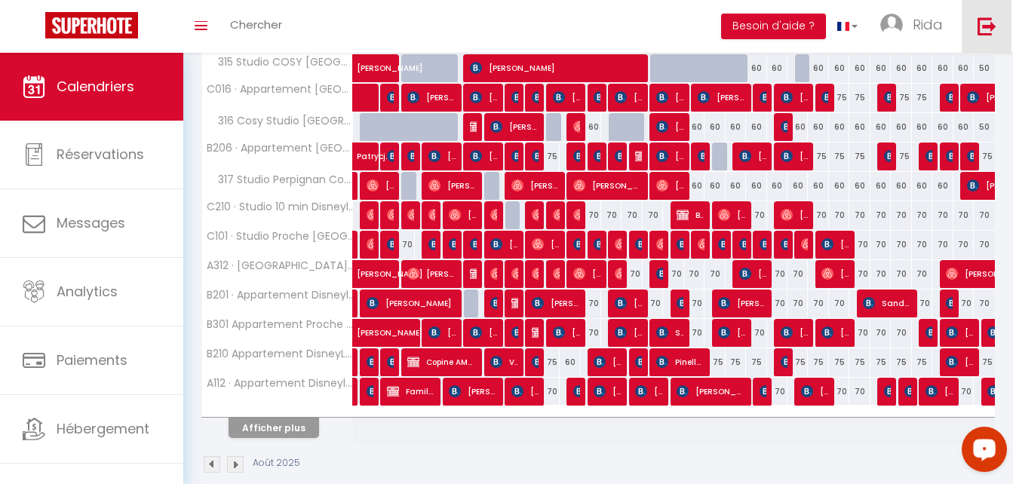
click at [992, 32] on img at bounding box center [986, 26] width 19 height 19
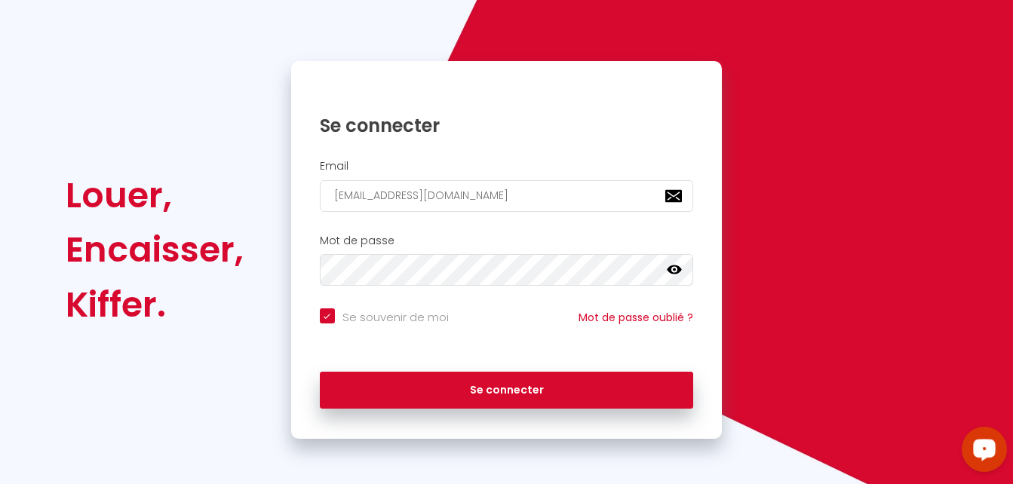
scroll to position [102, 0]
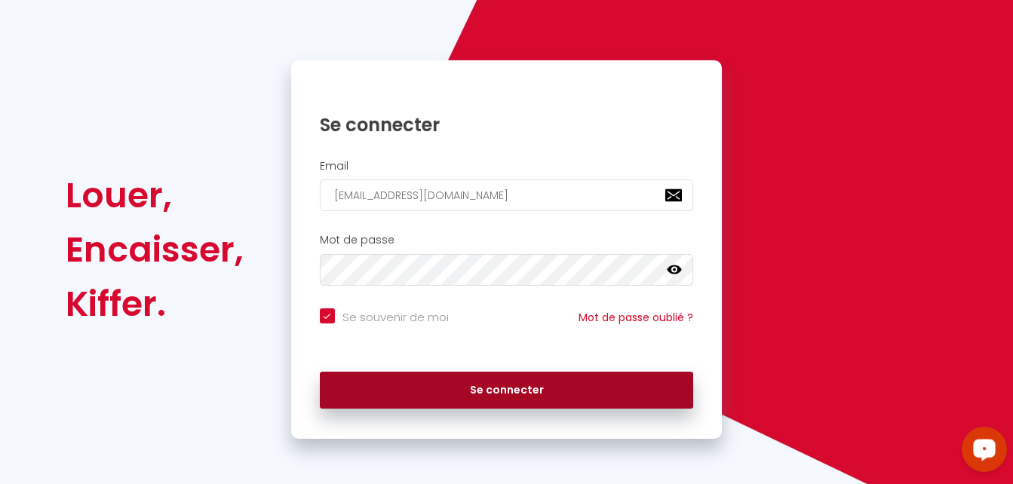
click at [483, 393] on button "Se connecter" at bounding box center [507, 391] width 374 height 38
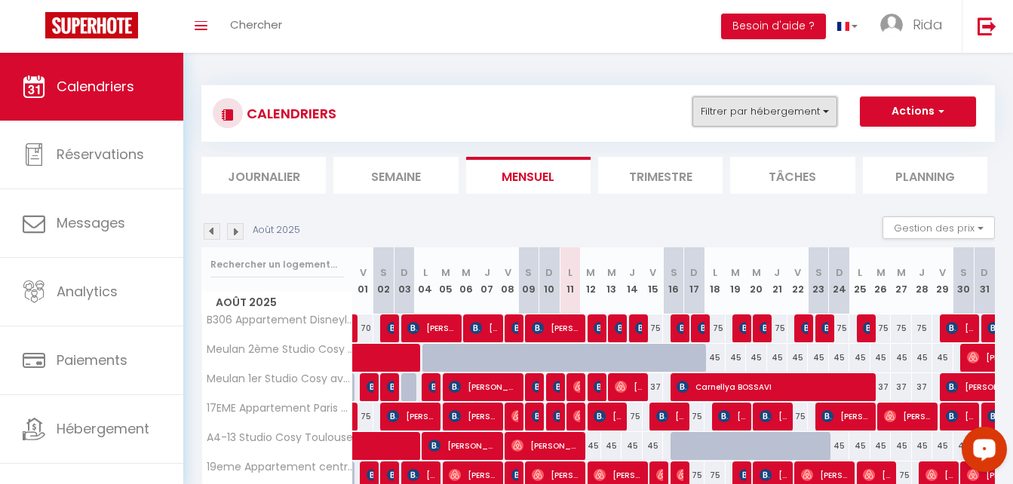
click at [771, 120] on button "Filtrer par hébergement" at bounding box center [764, 112] width 145 height 30
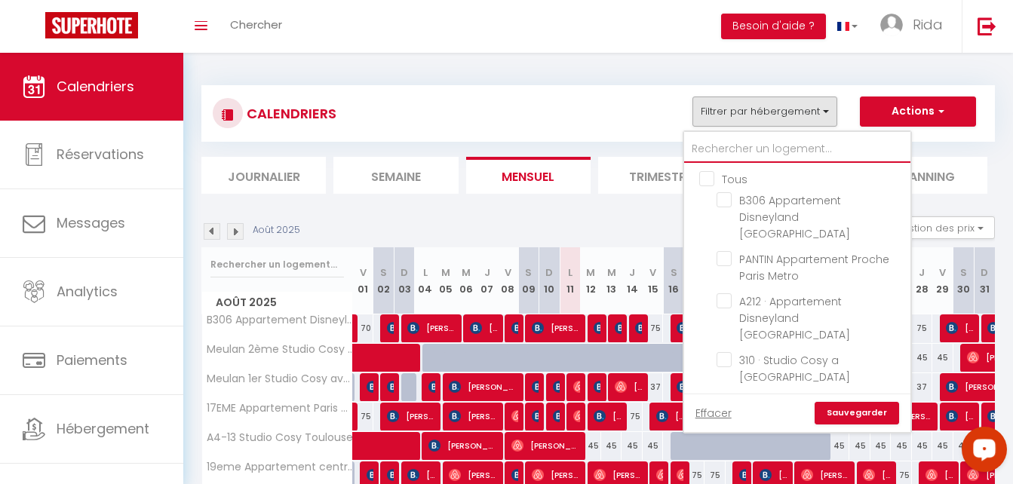
click at [756, 144] on input "text" at bounding box center [797, 149] width 226 height 27
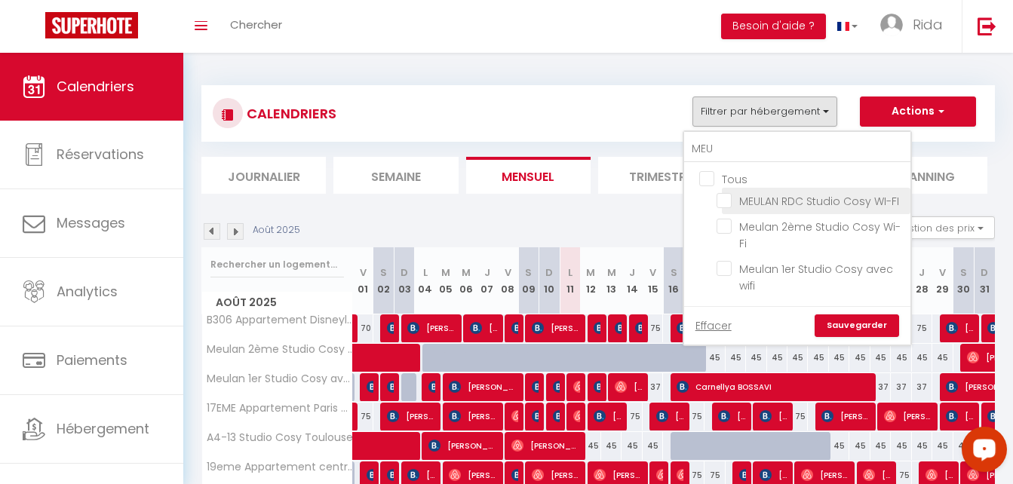
click at [724, 202] on input "MEULAN RDC Studio Cosy WI-FI" at bounding box center [810, 199] width 189 height 15
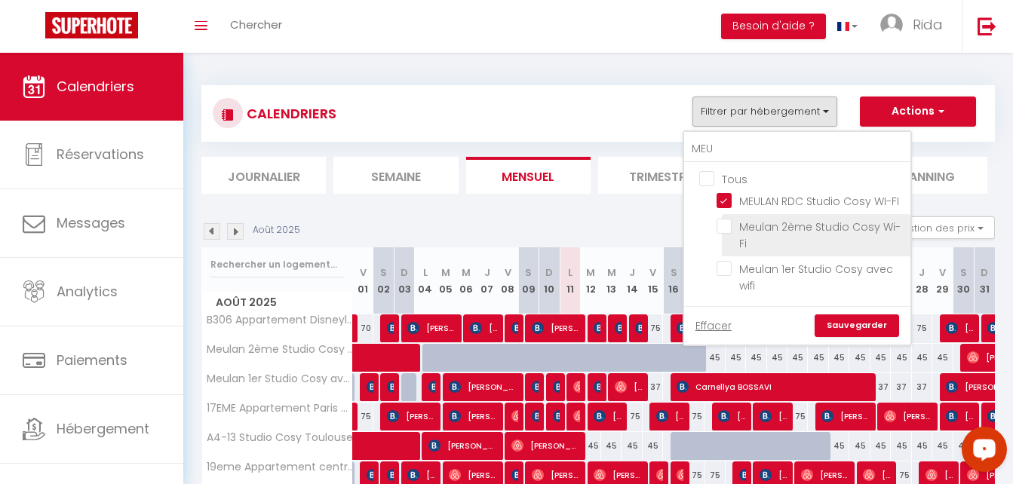
click at [722, 224] on input "Meulan 2ème Studio Cosy Wi-Fi" at bounding box center [810, 226] width 189 height 15
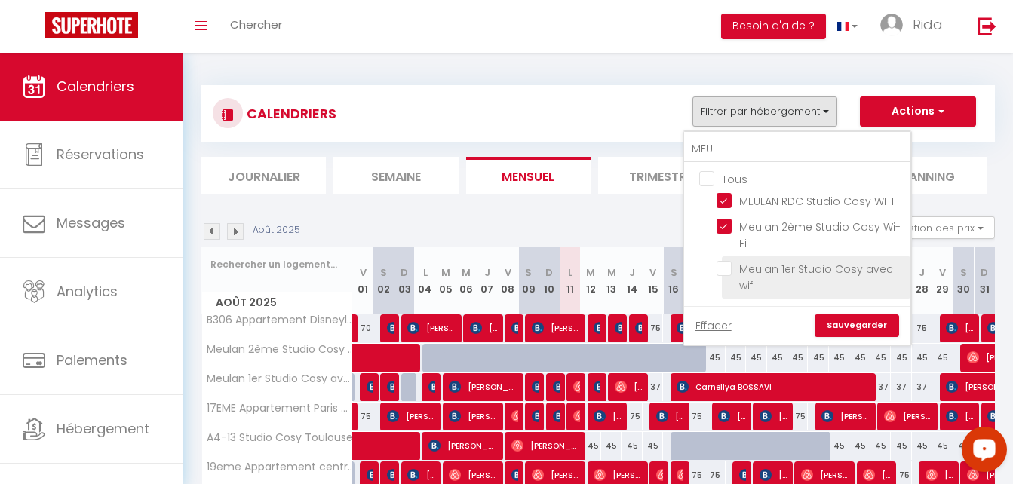
click at [724, 268] on input "Meulan 1er Studio Cosy avec wifi" at bounding box center [810, 268] width 189 height 15
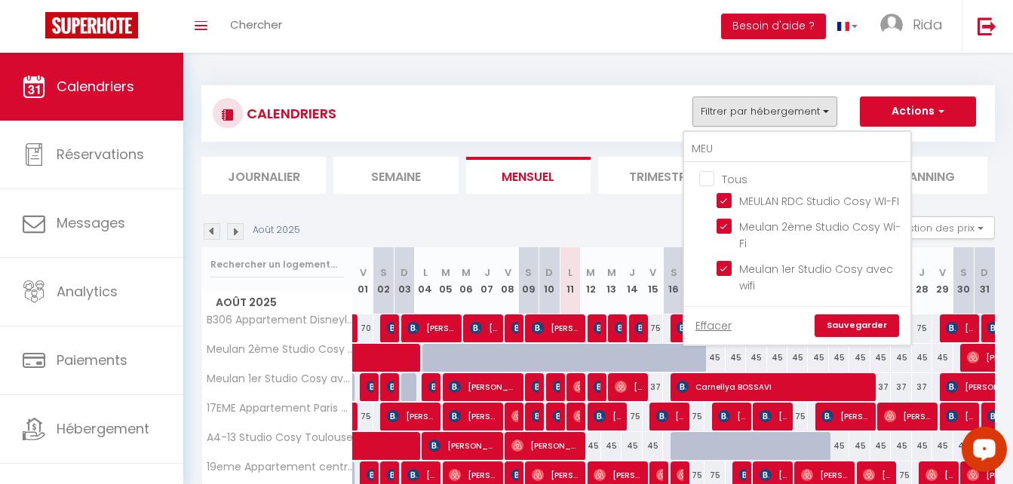
click at [839, 327] on link "Sauvegarder" at bounding box center [856, 325] width 84 height 23
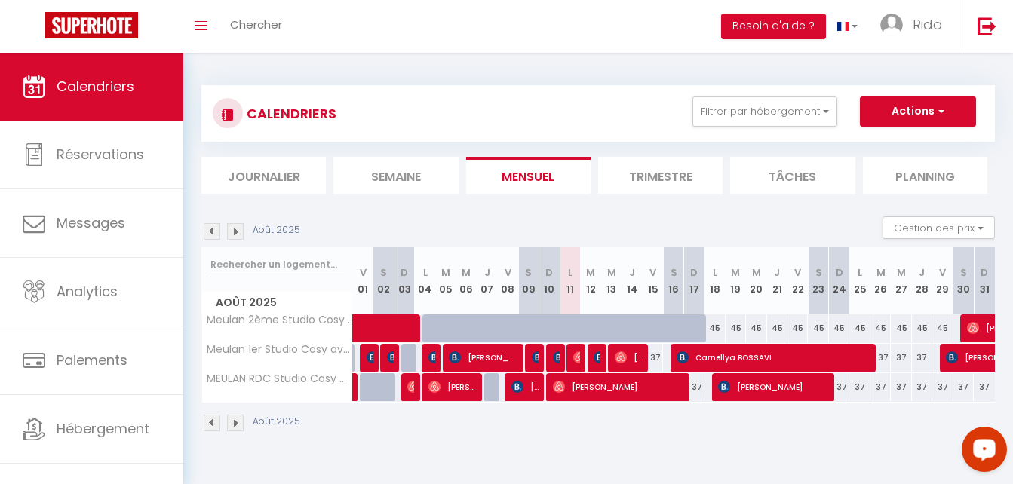
click at [426, 181] on li "Semaine" at bounding box center [395, 175] width 124 height 37
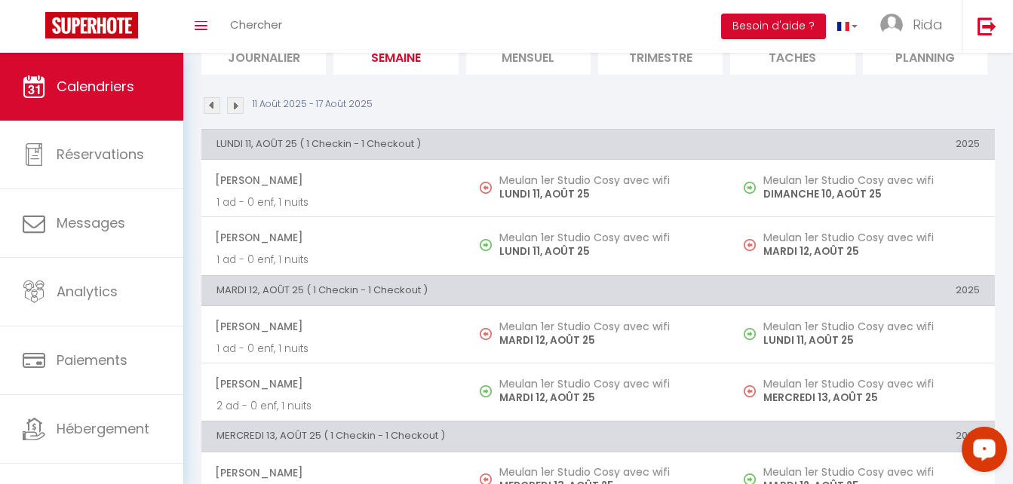
scroll to position [130, 0]
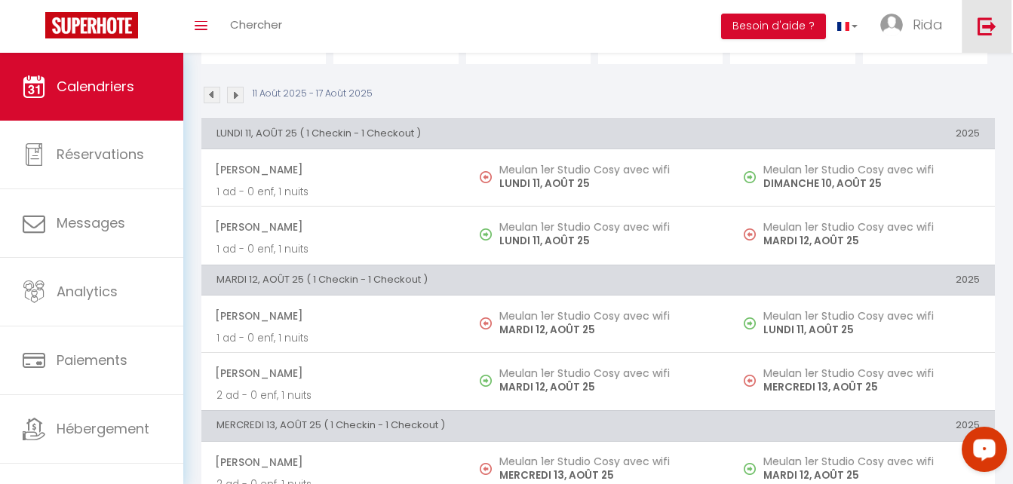
click at [981, 32] on img at bounding box center [986, 26] width 19 height 19
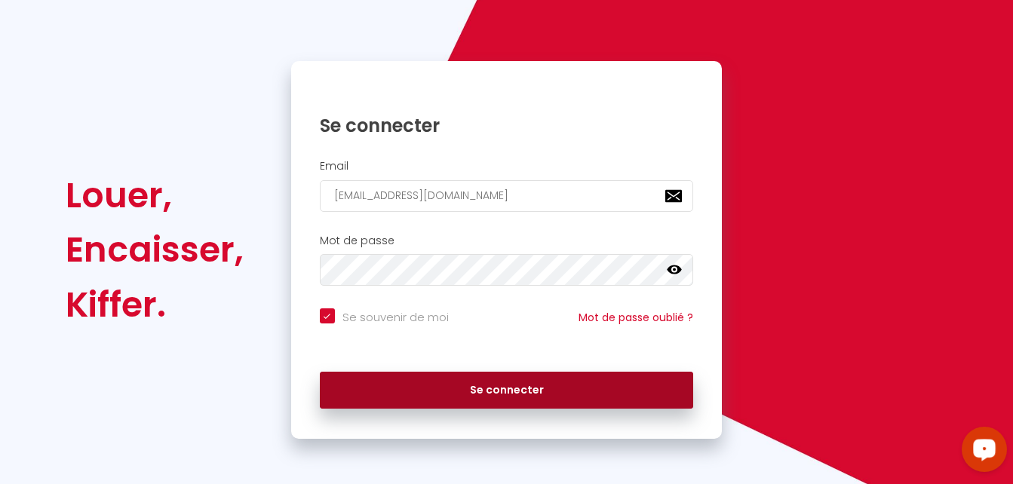
scroll to position [102, 0]
click at [599, 385] on button "Se connecter" at bounding box center [507, 391] width 374 height 38
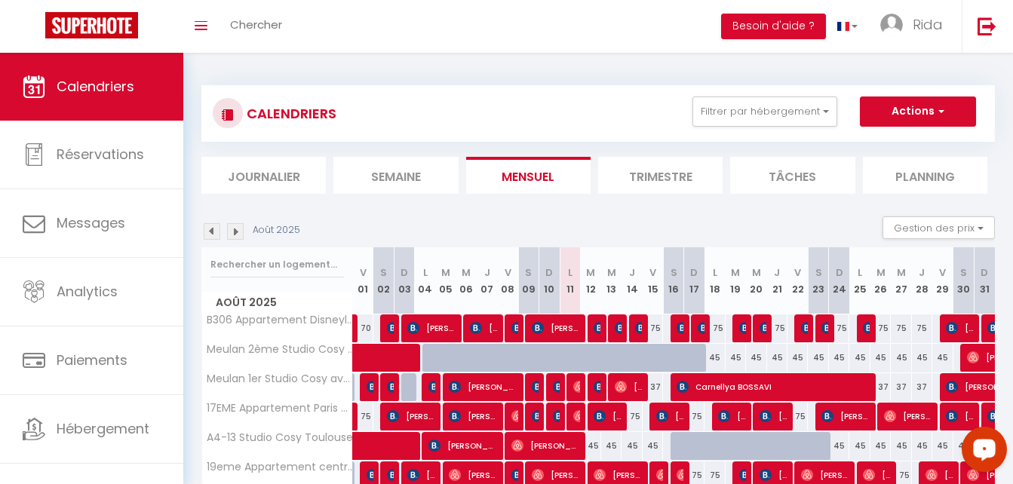
click at [391, 187] on li "Semaine" at bounding box center [395, 175] width 124 height 37
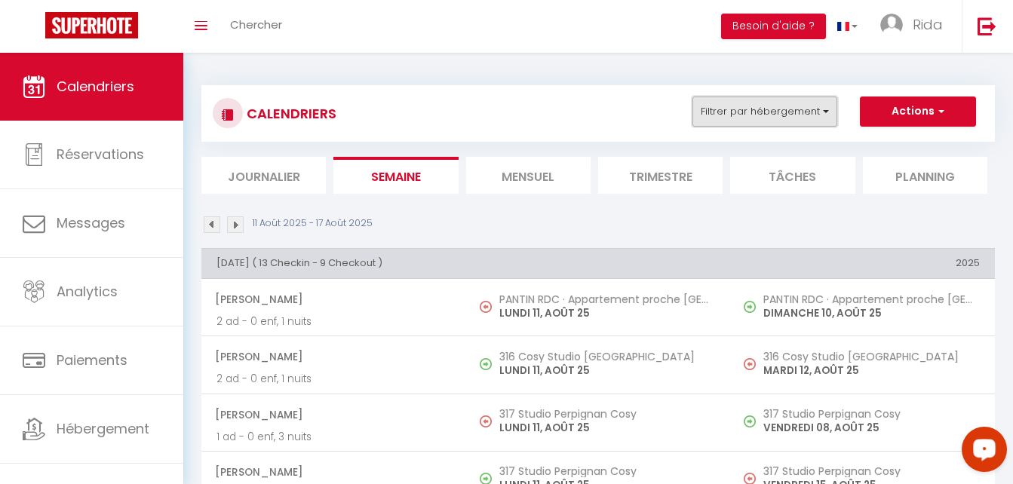
click at [737, 113] on button "Filtrer par hébergement" at bounding box center [764, 112] width 145 height 30
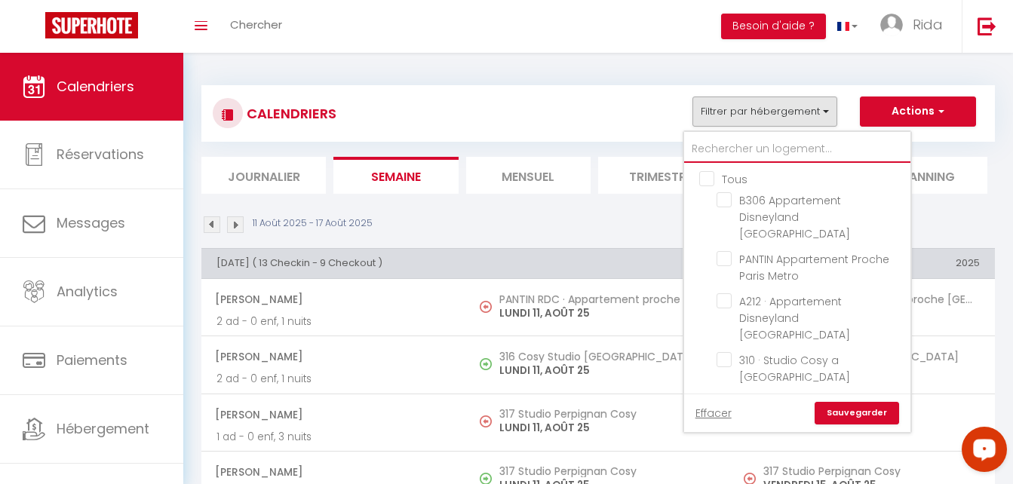
click at [731, 148] on input "text" at bounding box center [797, 149] width 226 height 27
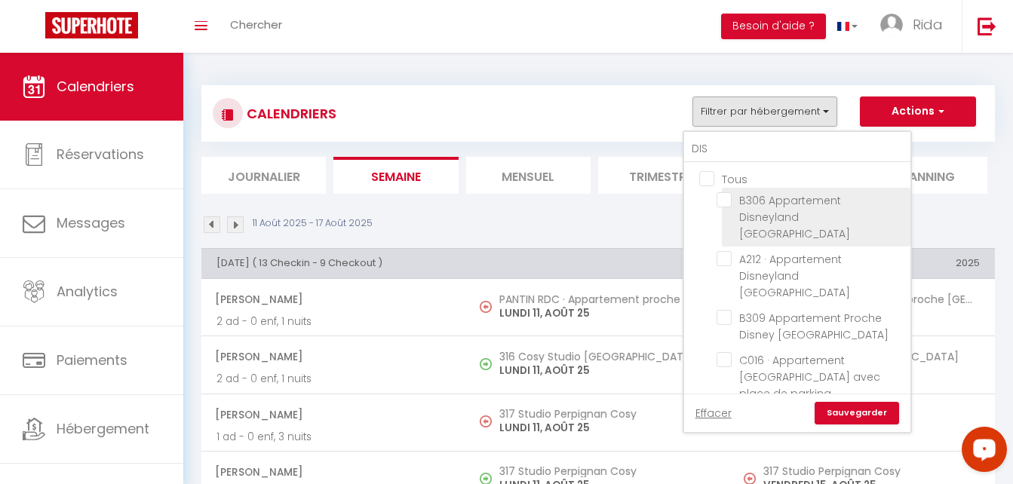
click at [730, 204] on input "B306 Appartement Disneyland [GEOGRAPHIC_DATA]" at bounding box center [810, 199] width 189 height 15
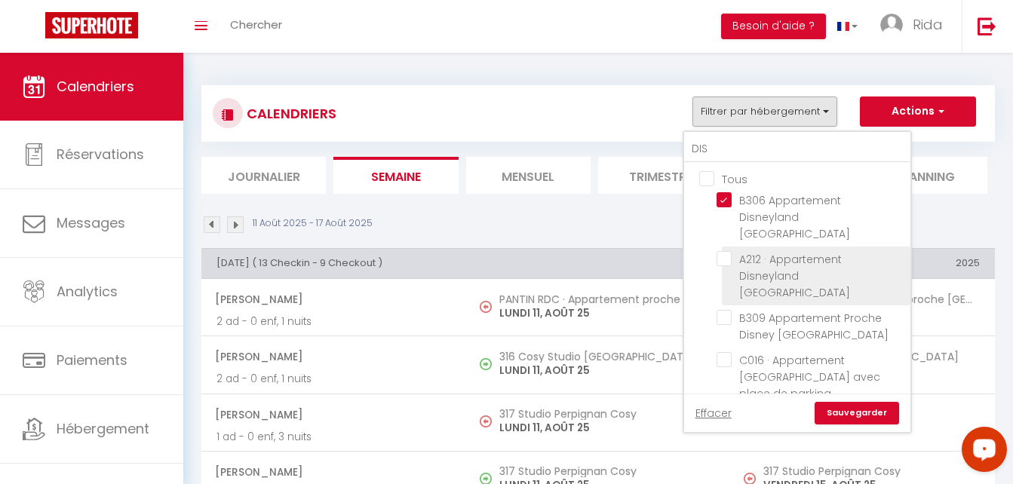
click at [722, 251] on input "A212 · Appartement Disneyland [GEOGRAPHIC_DATA]" at bounding box center [810, 258] width 189 height 15
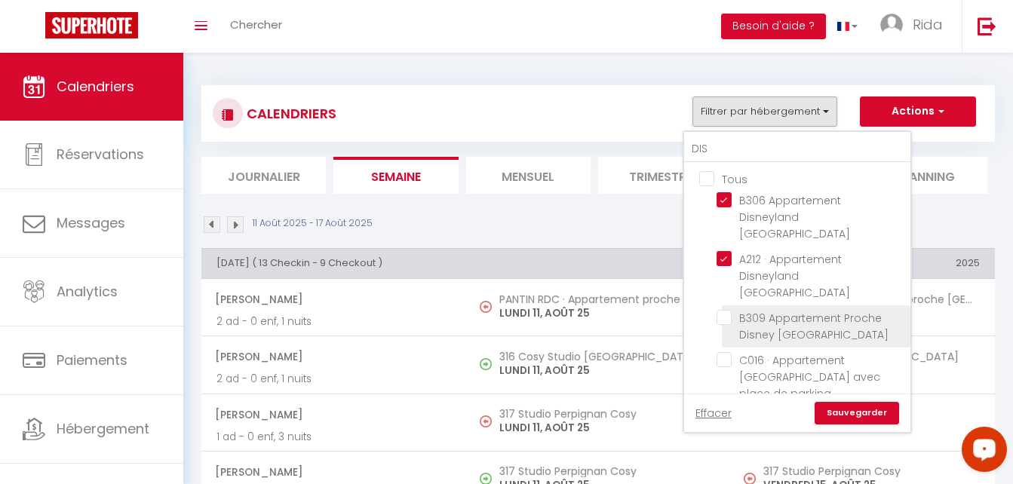
click at [722, 310] on input "B309 Appartement Proche Disney [GEOGRAPHIC_DATA]" at bounding box center [810, 317] width 189 height 15
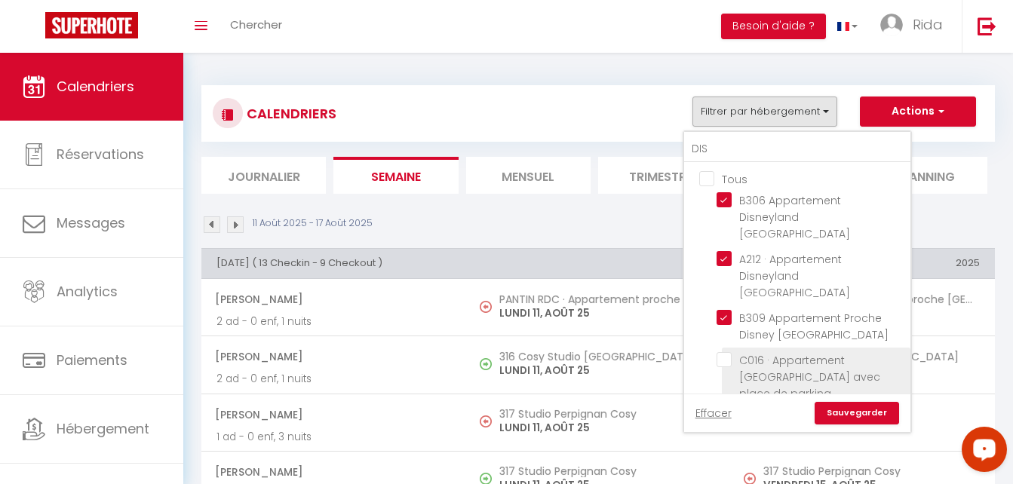
click at [724, 352] on input "C016 · Appartement [GEOGRAPHIC_DATA] avec place de parking" at bounding box center [810, 359] width 189 height 15
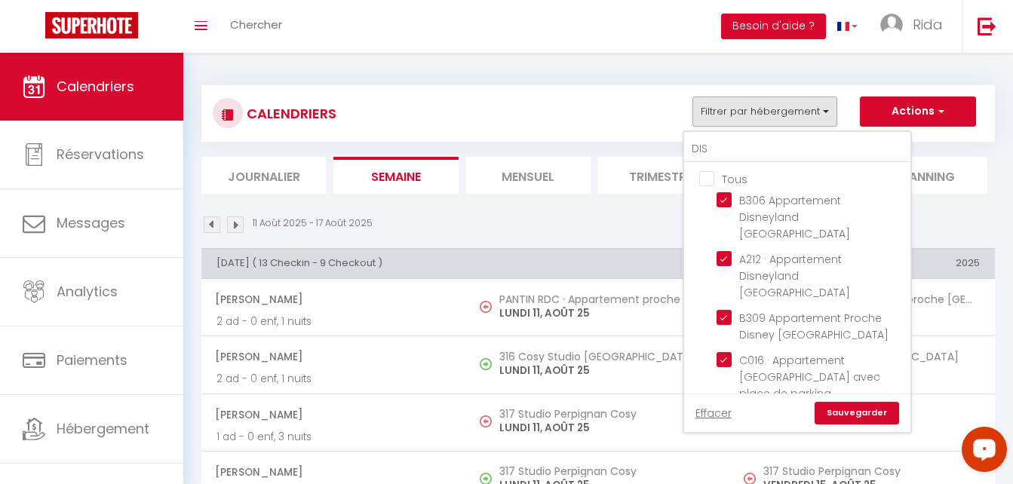
click at [723, 411] on input "B206 · Appartement [GEOGRAPHIC_DATA]" at bounding box center [810, 418] width 189 height 15
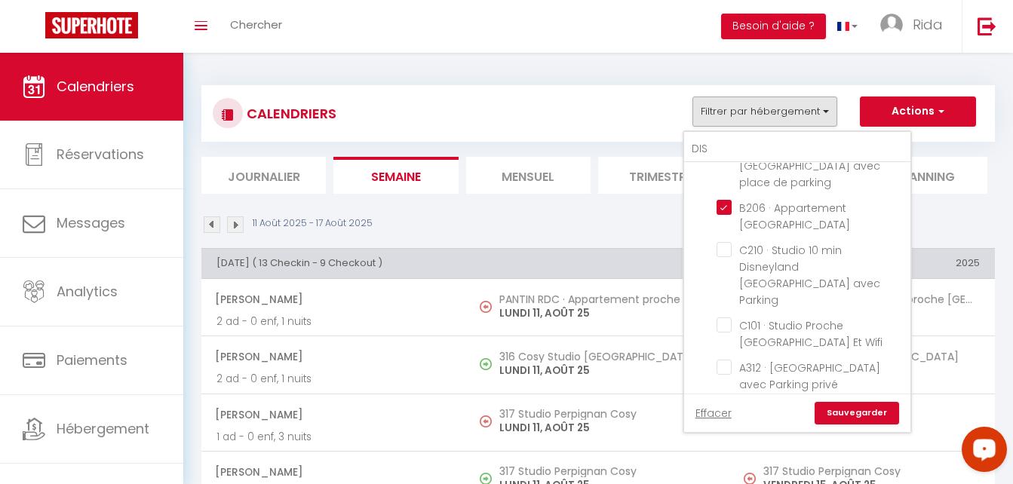
scroll to position [241, 0]
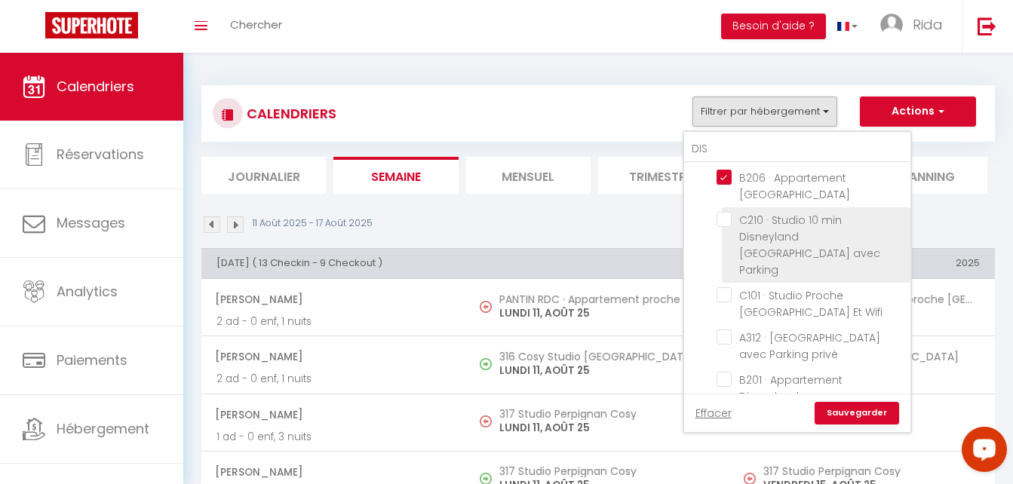
click at [727, 212] on input "C210 · Studio 10 min Disneyland [GEOGRAPHIC_DATA] avec Parking" at bounding box center [810, 219] width 189 height 15
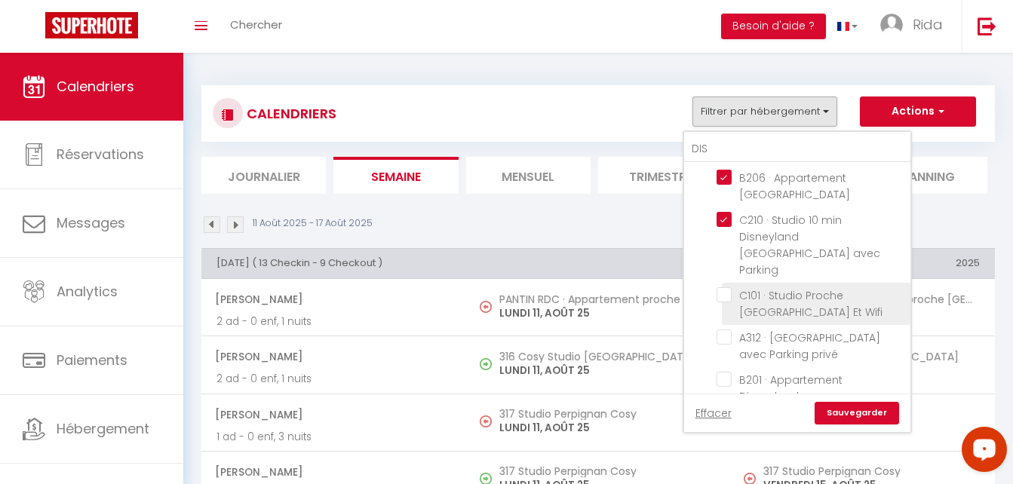
click at [723, 287] on input "C101 · Studio Proche [GEOGRAPHIC_DATA] Et Wifi" at bounding box center [810, 294] width 189 height 15
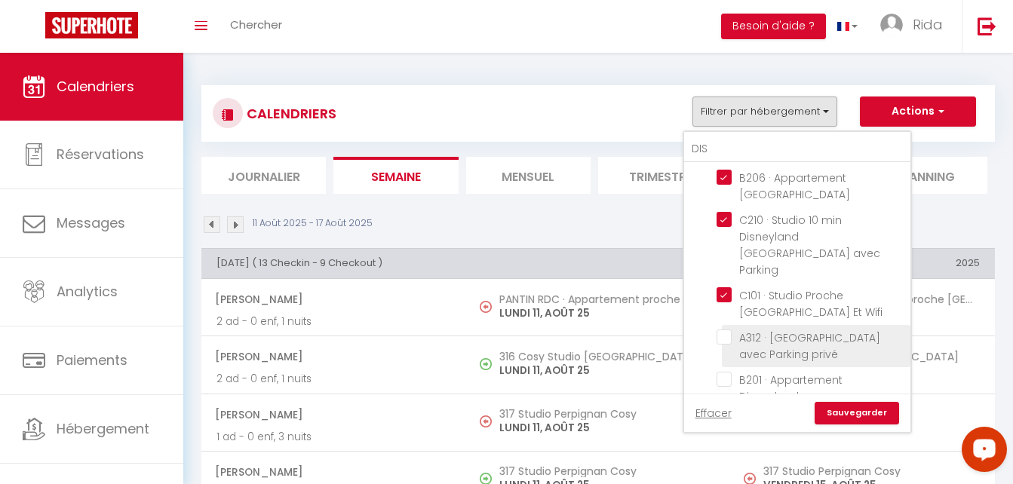
click at [726, 330] on input "A312 · [GEOGRAPHIC_DATA] avec Parking privé" at bounding box center [810, 337] width 189 height 15
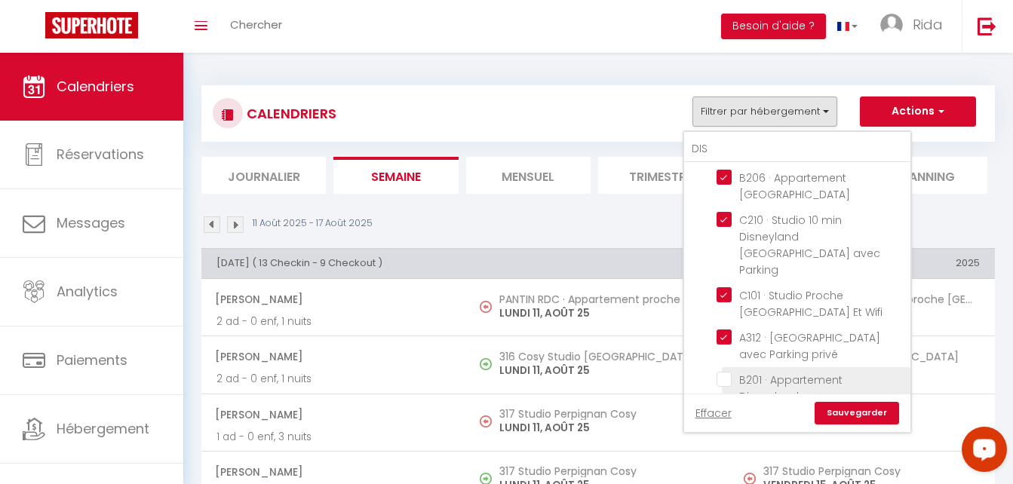
click at [725, 372] on input "B201 · Appartement Disneyland [GEOGRAPHIC_DATA]" at bounding box center [810, 379] width 189 height 15
click at [720, 431] on input "B301 Appartement Proche Disneyland" at bounding box center [810, 438] width 189 height 15
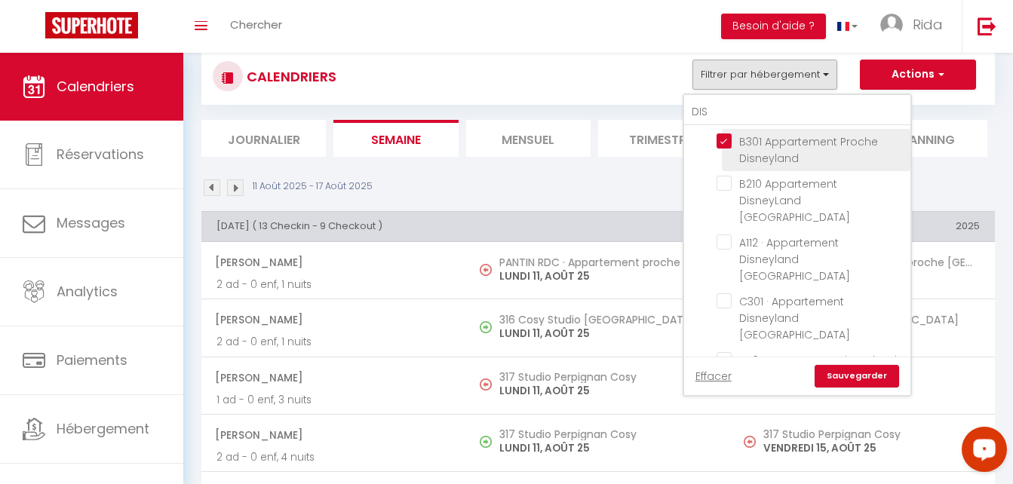
scroll to position [60, 0]
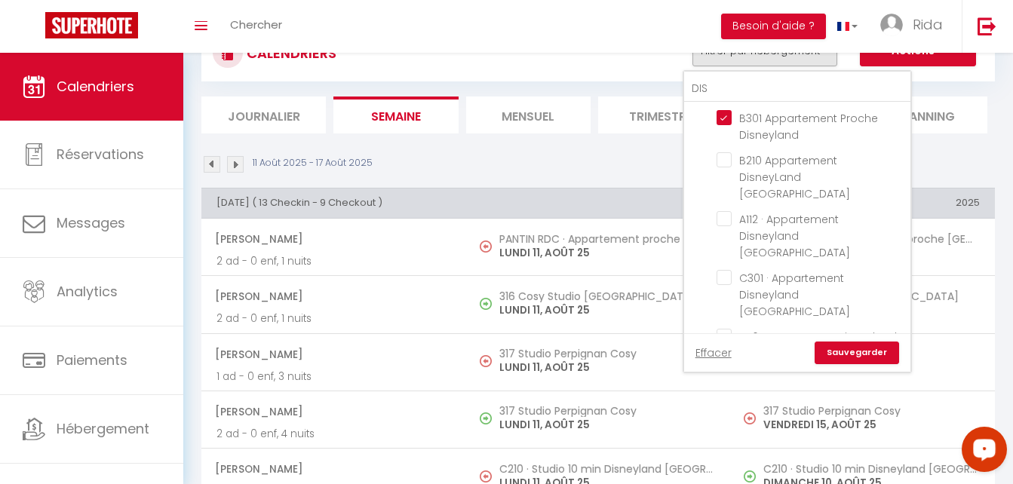
click at [727, 371] on input "B010 · B010 Appartement Disneyland [GEOGRAPHIC_DATA] parking et wifi" at bounding box center [810, 378] width 189 height 15
click at [725, 329] on input "A116 Appartement Disneyland [GEOGRAPHIC_DATA]" at bounding box center [810, 336] width 189 height 15
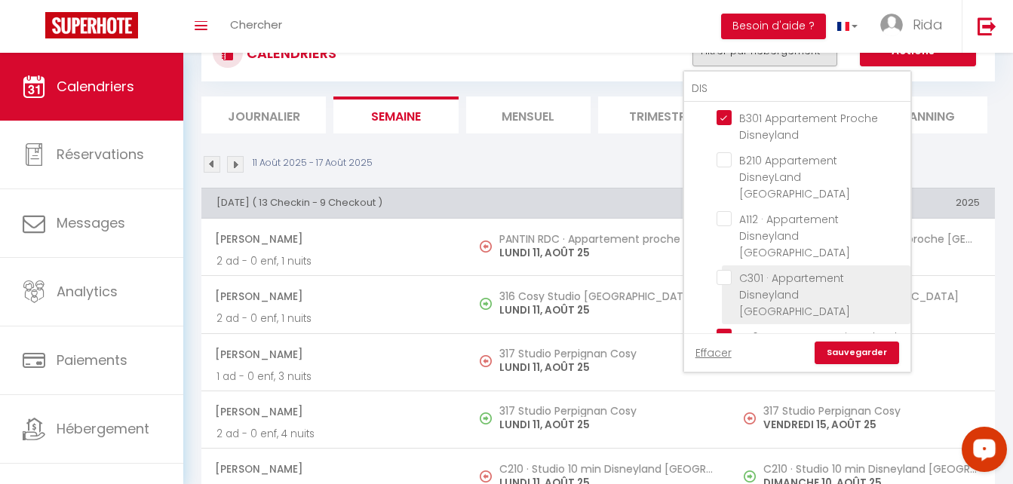
click at [720, 270] on input "C301 · Appartement Disneyland [GEOGRAPHIC_DATA]" at bounding box center [810, 277] width 189 height 15
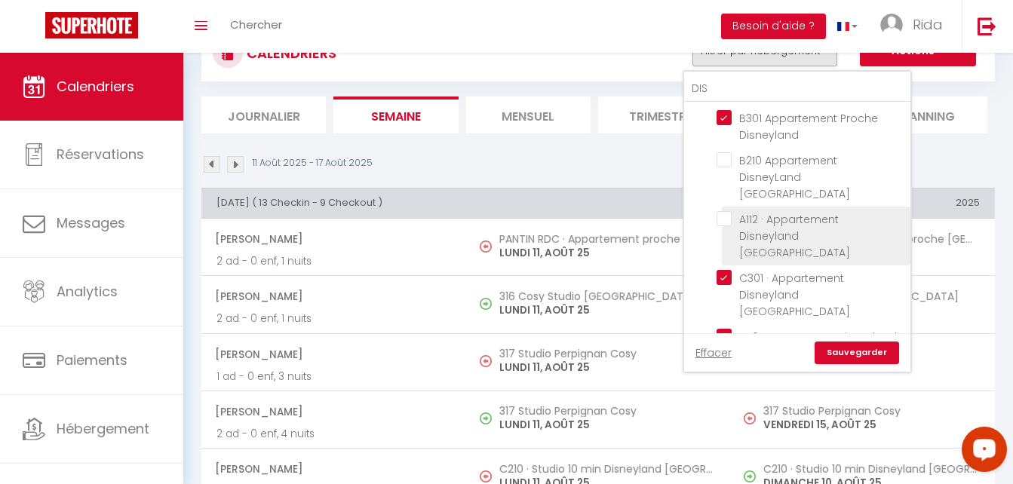
click at [726, 211] on input "A112 · Appartement Disneyland [GEOGRAPHIC_DATA]" at bounding box center [810, 218] width 189 height 15
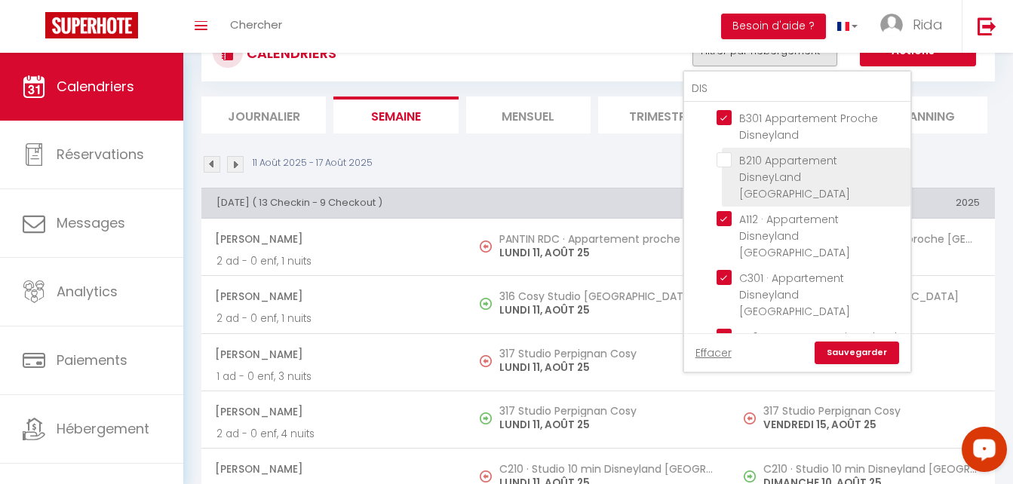
click at [722, 152] on input "B210 Appartement DisneyLand [GEOGRAPHIC_DATA]" at bounding box center [810, 159] width 189 height 15
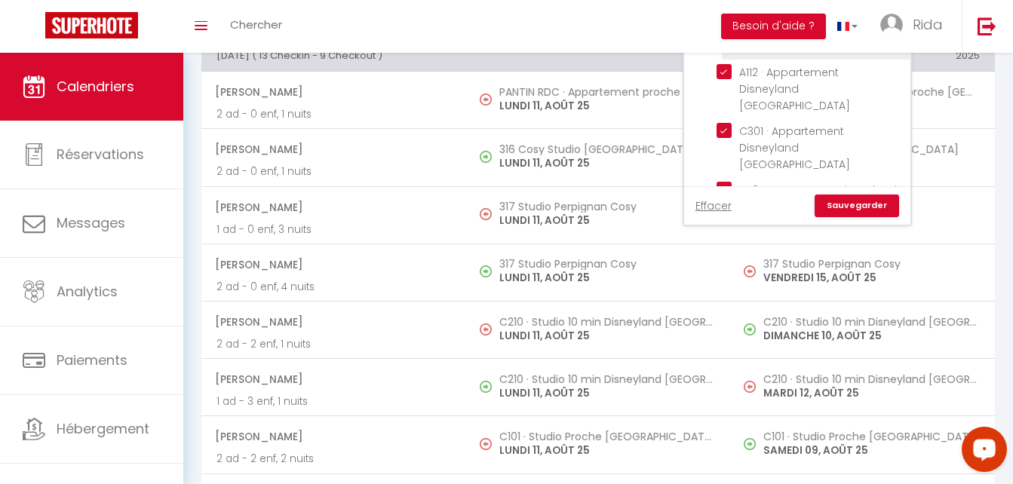
scroll to position [211, 0]
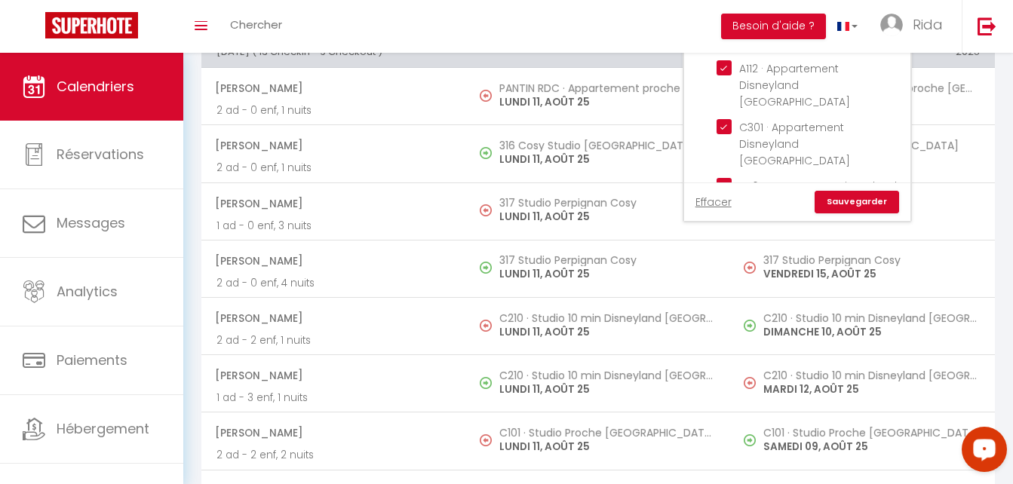
click at [833, 202] on link "Sauvegarder" at bounding box center [856, 202] width 84 height 23
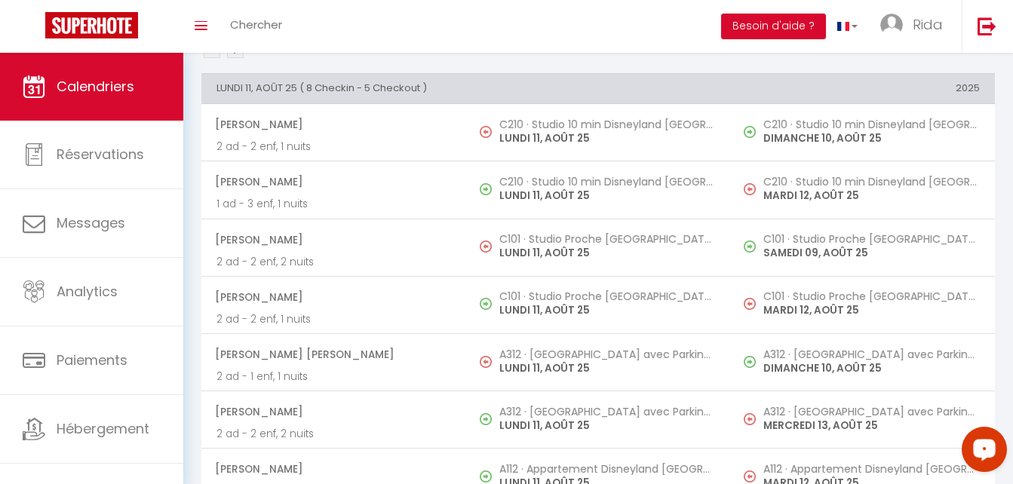
scroll to position [174, 0]
